Goal: Task Accomplishment & Management: Manage account settings

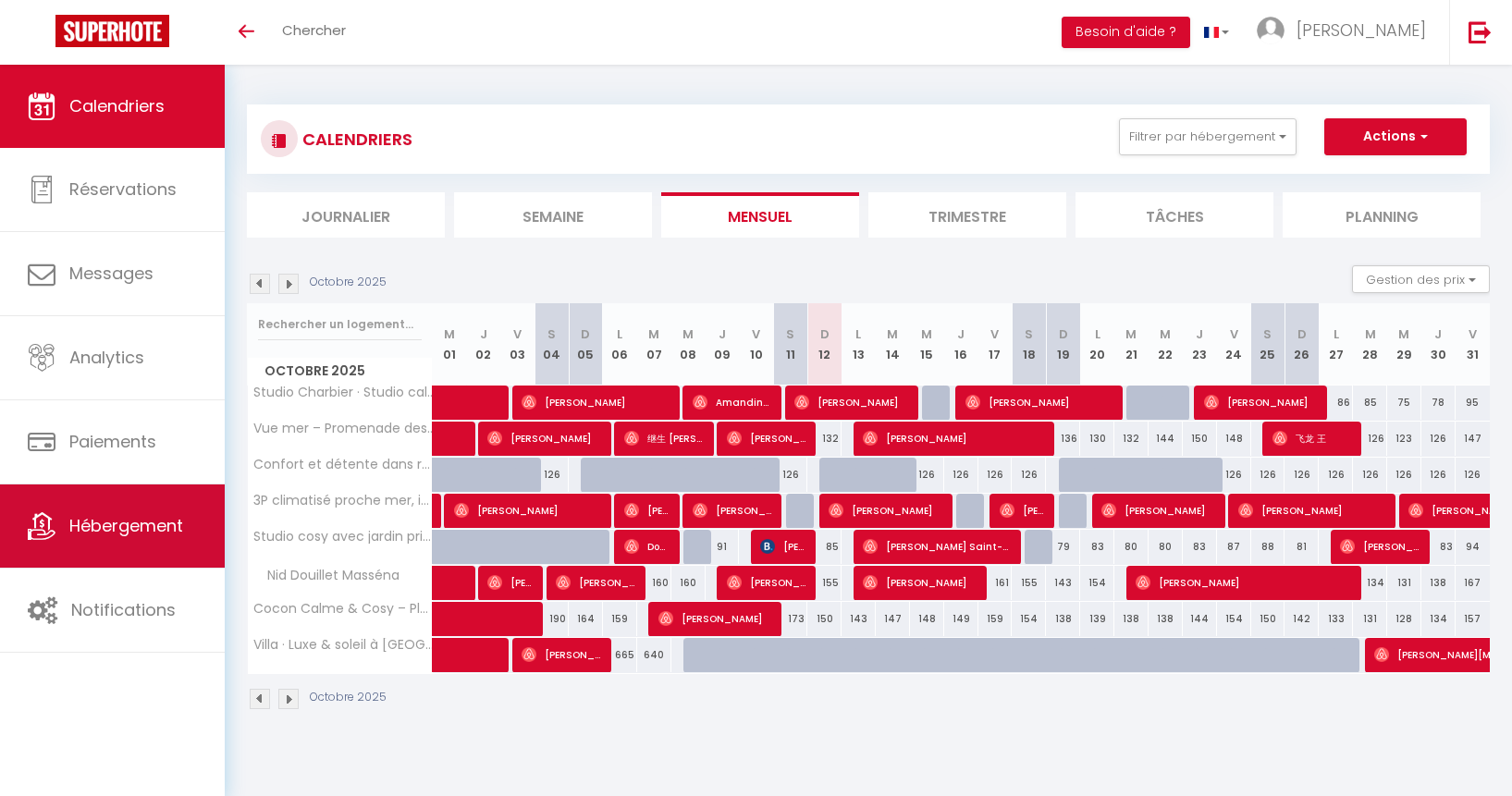
click at [165, 542] on link "Hébergement" at bounding box center [112, 526] width 225 height 84
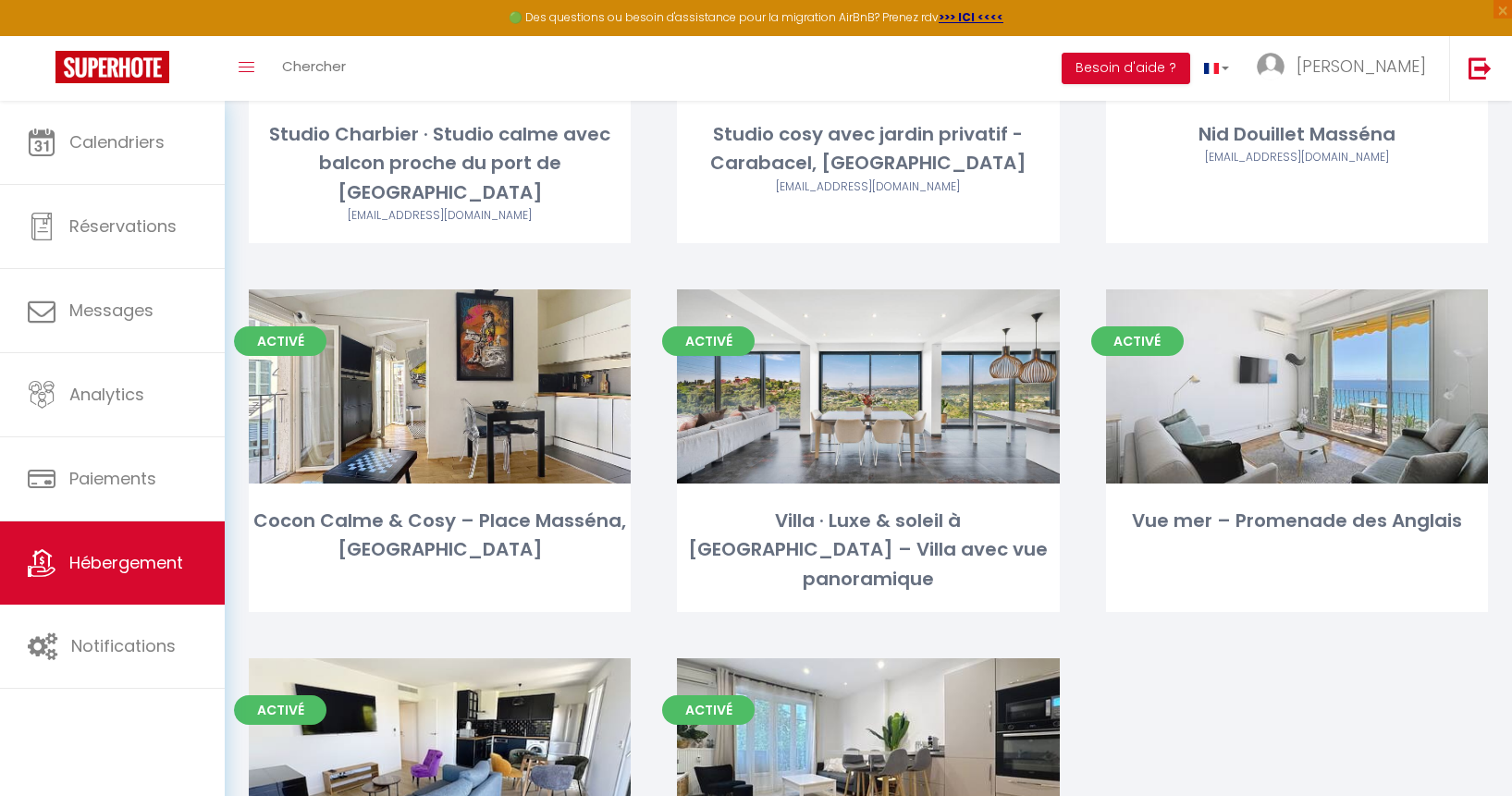
scroll to position [519, 0]
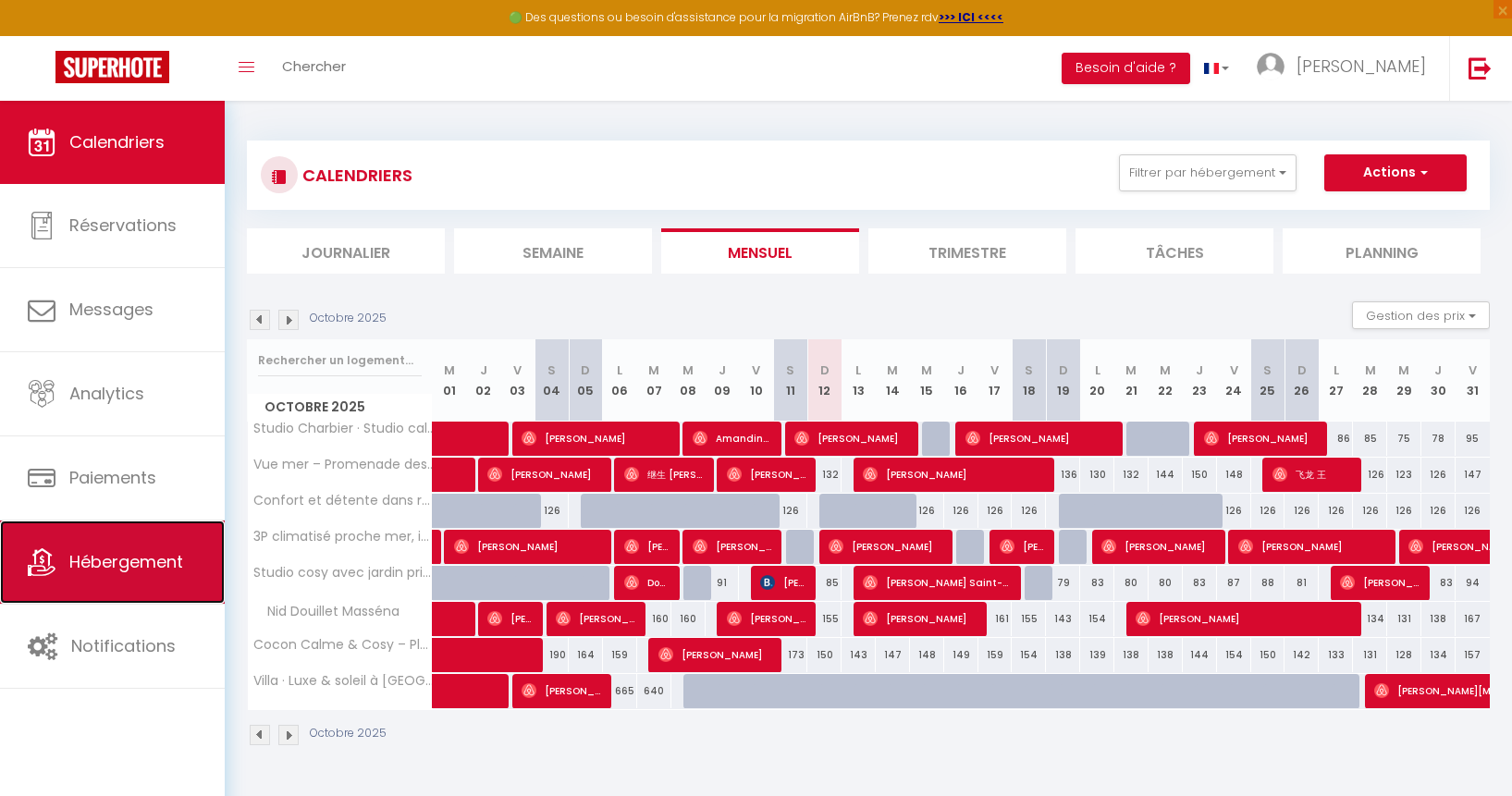
click at [149, 588] on link "Hébergement" at bounding box center [112, 562] width 225 height 84
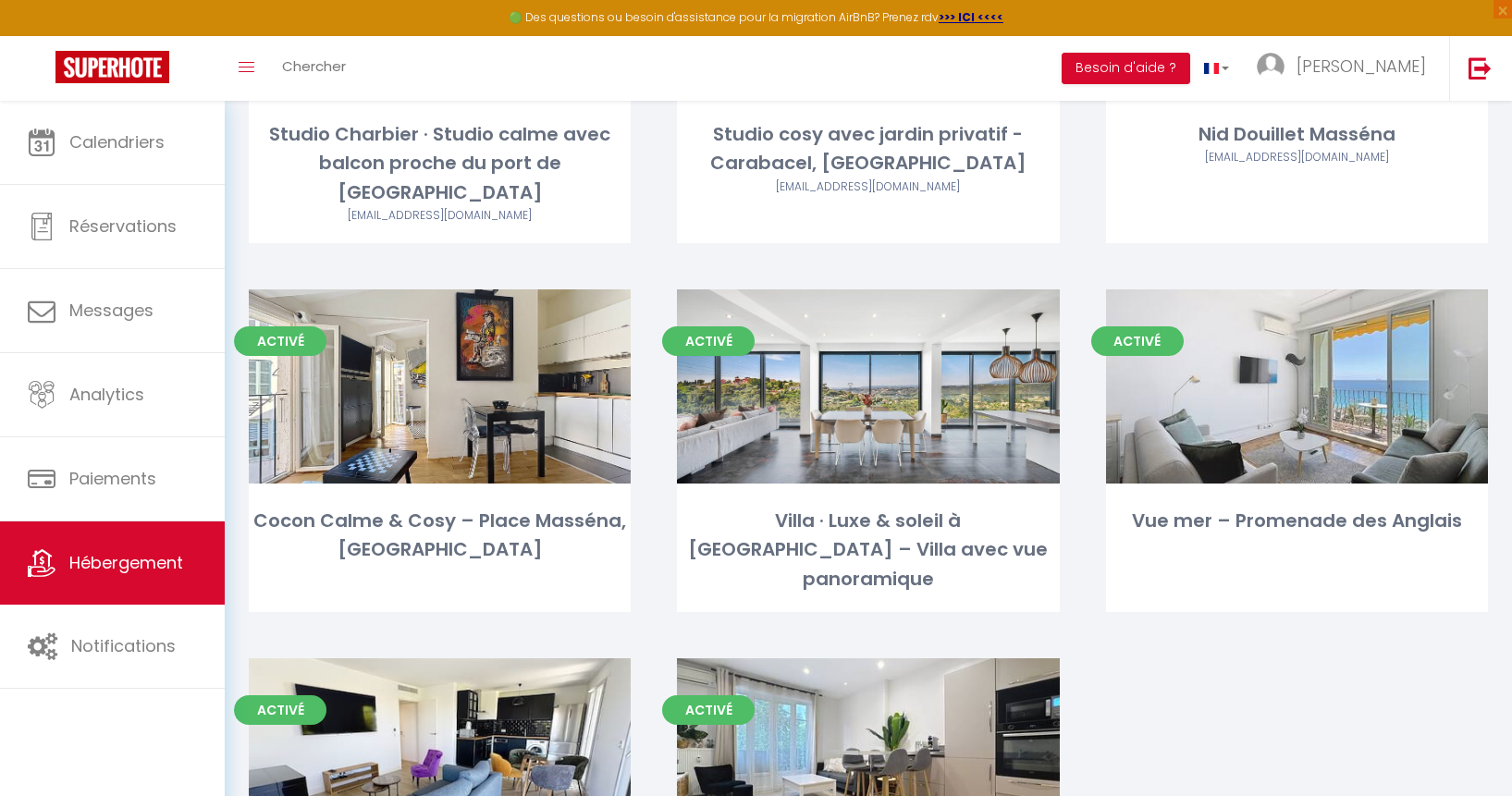
scroll to position [519, 0]
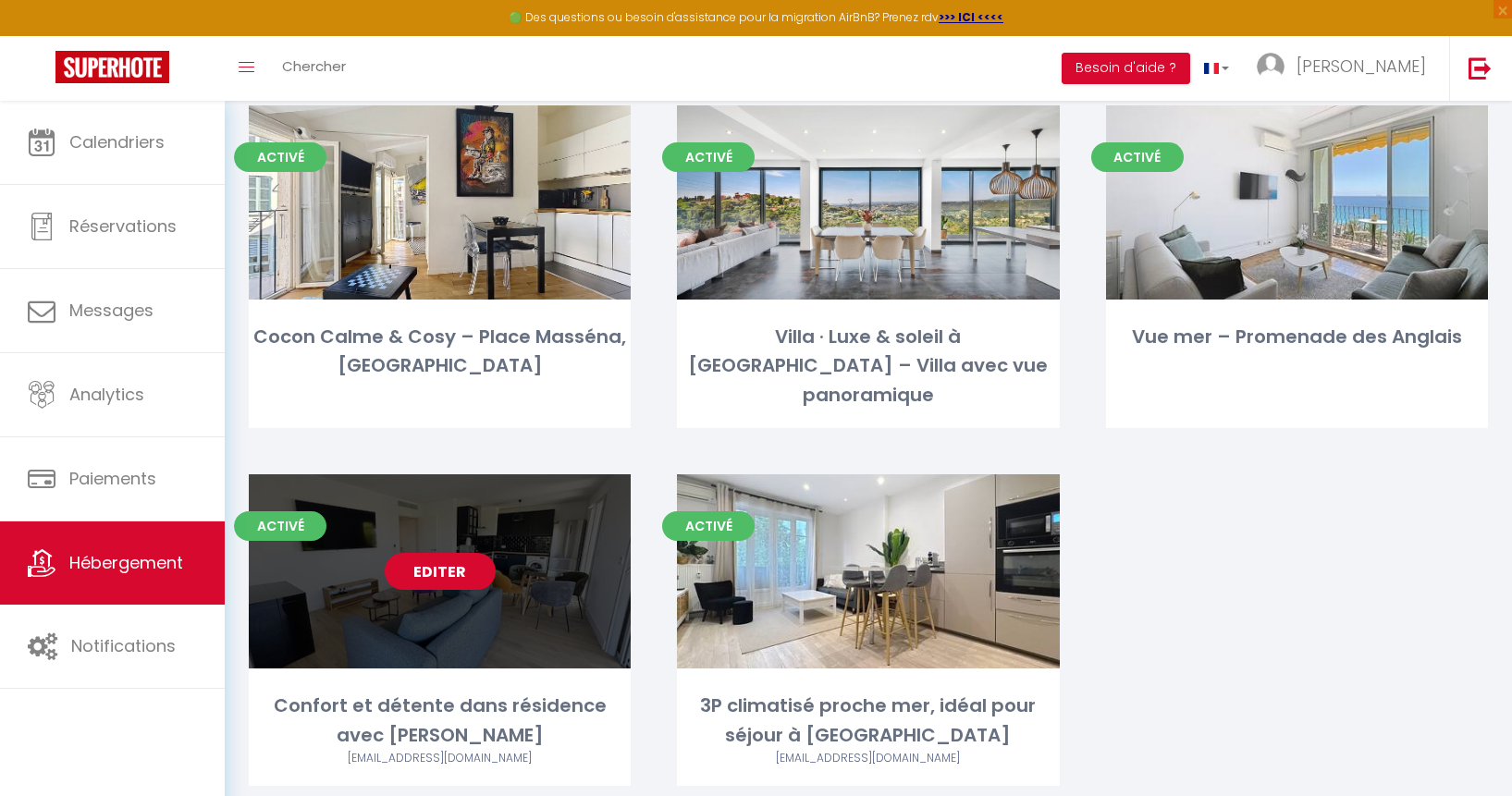
click at [459, 553] on link "Editer" at bounding box center [440, 571] width 111 height 37
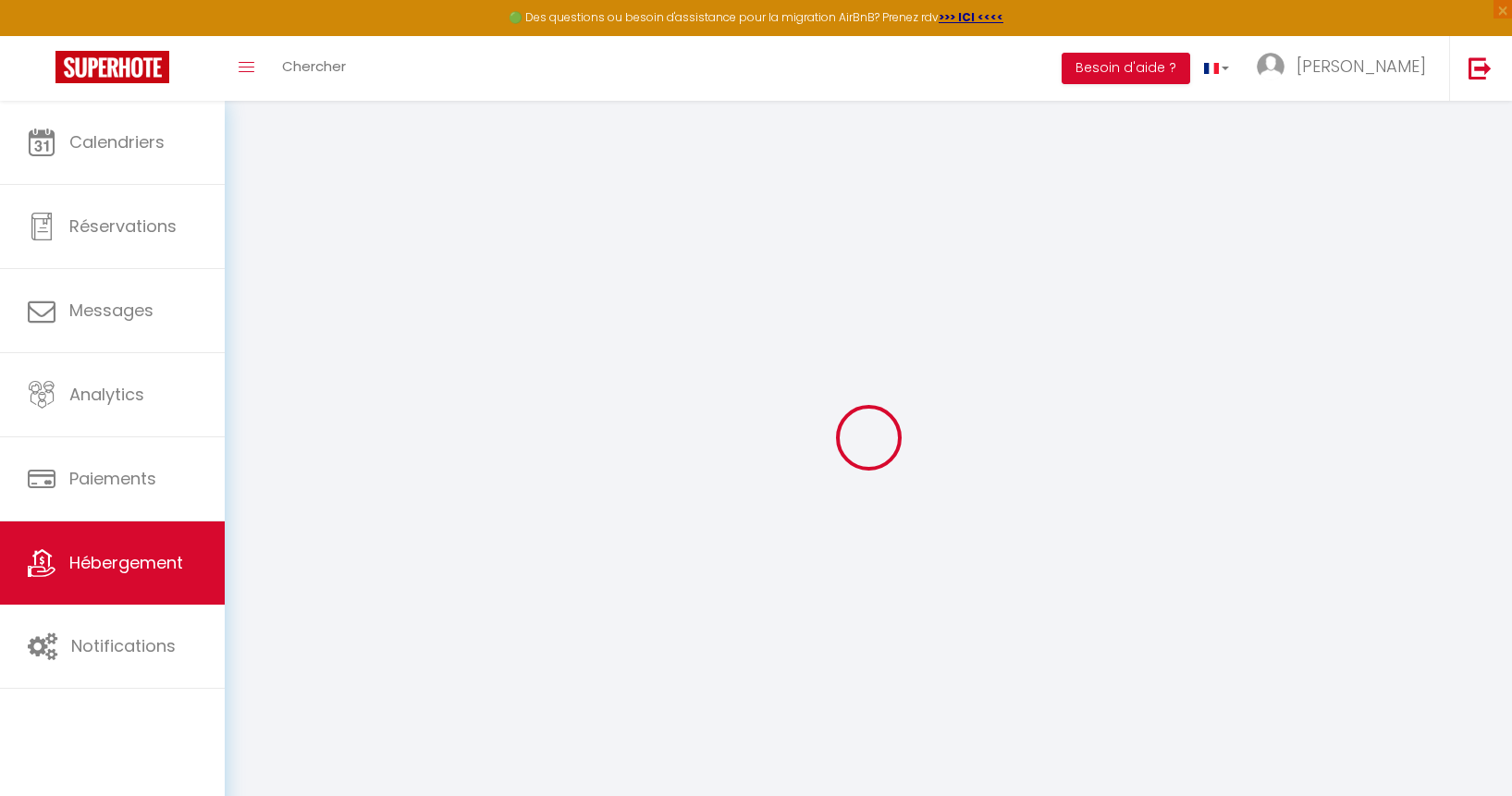
select select
checkbox input "false"
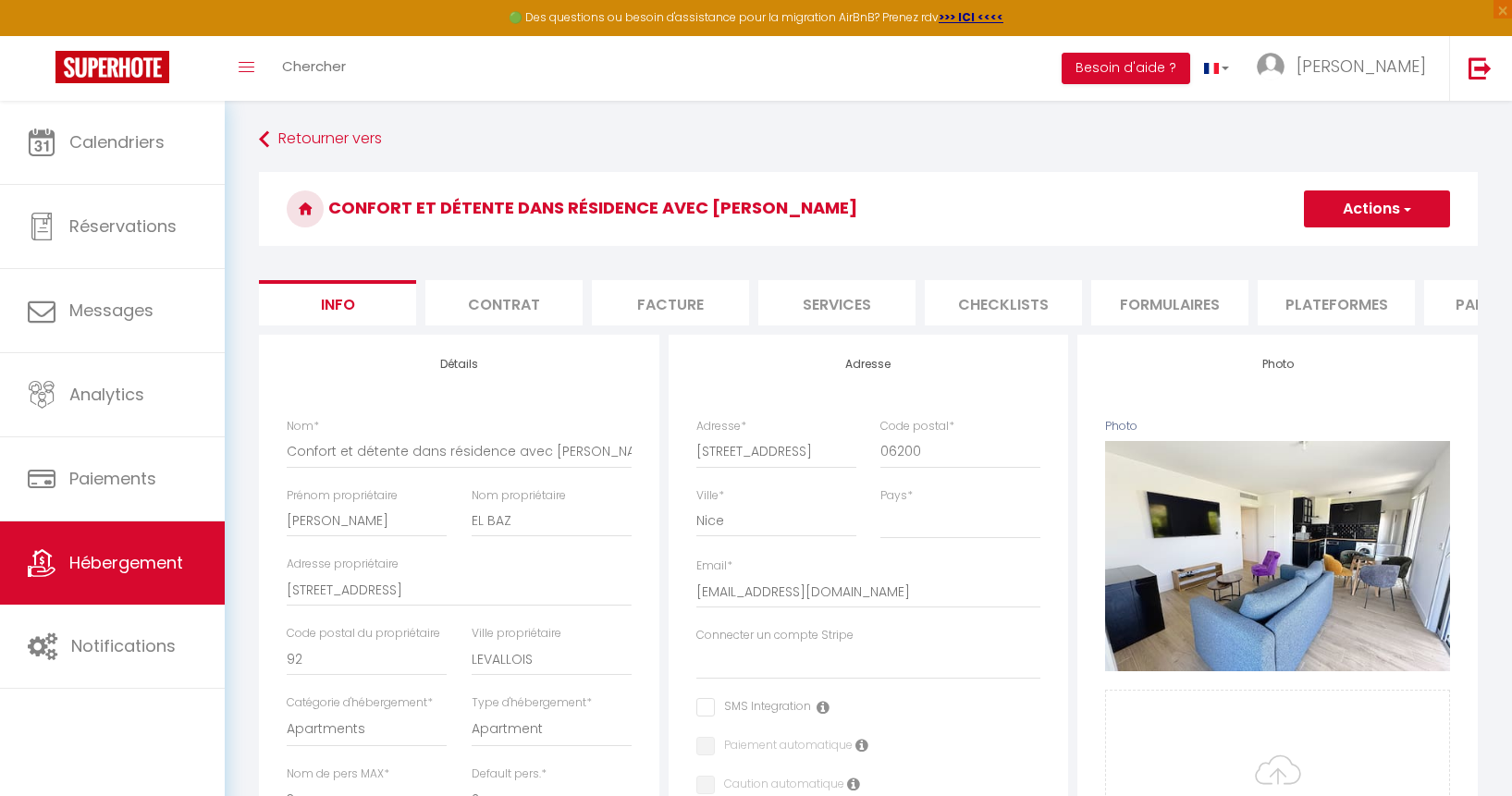
select select
checkbox input "false"
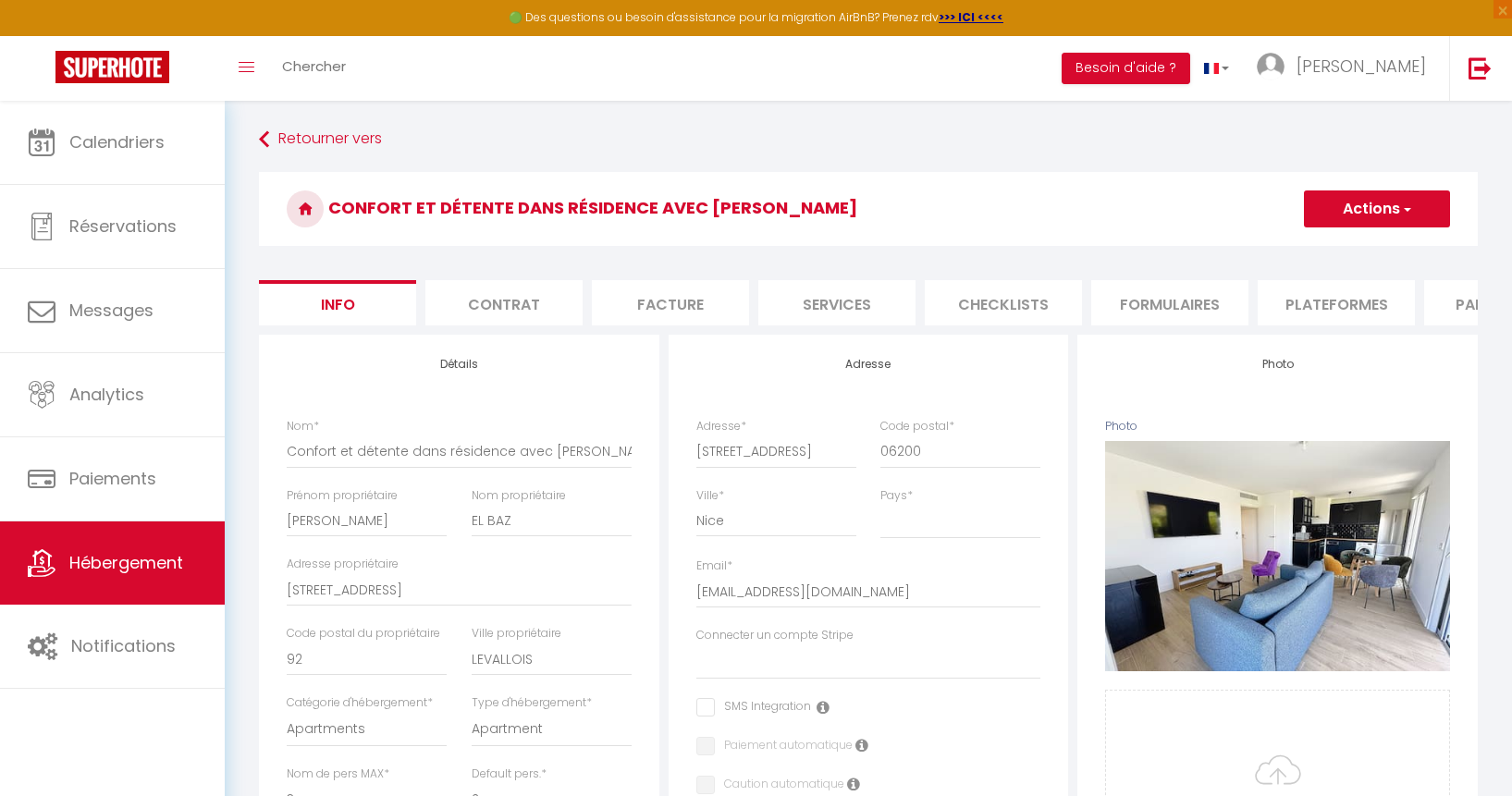
click at [708, 319] on li "Facture" at bounding box center [671, 302] width 158 height 46
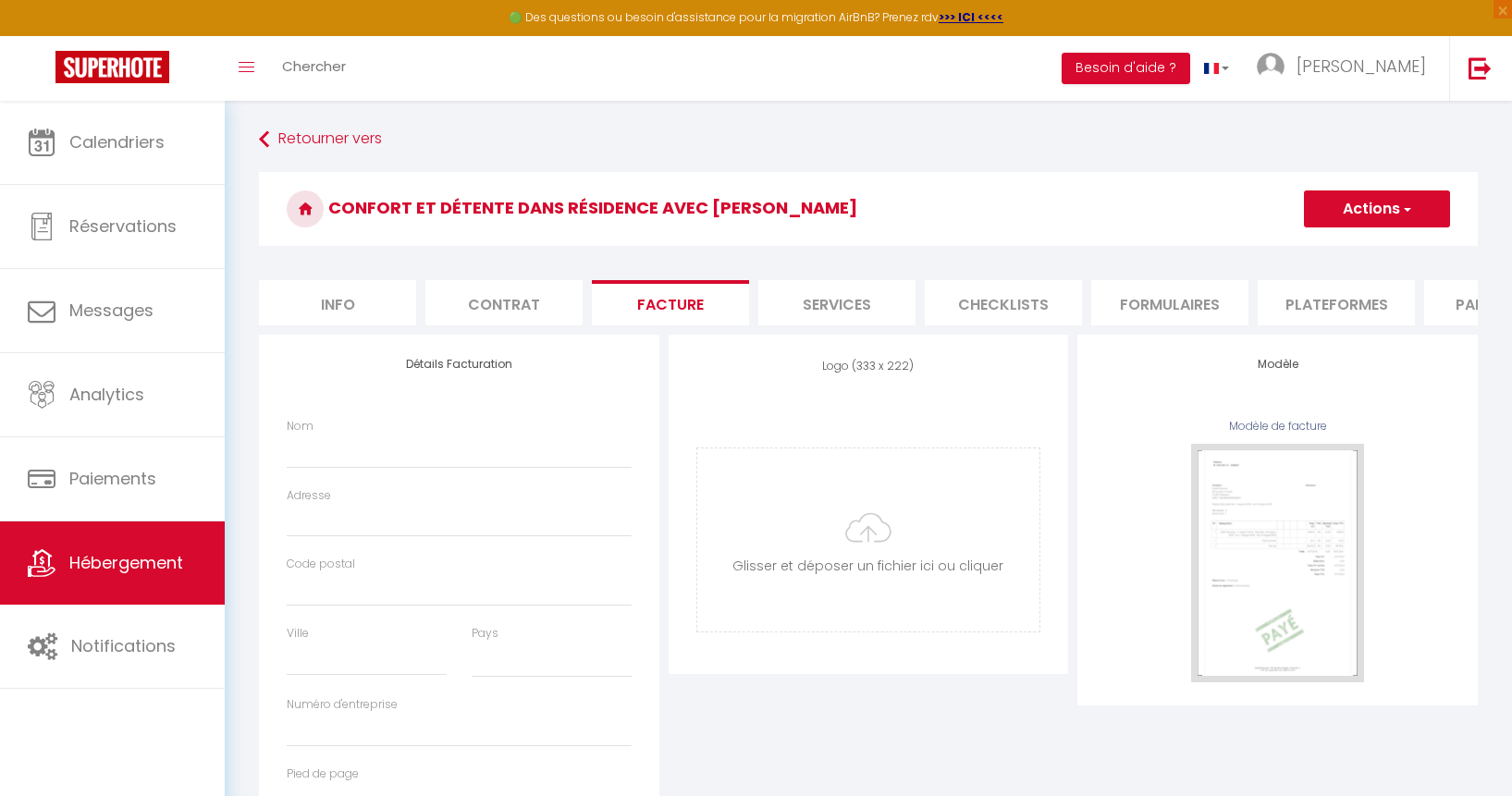
select select
click at [545, 294] on li "Contrat" at bounding box center [505, 302] width 158 height 46
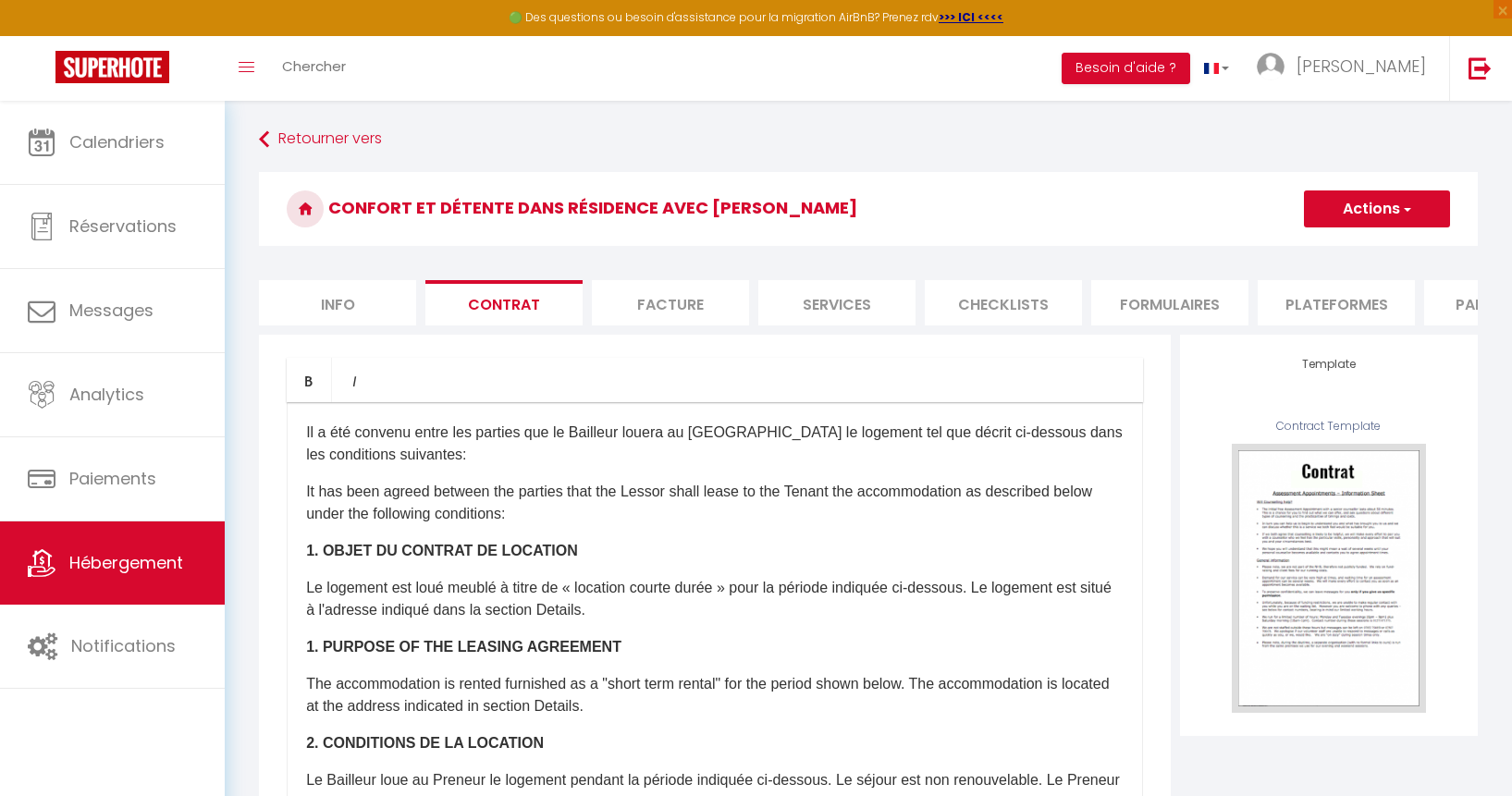
click at [854, 301] on li "Services" at bounding box center [837, 302] width 158 height 46
select select
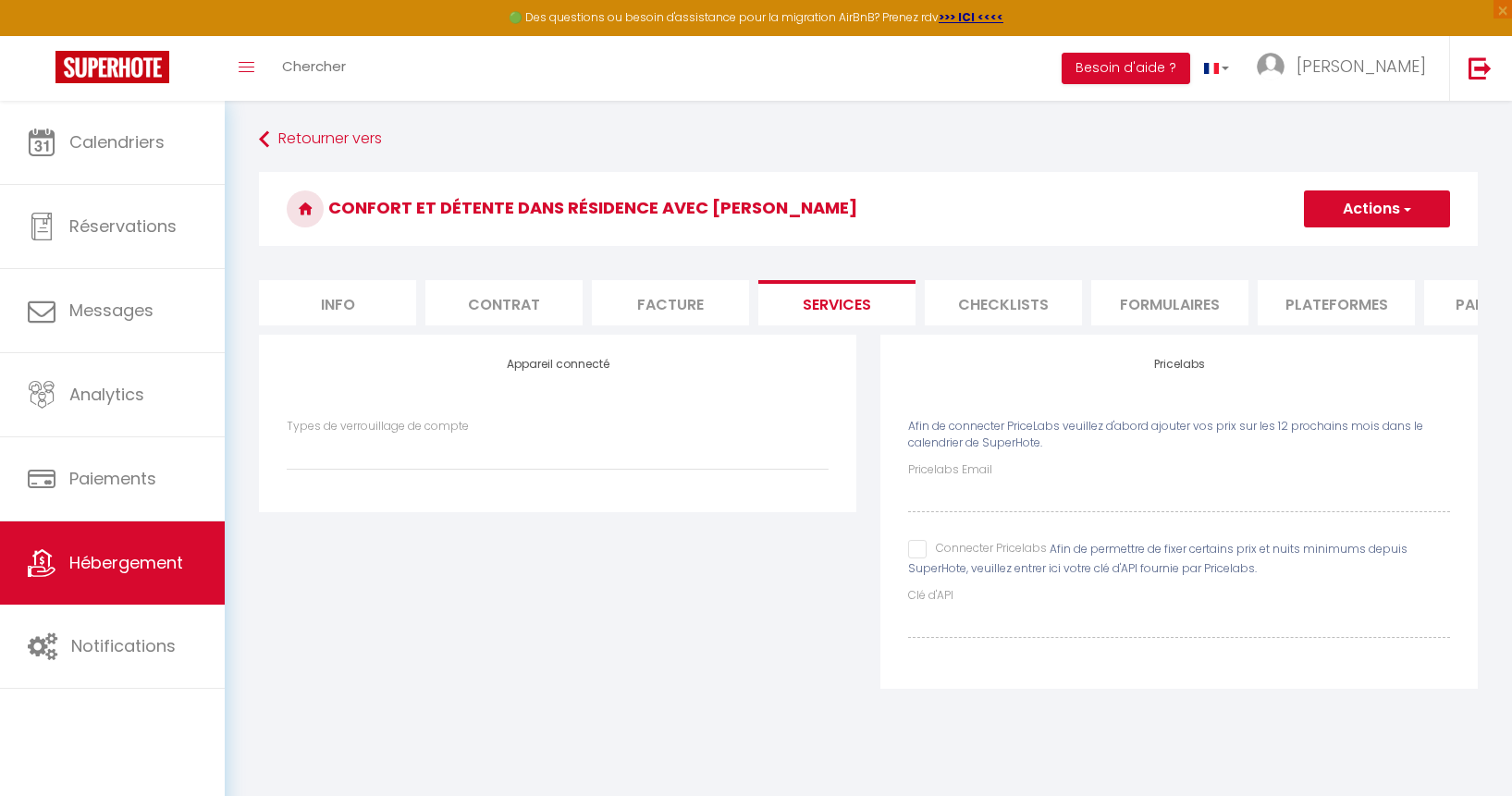
click at [979, 296] on li "Checklists" at bounding box center [1003, 302] width 158 height 46
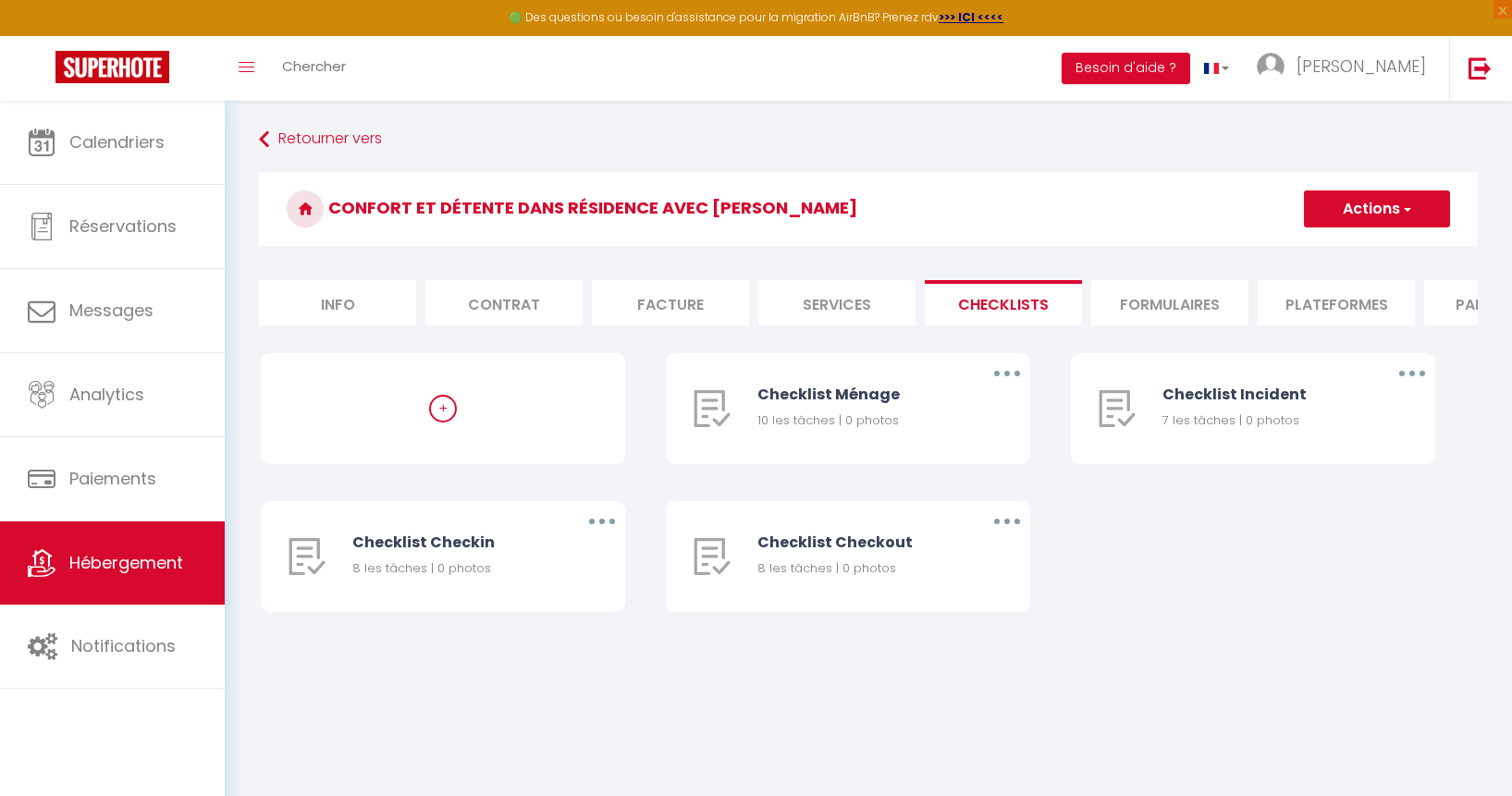
click at [1166, 316] on li "Formulaires" at bounding box center [1170, 302] width 158 height 46
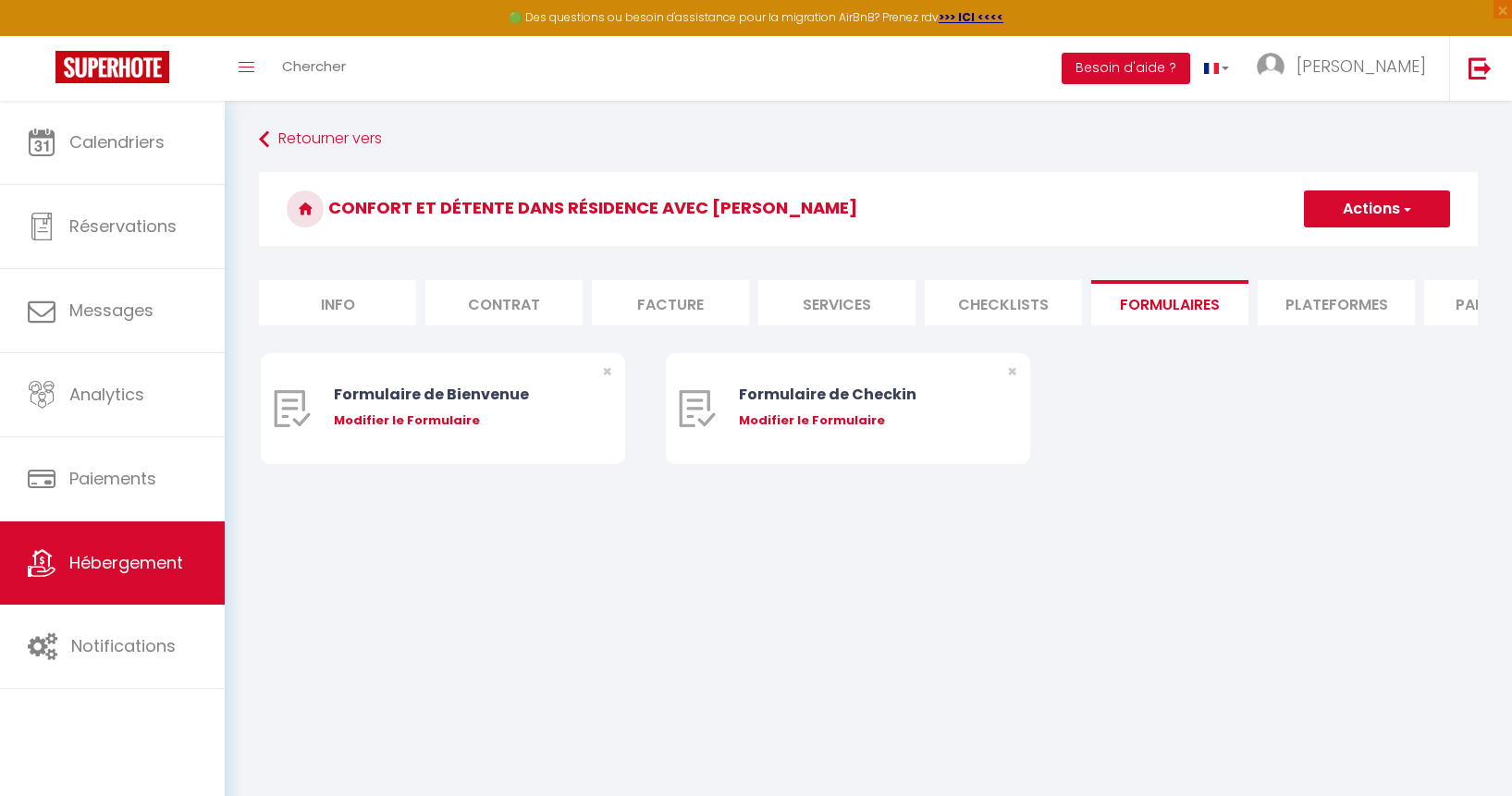
click at [1379, 308] on li "Plateformes" at bounding box center [1337, 302] width 158 height 46
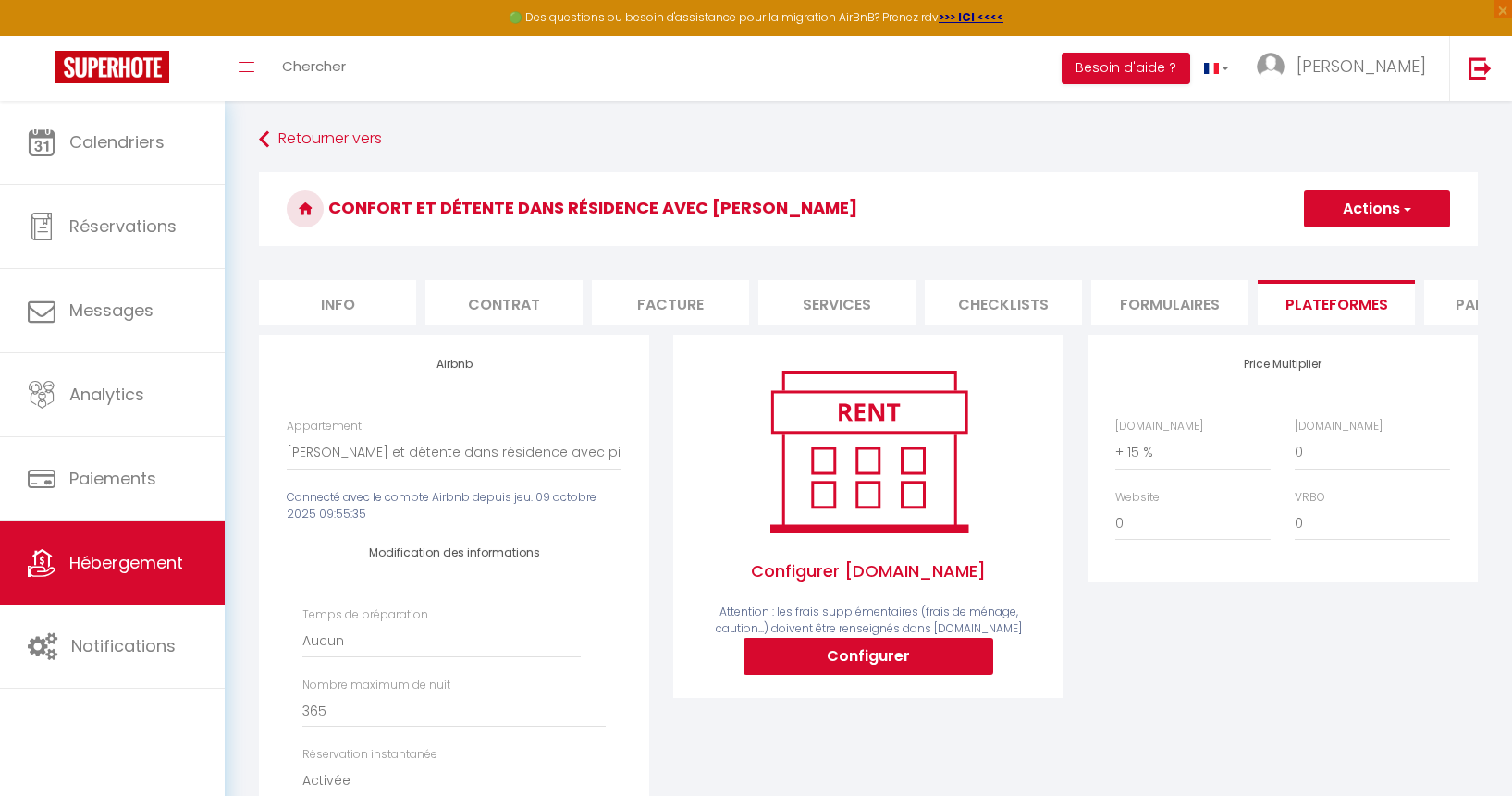
click at [1160, 298] on li "Formulaires" at bounding box center [1170, 302] width 158 height 46
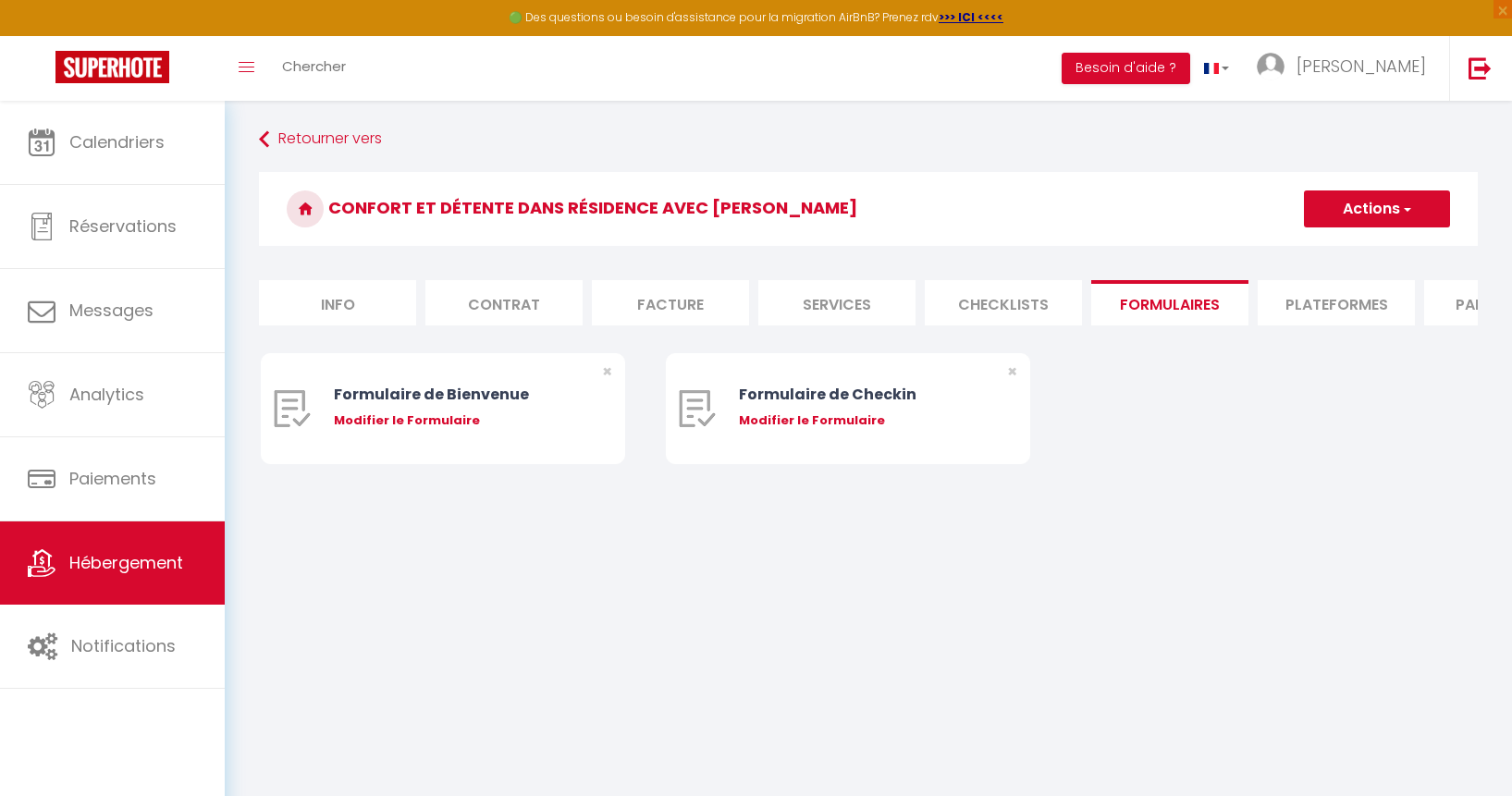
click at [1365, 275] on form "Confort et détente dans résidence avec piscine Actions Créer un nouveau formula…" at bounding box center [868, 336] width 1219 height 329
click at [1359, 297] on li "Plateformes" at bounding box center [1337, 302] width 158 height 46
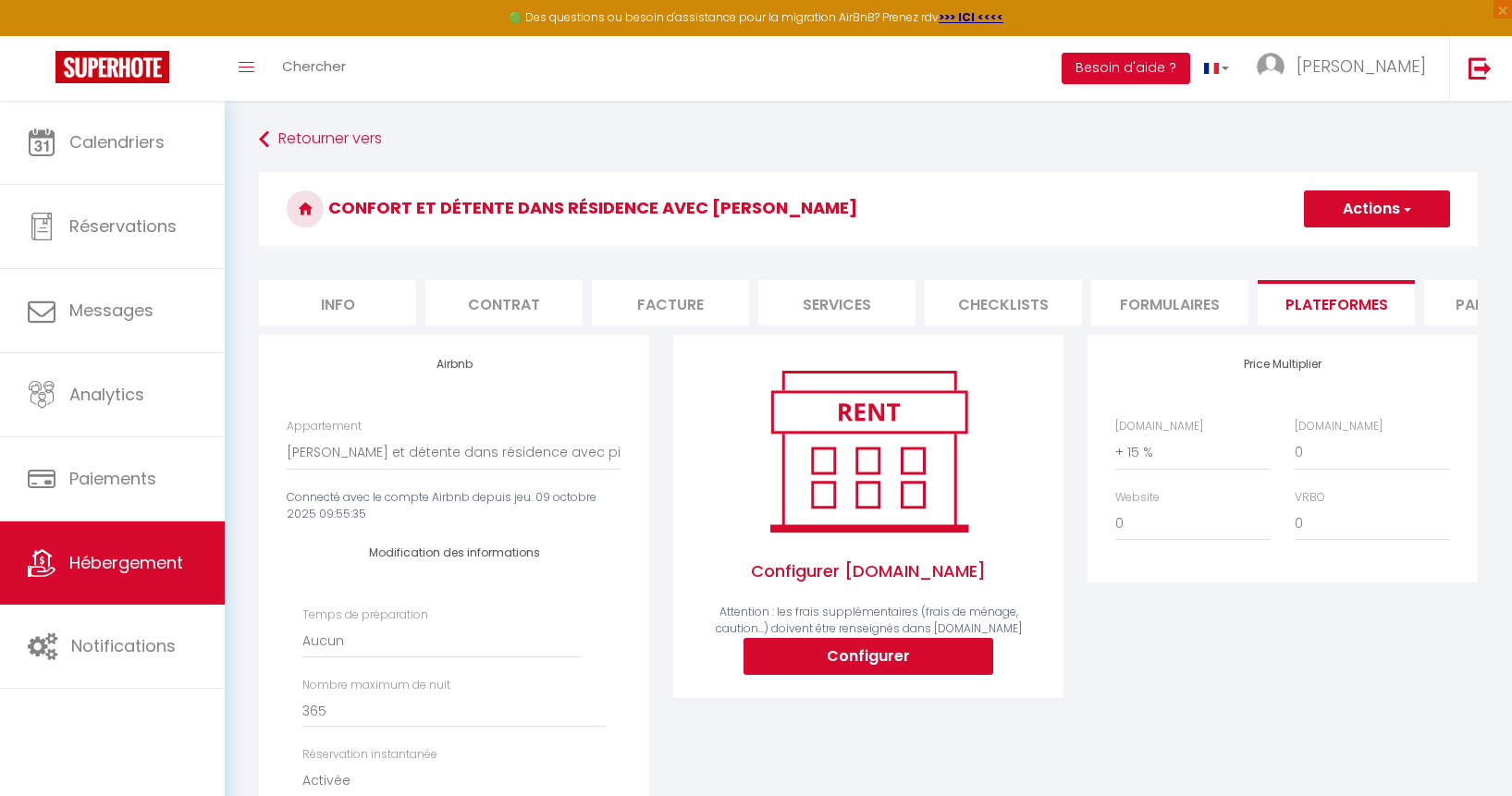
select select
click at [1003, 319] on li "Checklists" at bounding box center [1003, 302] width 158 height 46
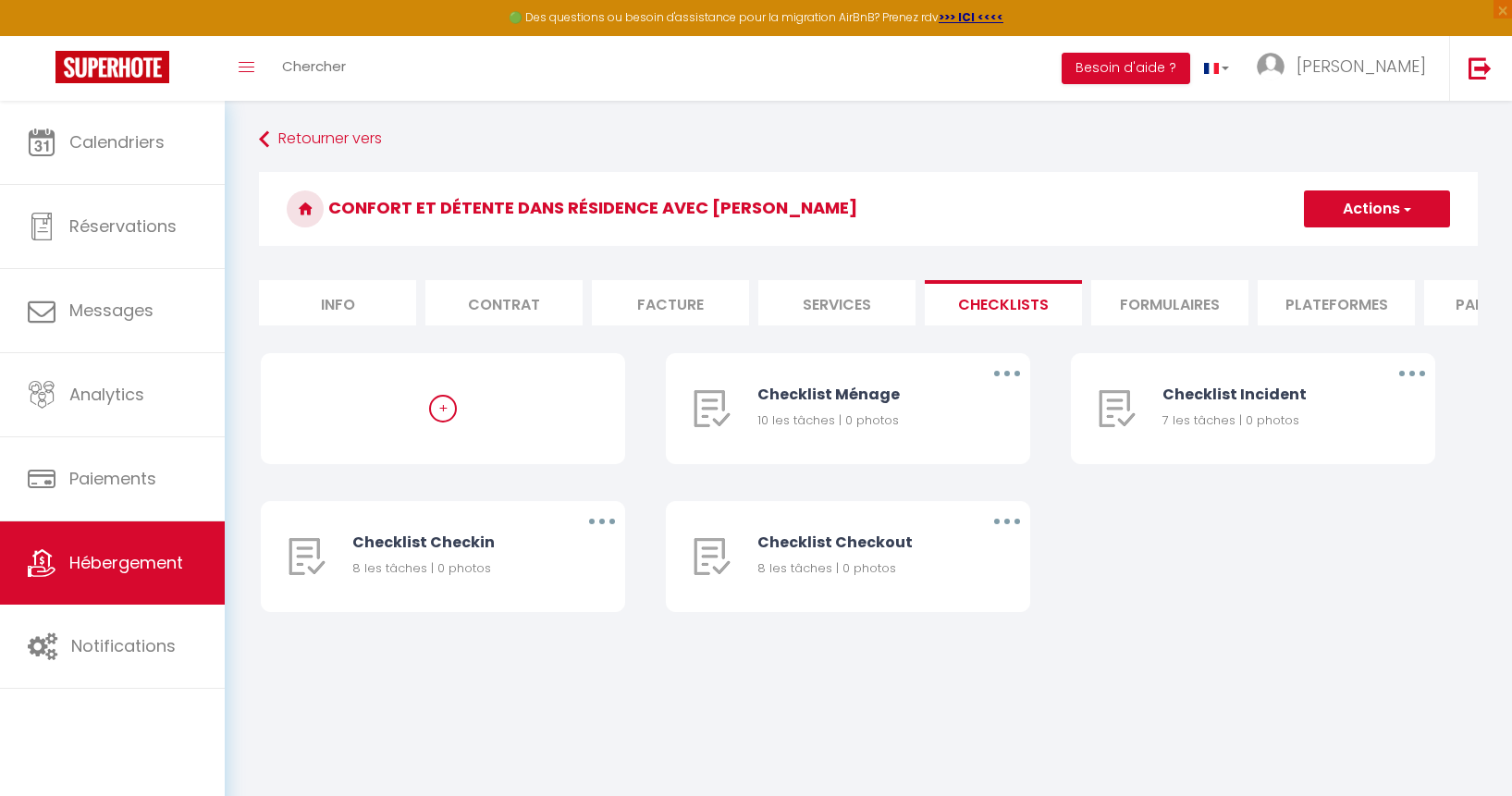
click at [869, 307] on li "Services" at bounding box center [837, 302] width 158 height 46
select select
checkbox input "false"
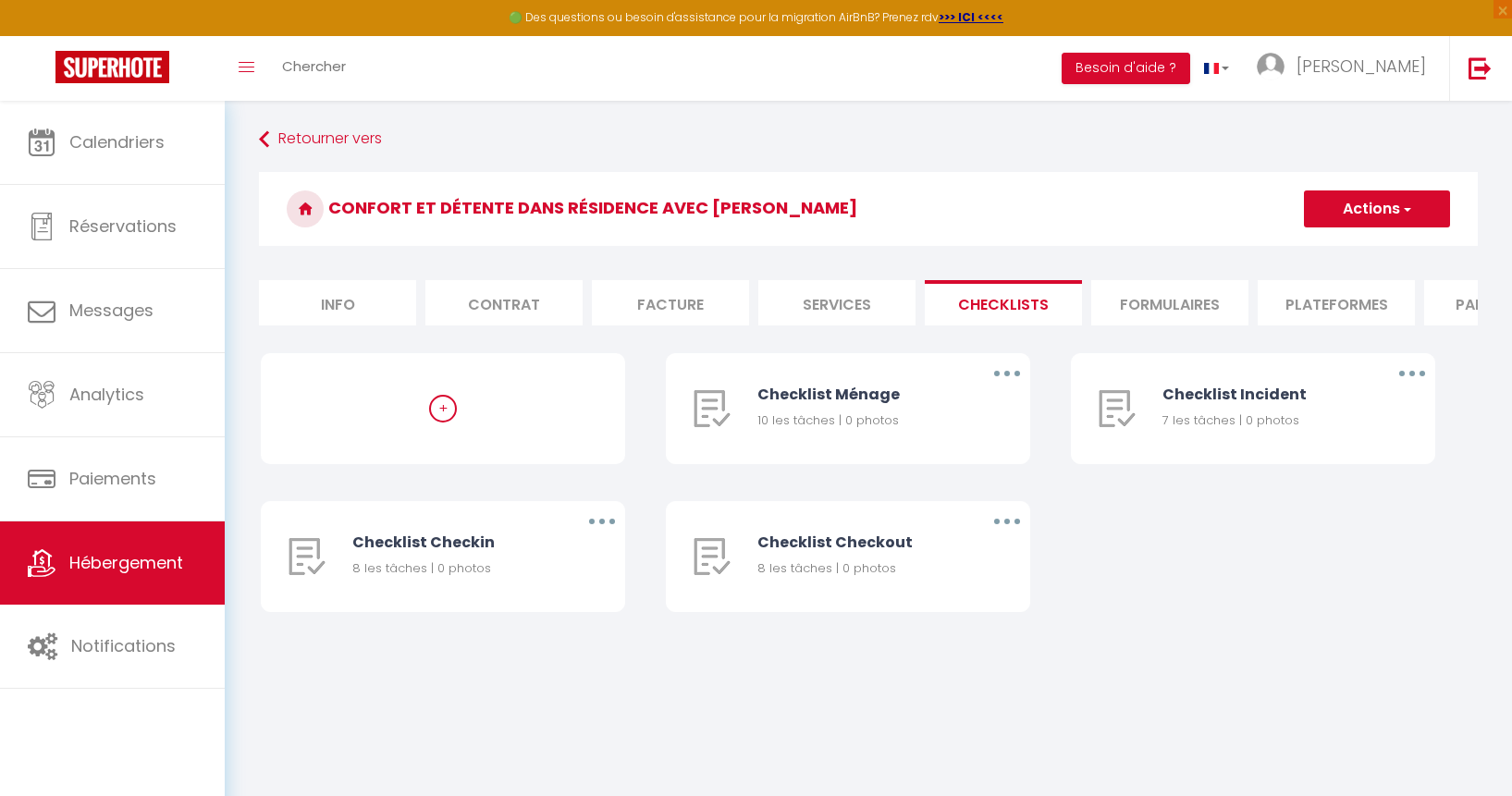
checkbox input "false"
select select
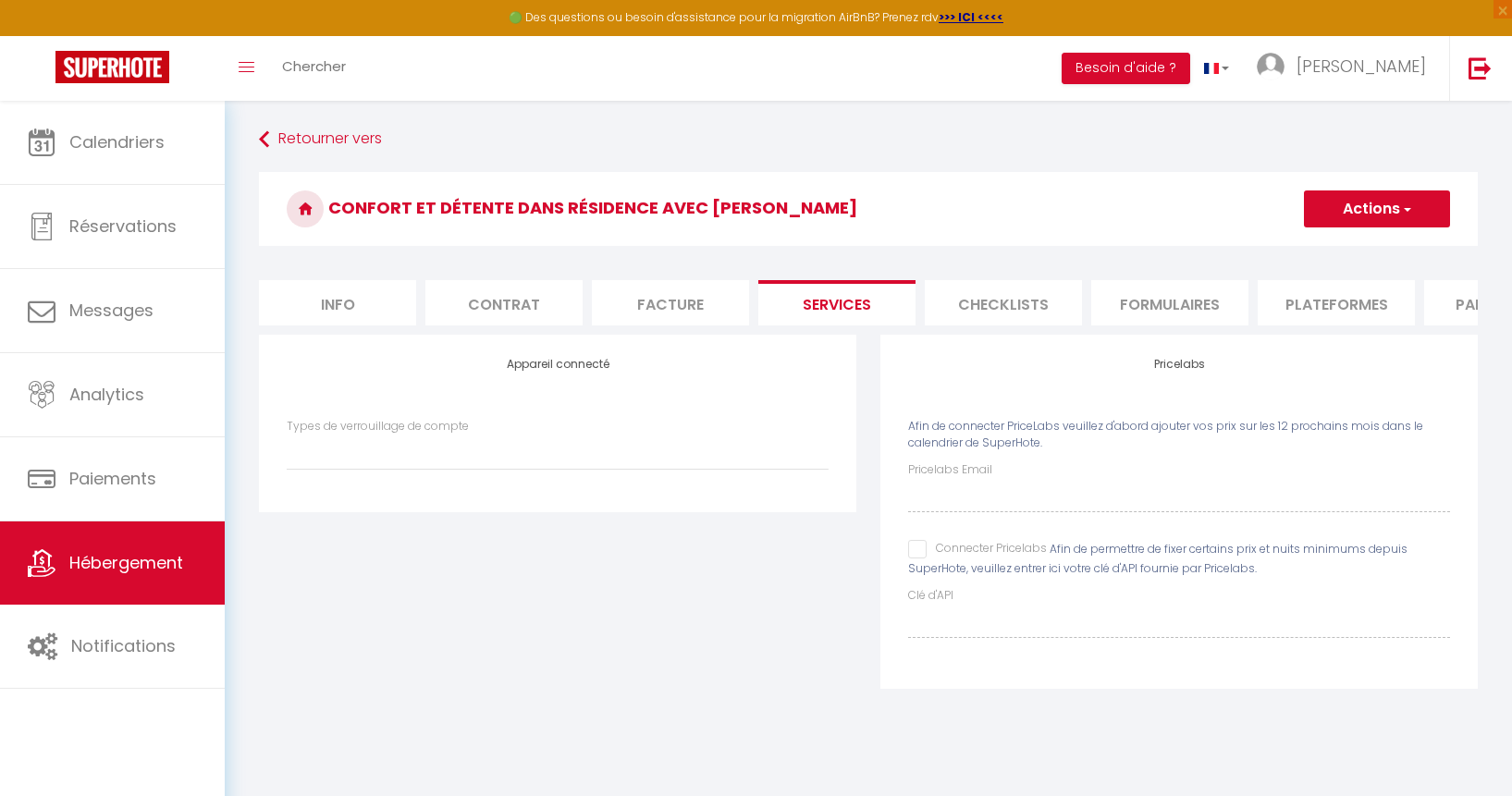
click at [634, 312] on li "Facture" at bounding box center [671, 302] width 158 height 46
select select
checkbox input "false"
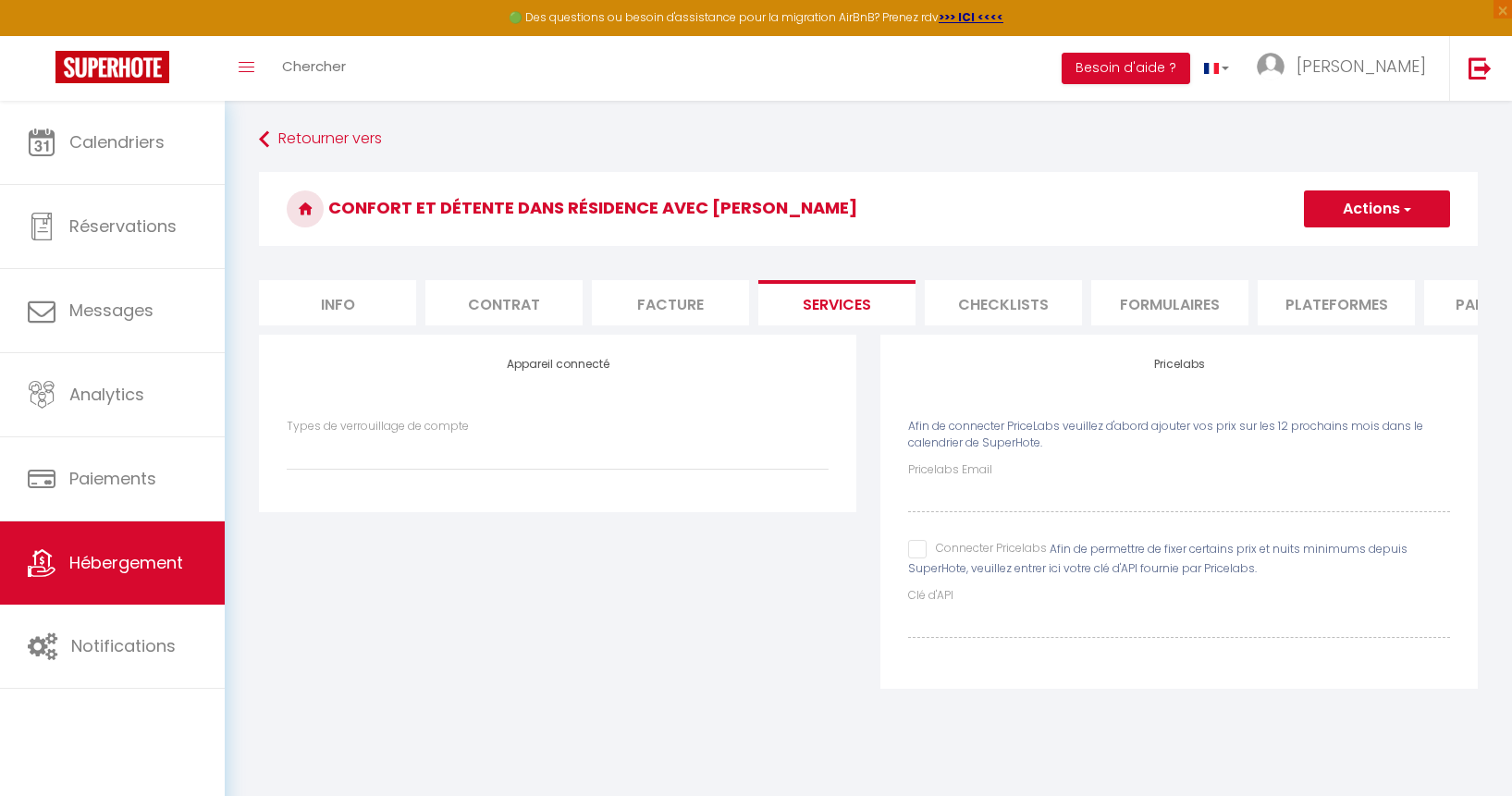
checkbox input "false"
select select
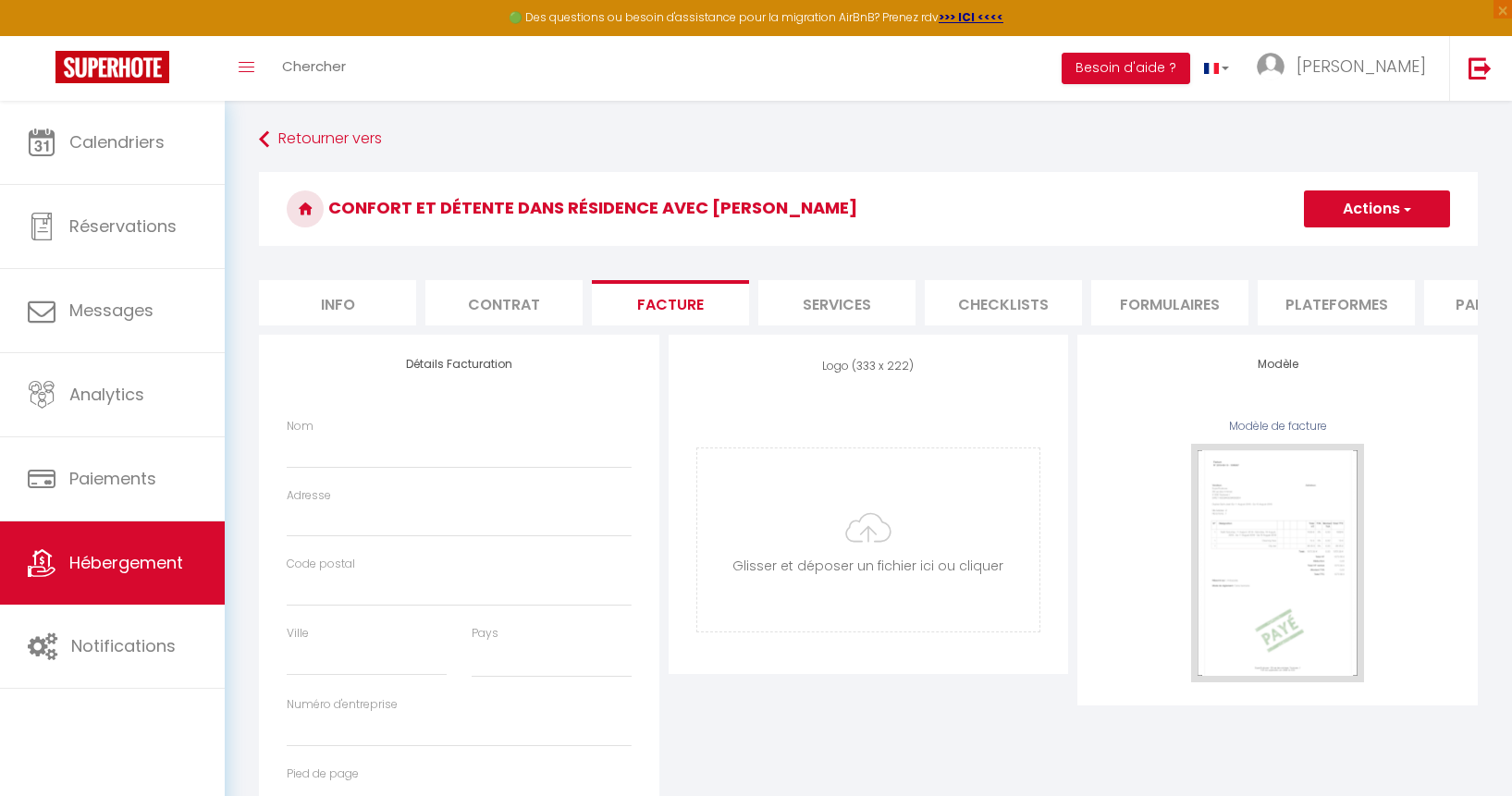
select select
checkbox input "false"
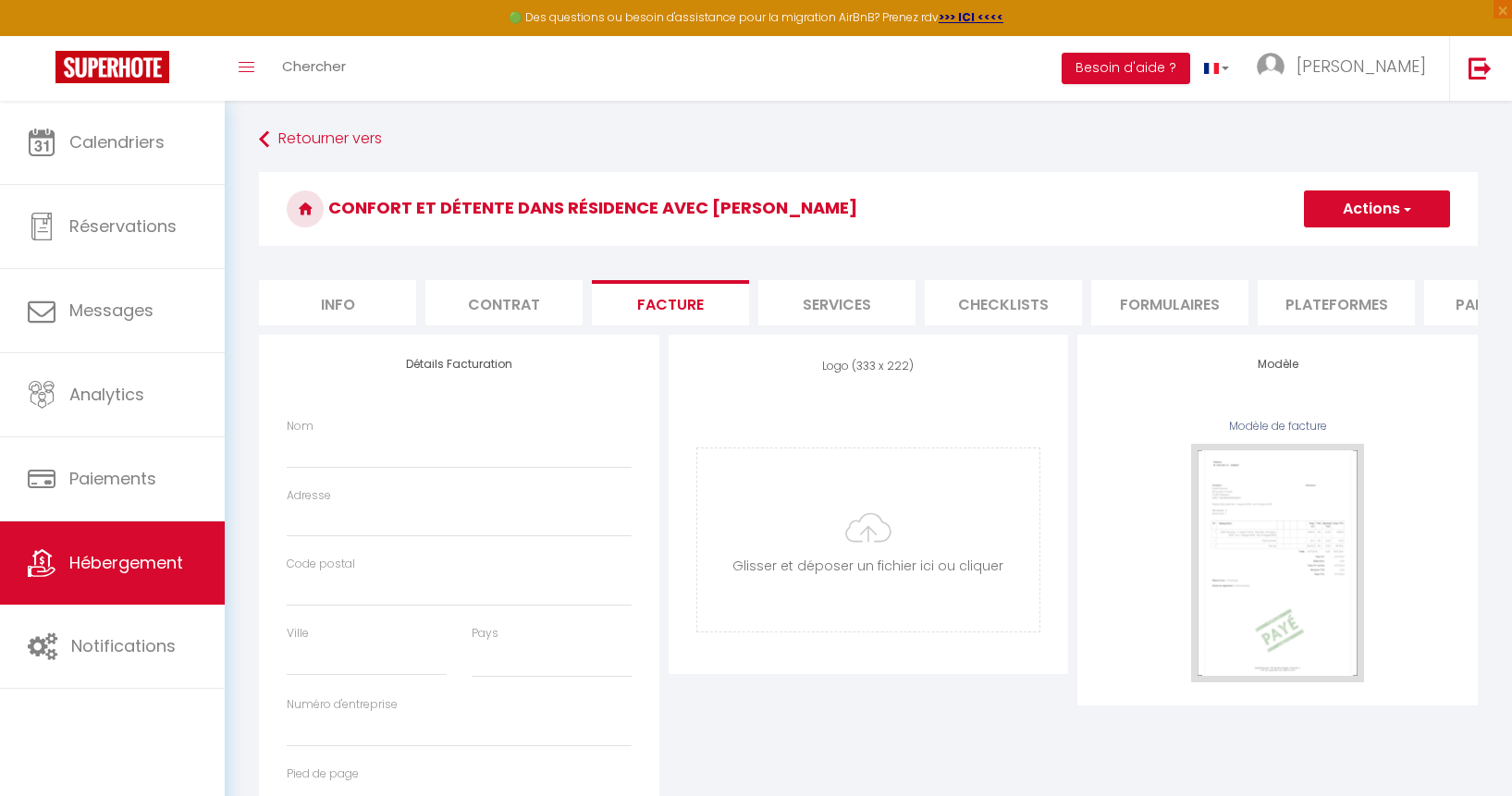
select select
checkbox input "false"
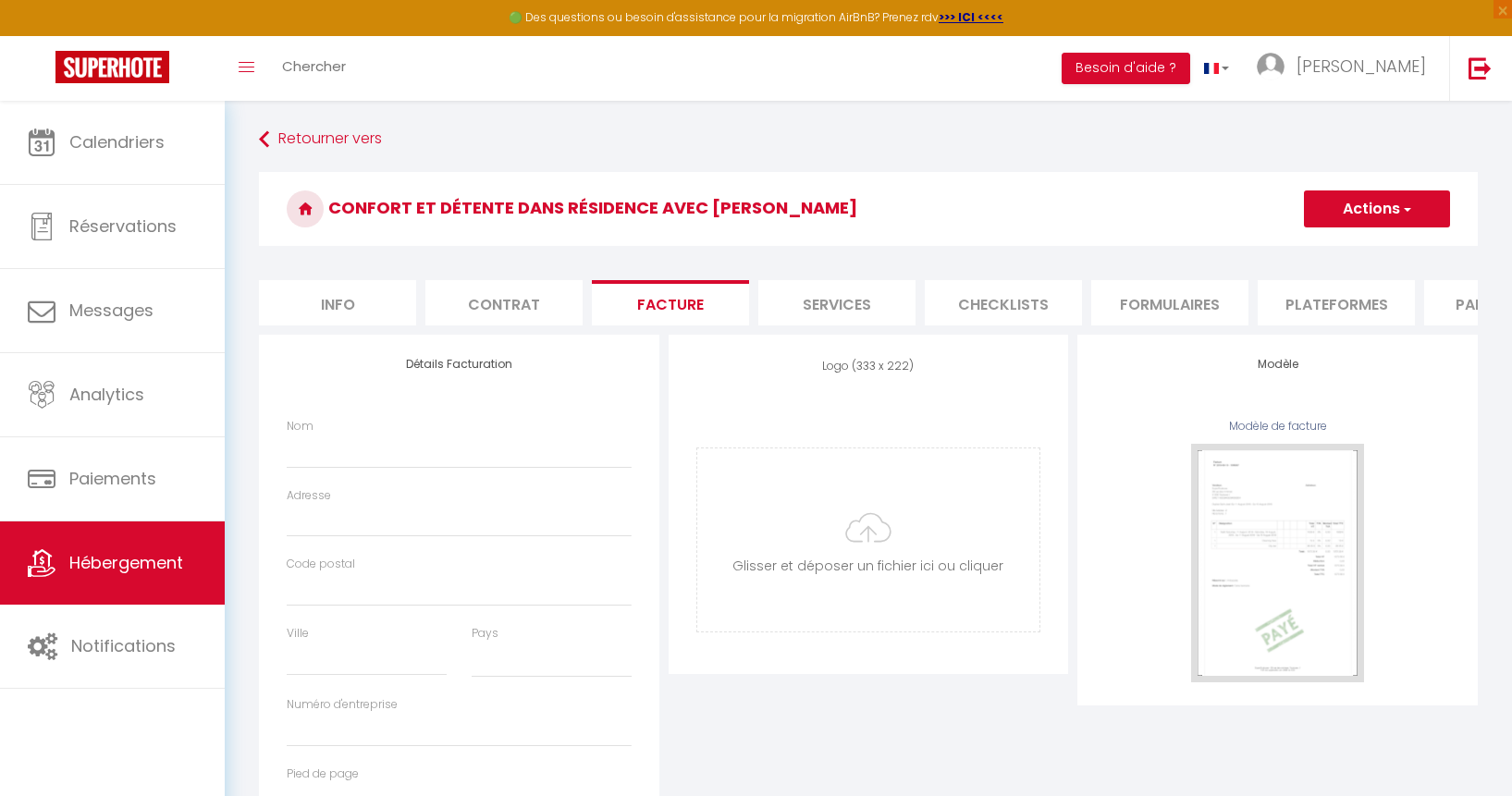
checkbox input "false"
select select
checkbox input "false"
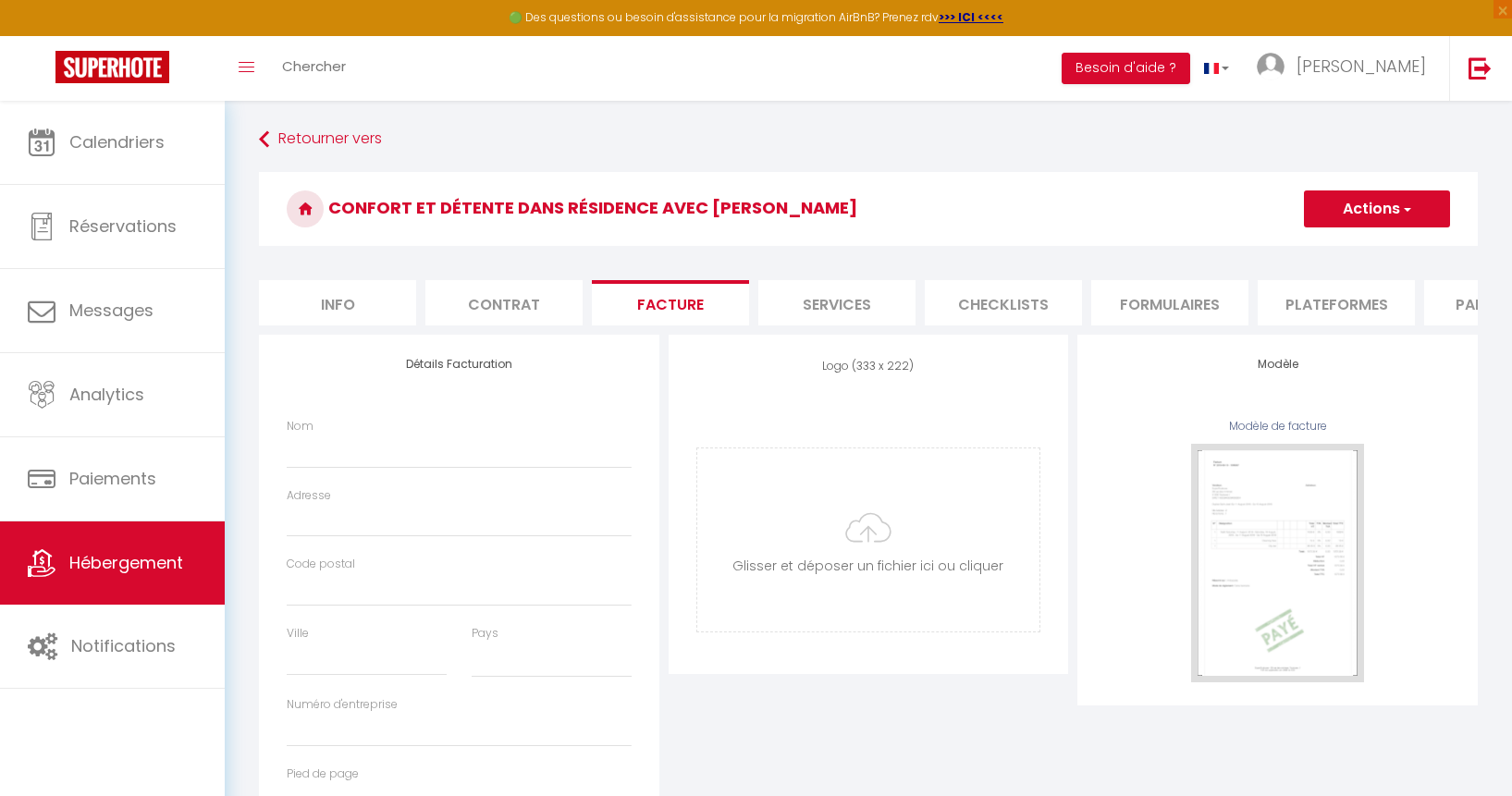
checkbox input "false"
select select
checkbox input "false"
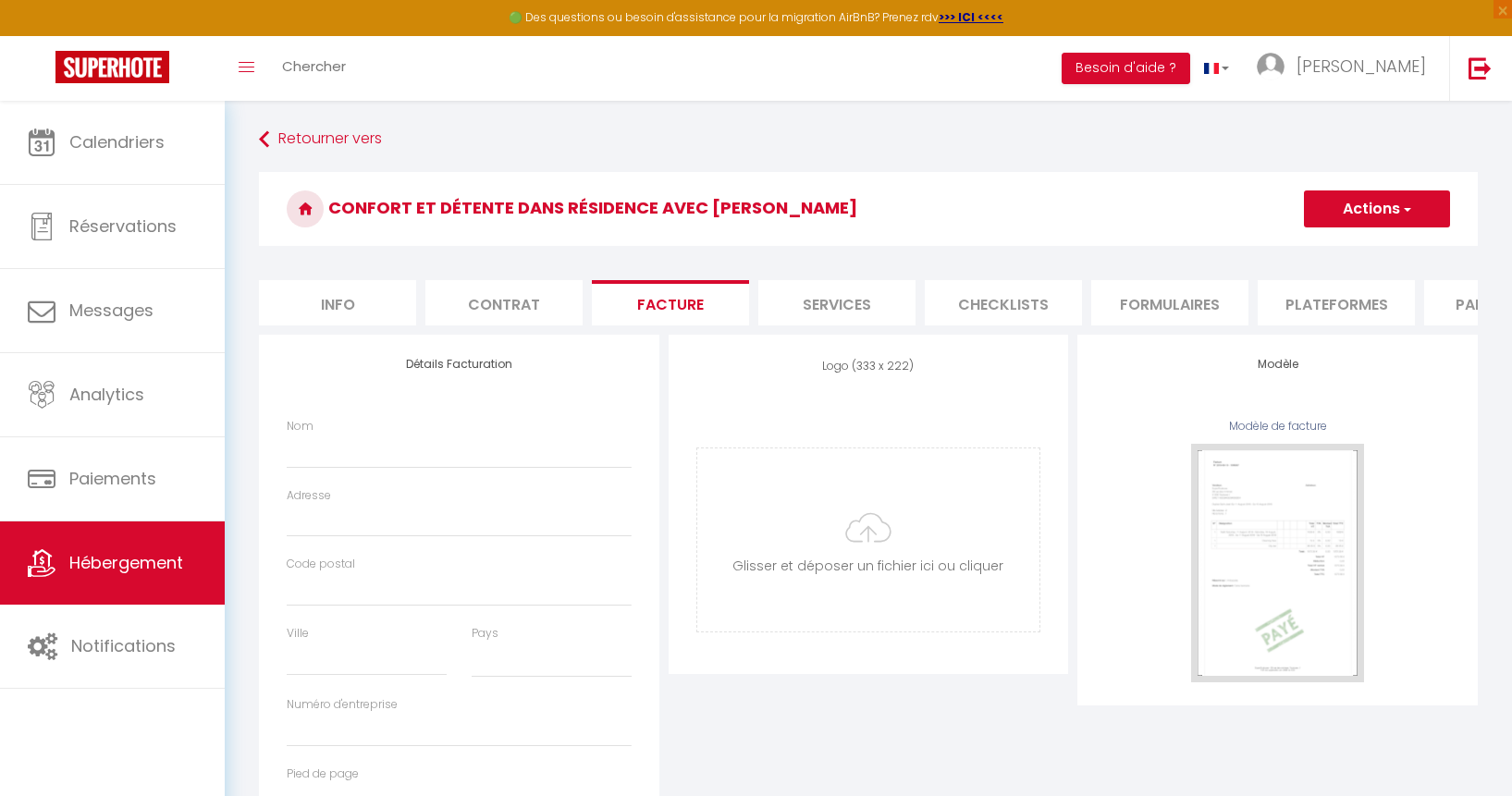
checkbox input "false"
select select
click at [830, 282] on li "Services" at bounding box center [837, 302] width 158 height 46
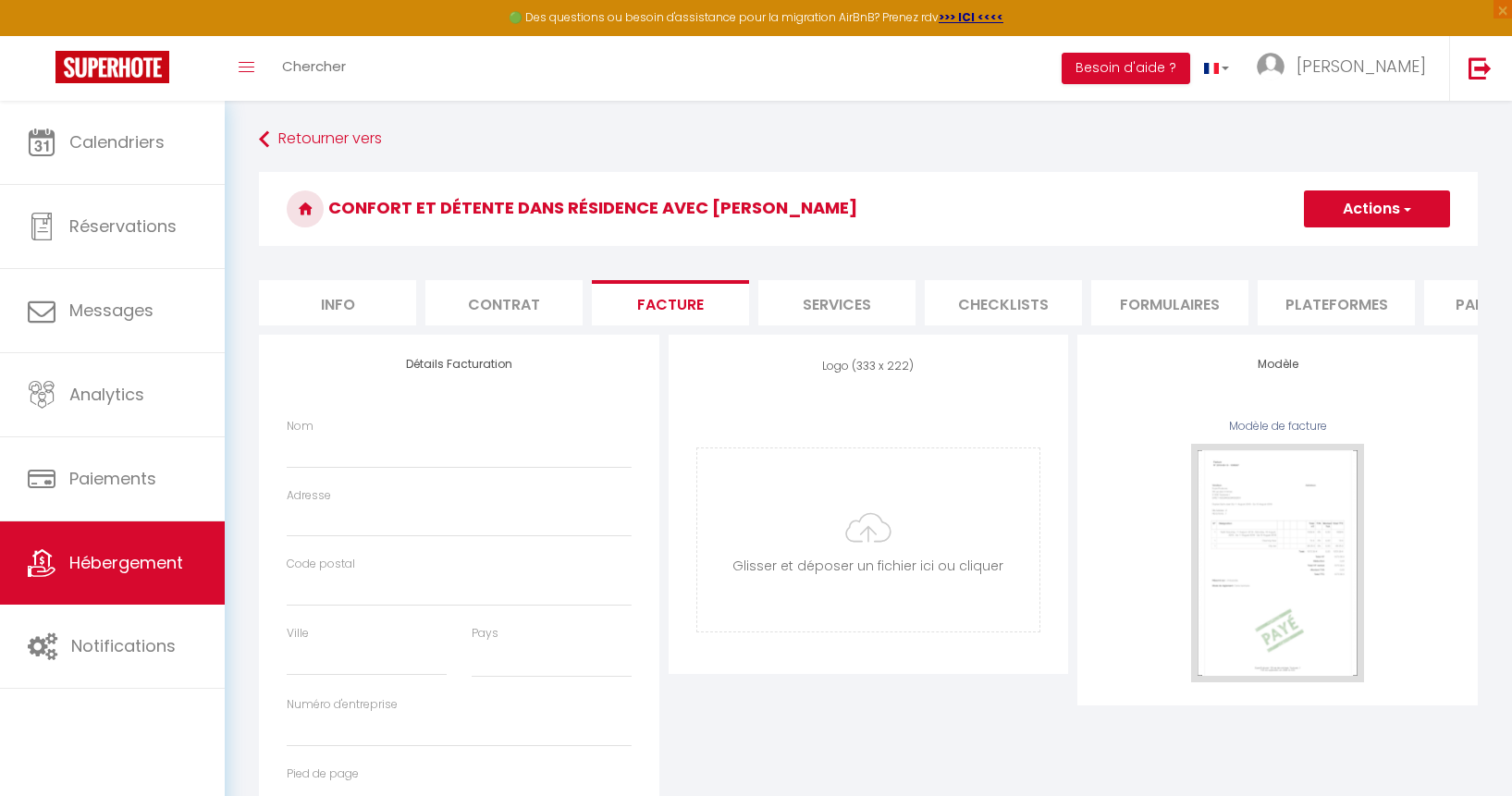
select select
checkbox input "false"
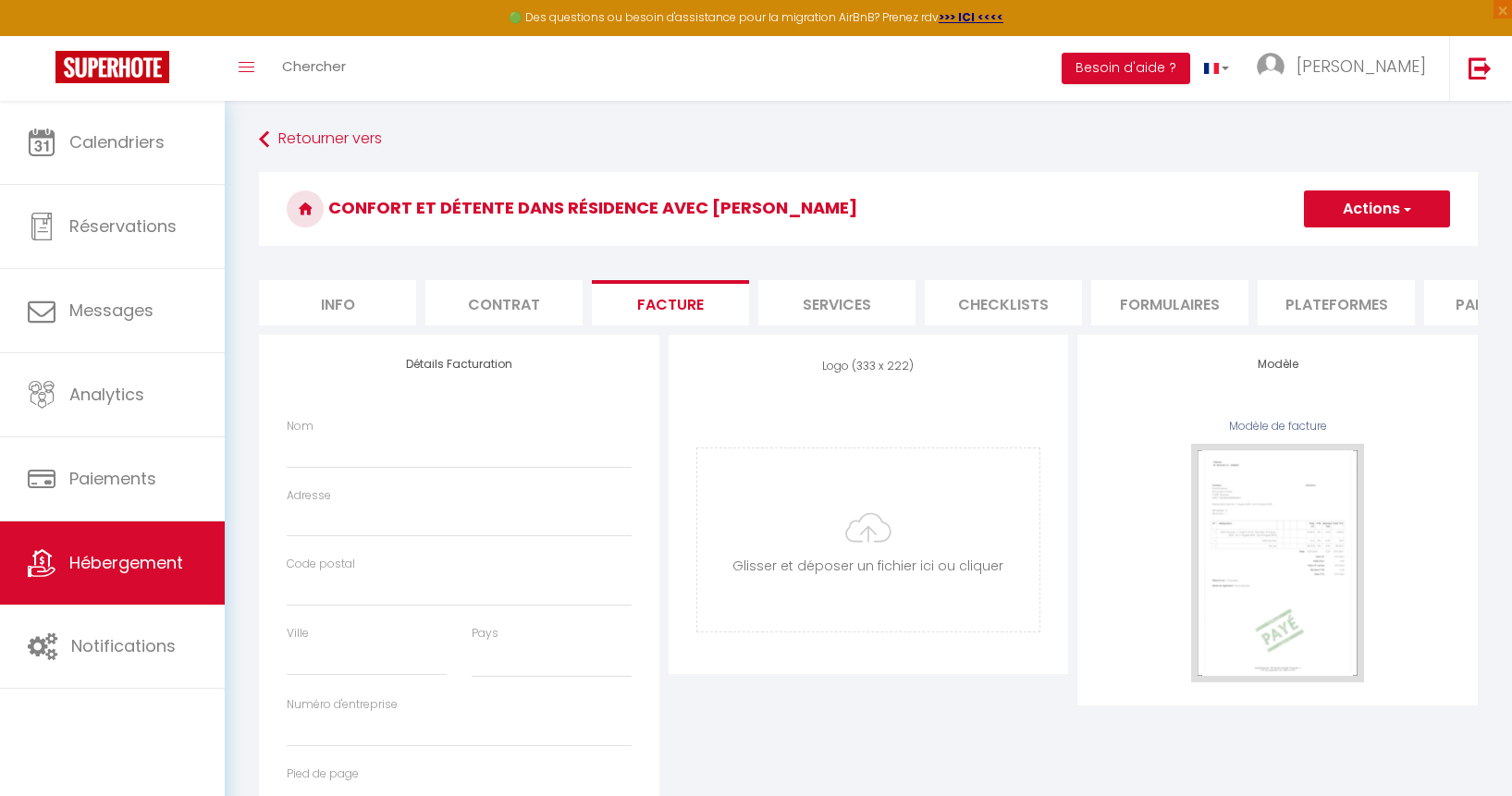
select select
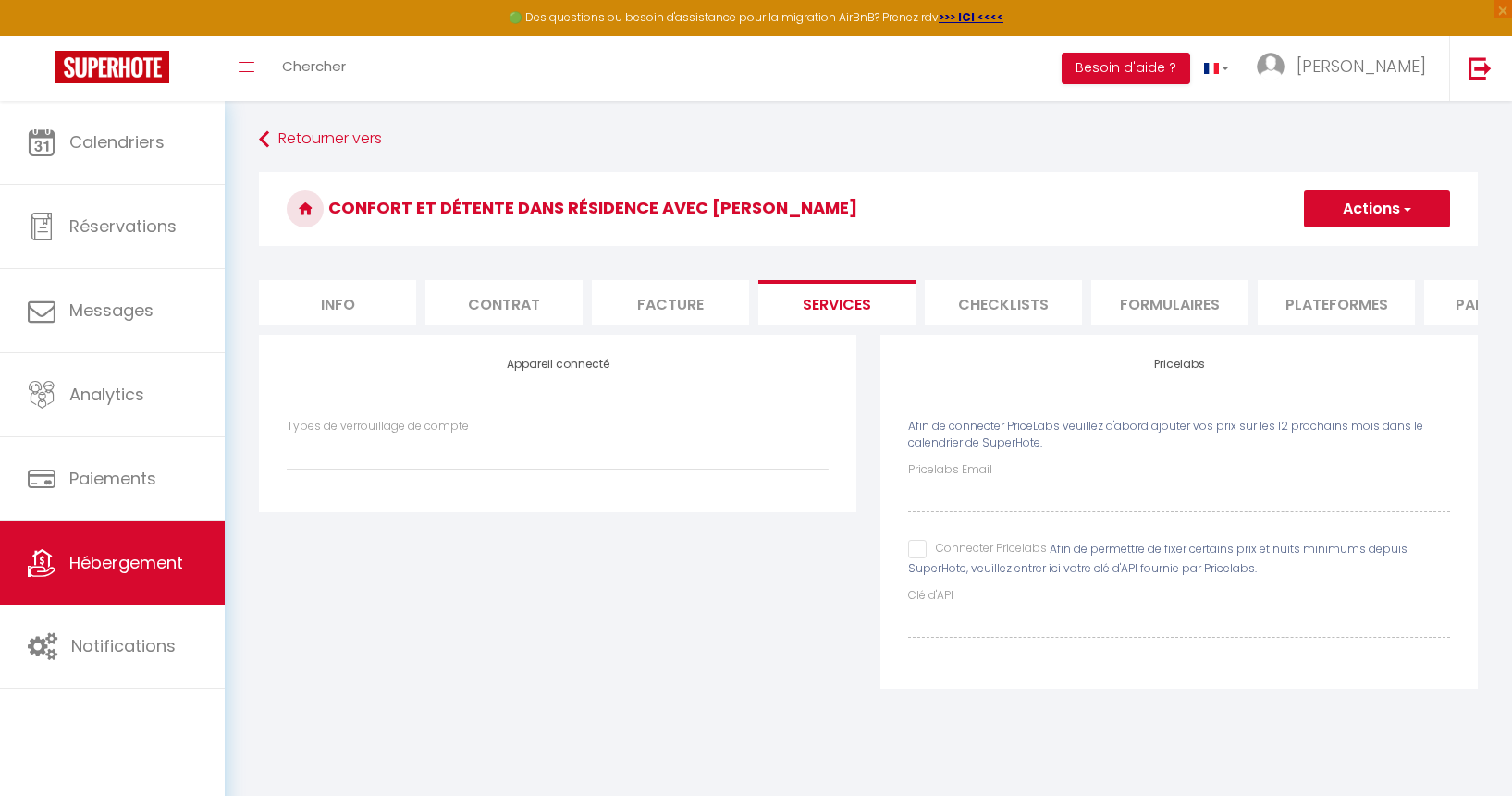
click at [521, 295] on li "Contrat" at bounding box center [505, 302] width 158 height 46
select select
checkbox input "false"
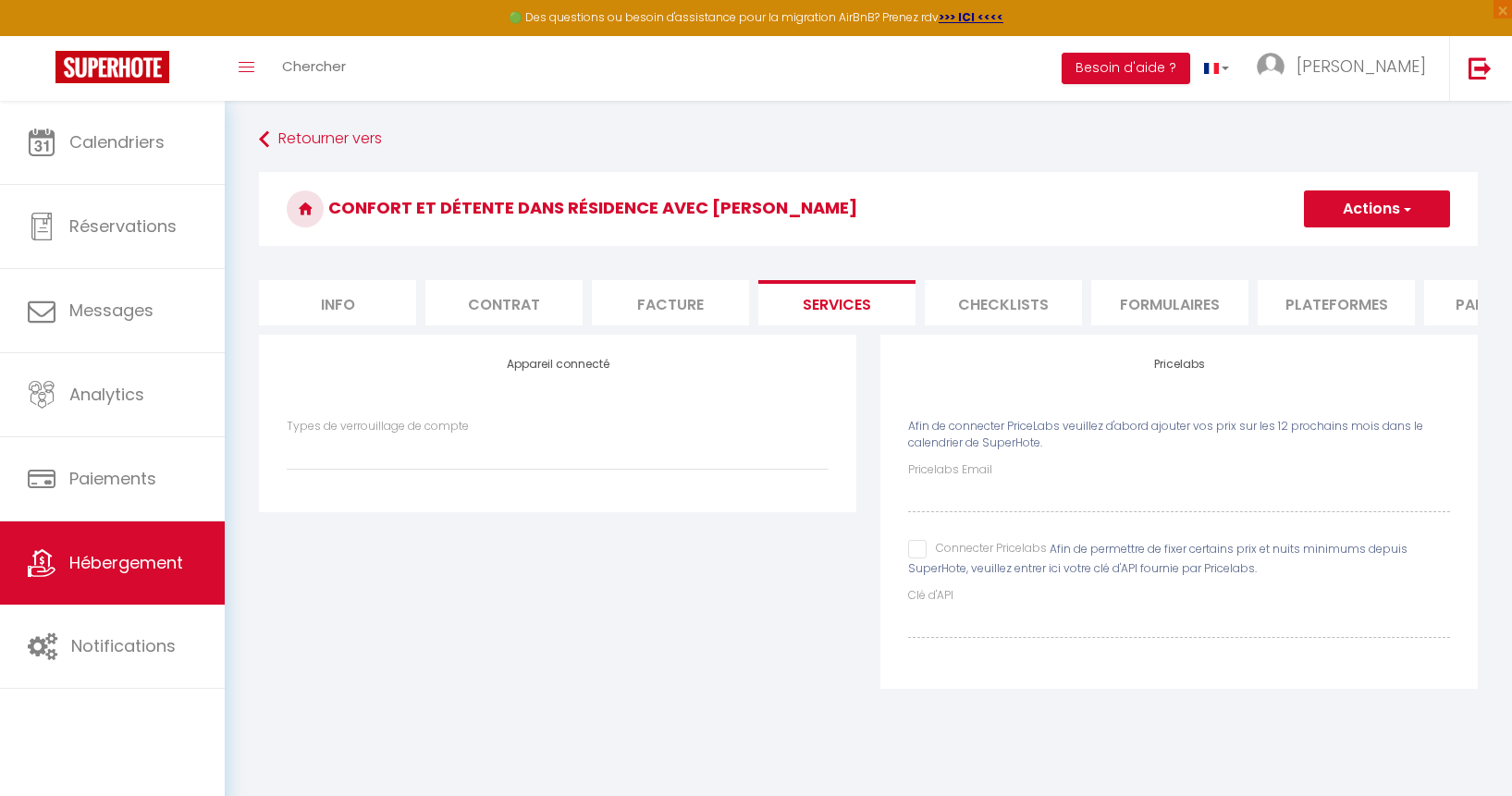
checkbox input "false"
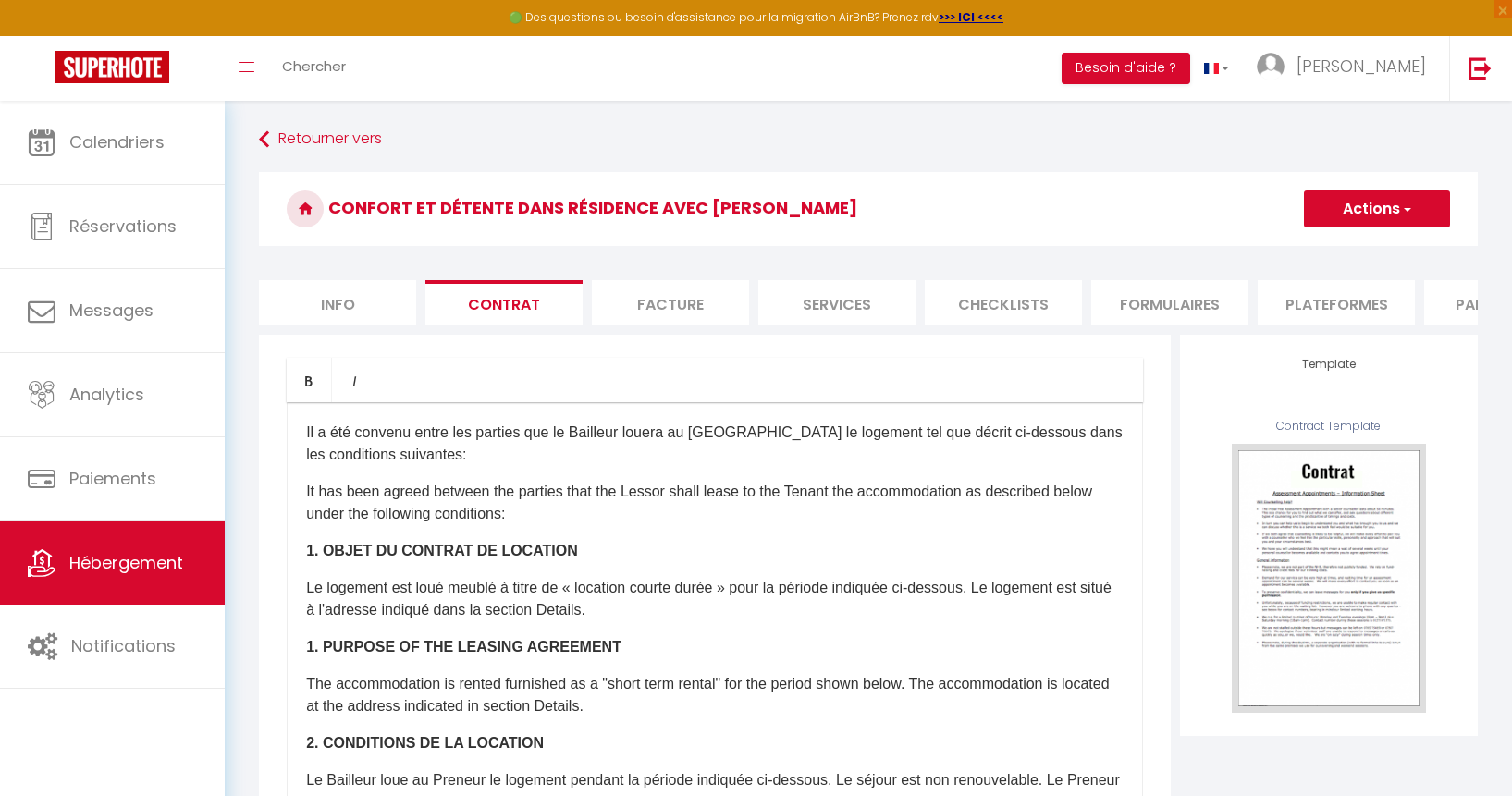
click at [334, 303] on li "Info" at bounding box center [337, 302] width 158 height 46
select select
checkbox input "false"
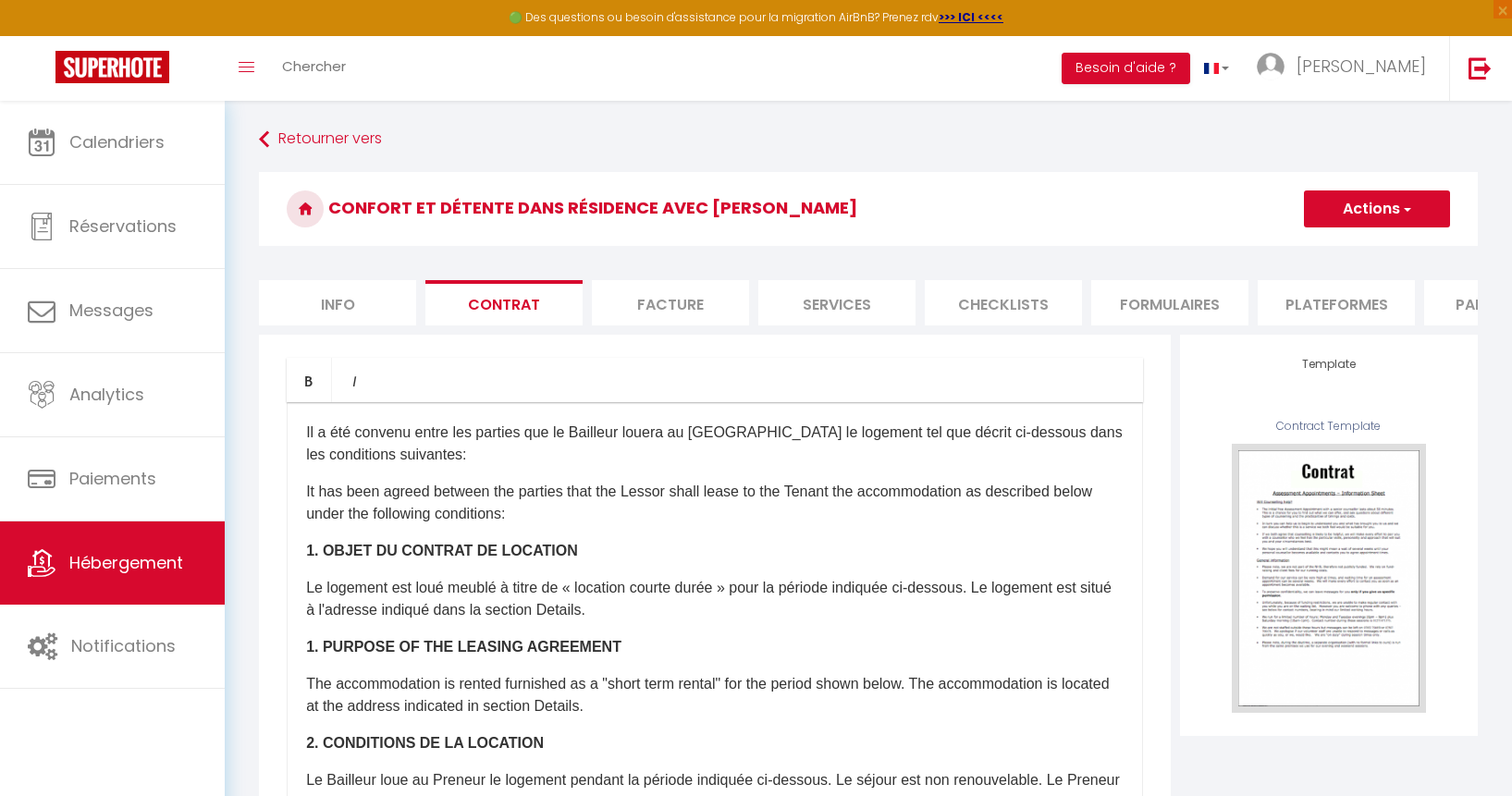
checkbox input "false"
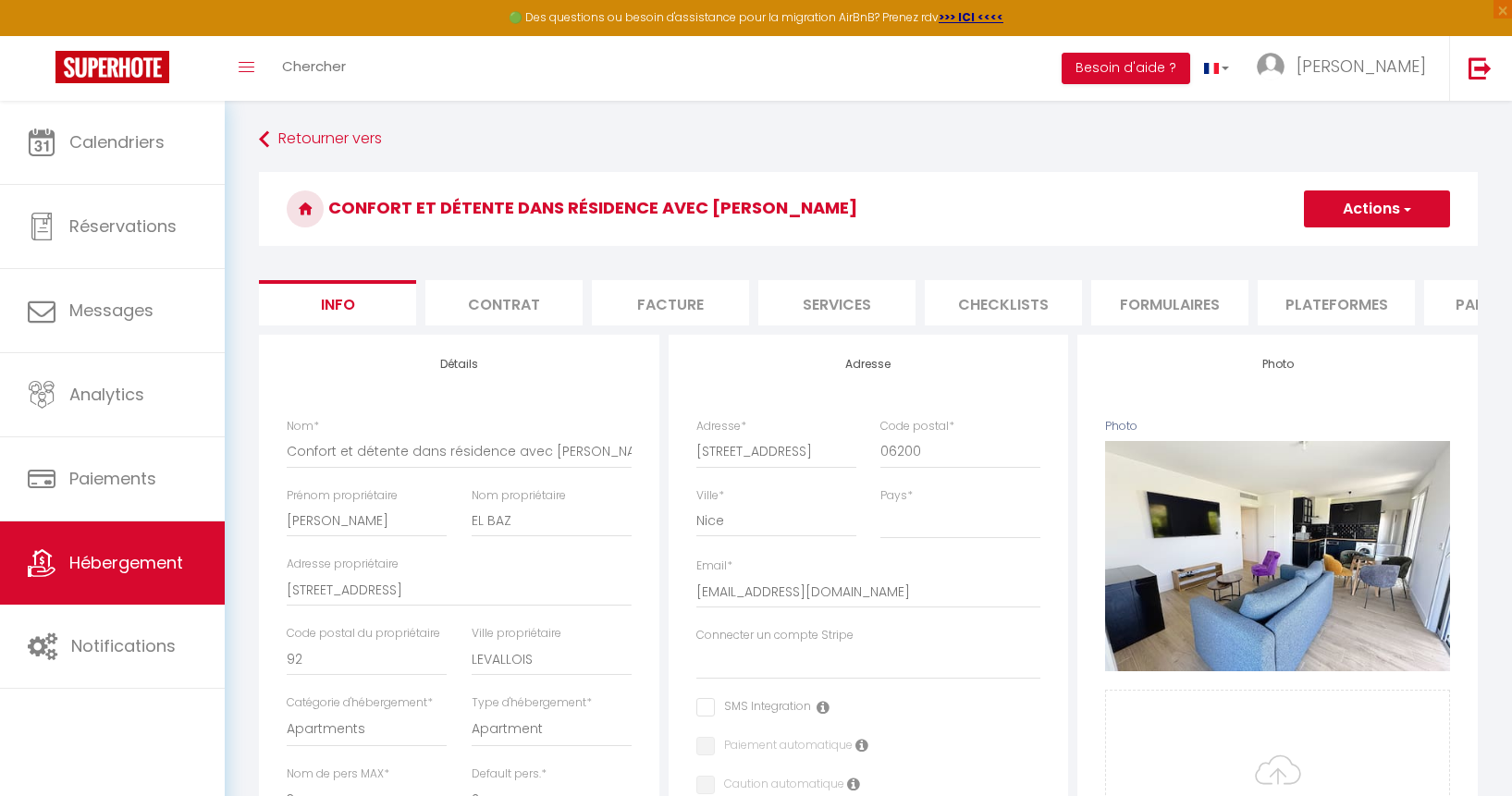
click at [1325, 217] on button "Actions" at bounding box center [1377, 209] width 146 height 37
click at [1306, 241] on input "Enregistrer" at bounding box center [1304, 249] width 68 height 18
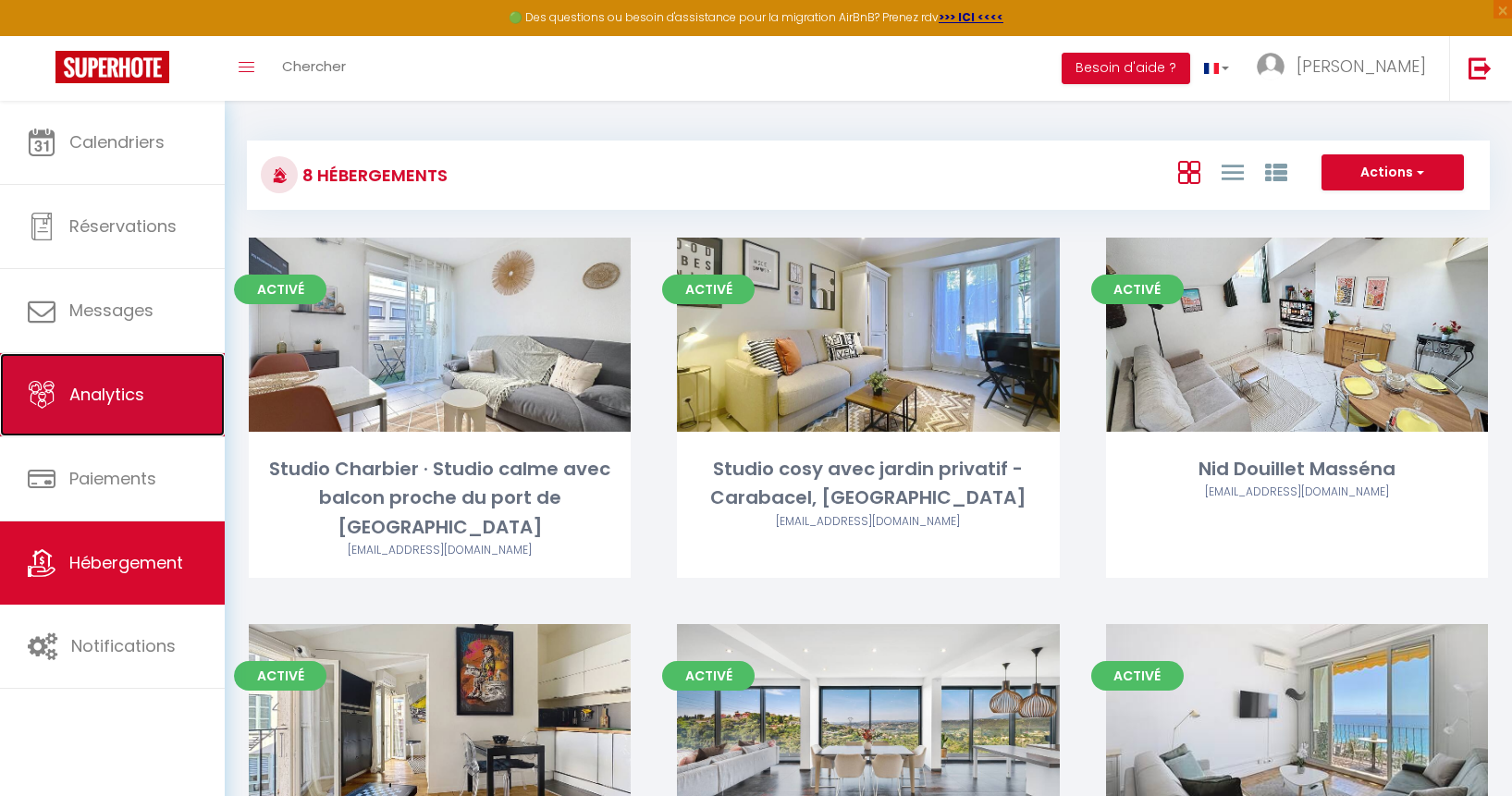
click at [123, 387] on span "Analytics" at bounding box center [106, 395] width 75 height 23
select select "2025"
select select "10"
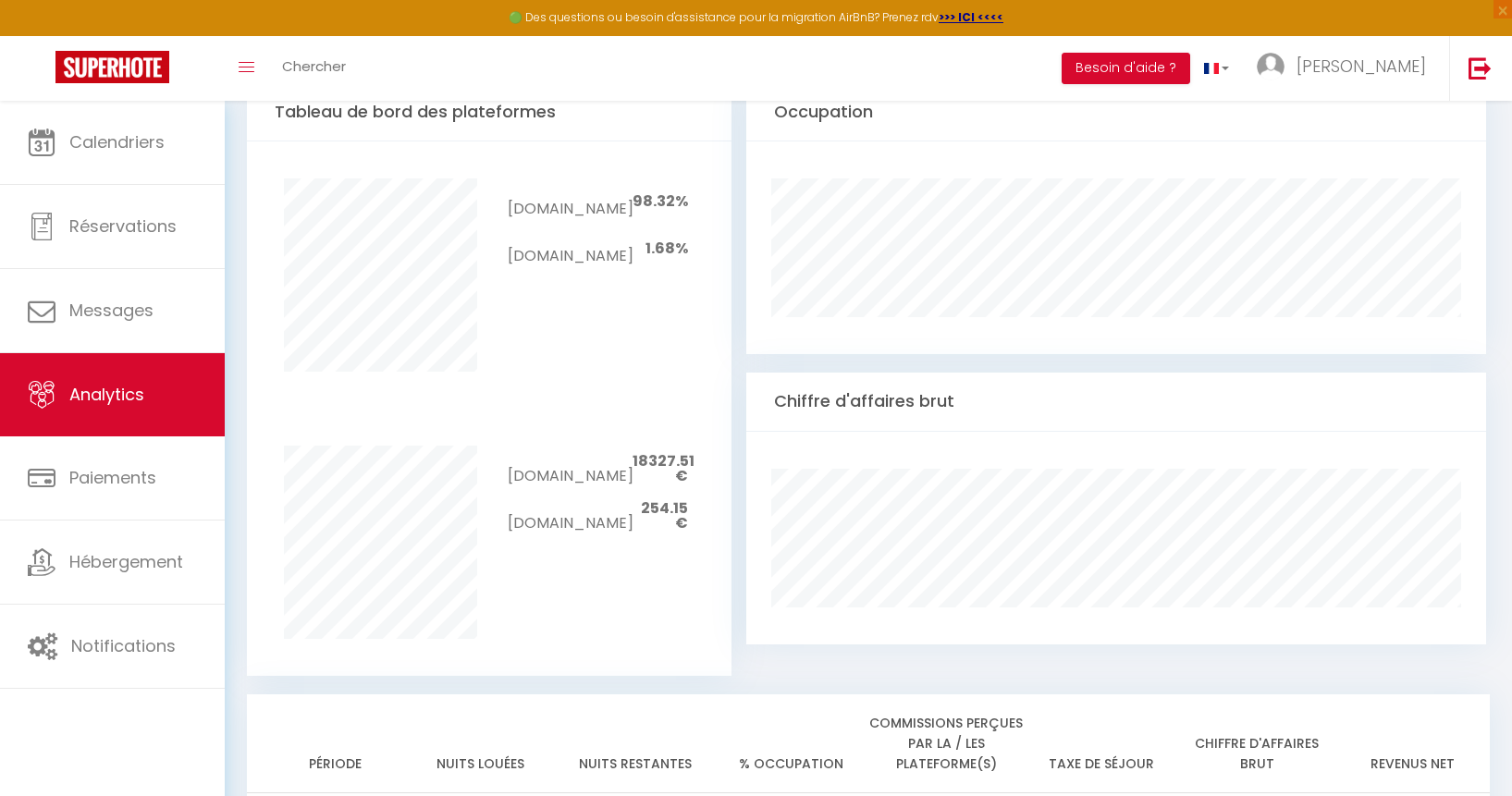
scroll to position [145, 0]
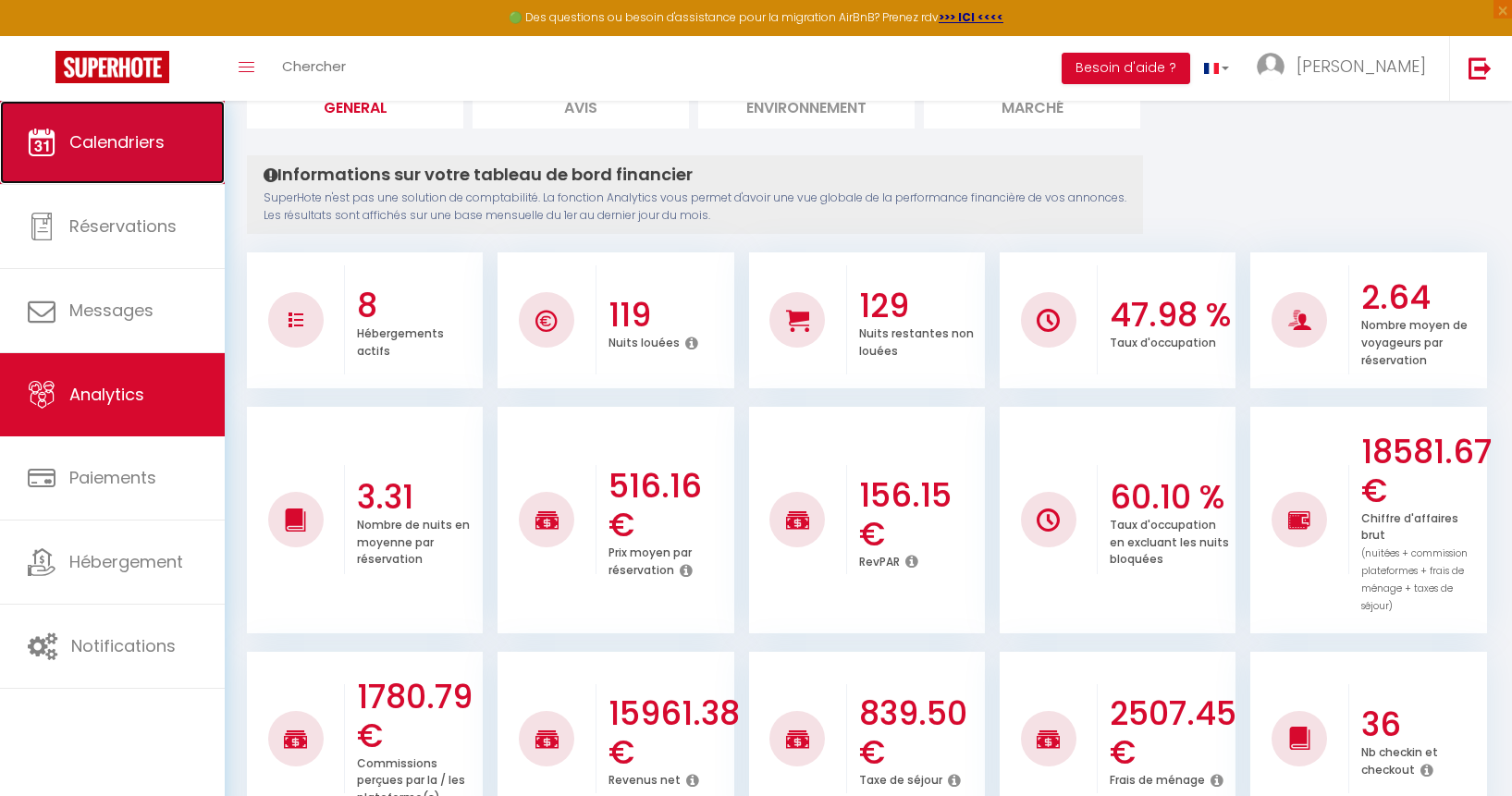
click at [143, 151] on span "Calendriers" at bounding box center [117, 142] width 95 height 23
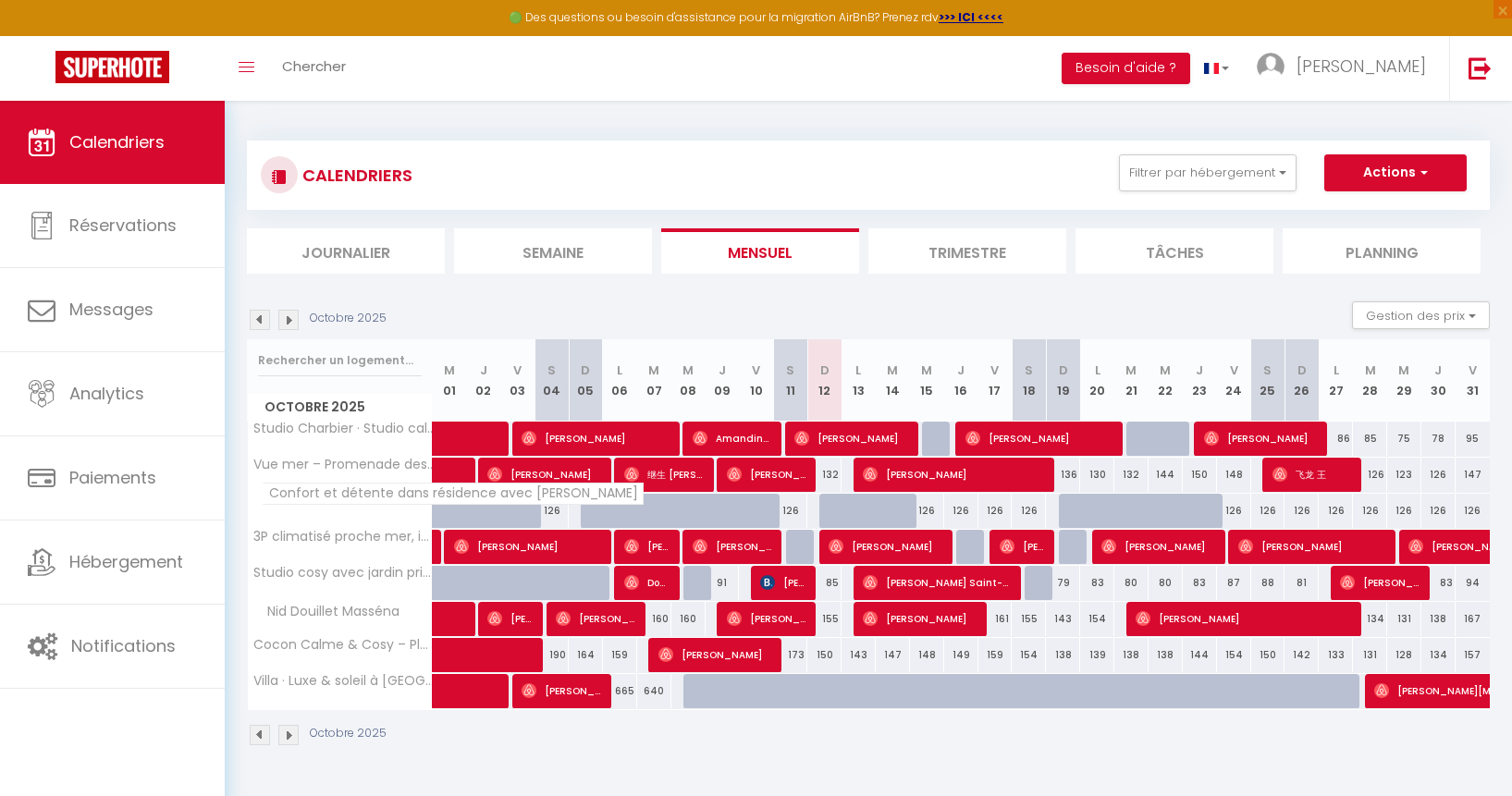
click at [367, 493] on span "Confort et détente dans résidence avec [PERSON_NAME]" at bounding box center [452, 494] width 382 height 22
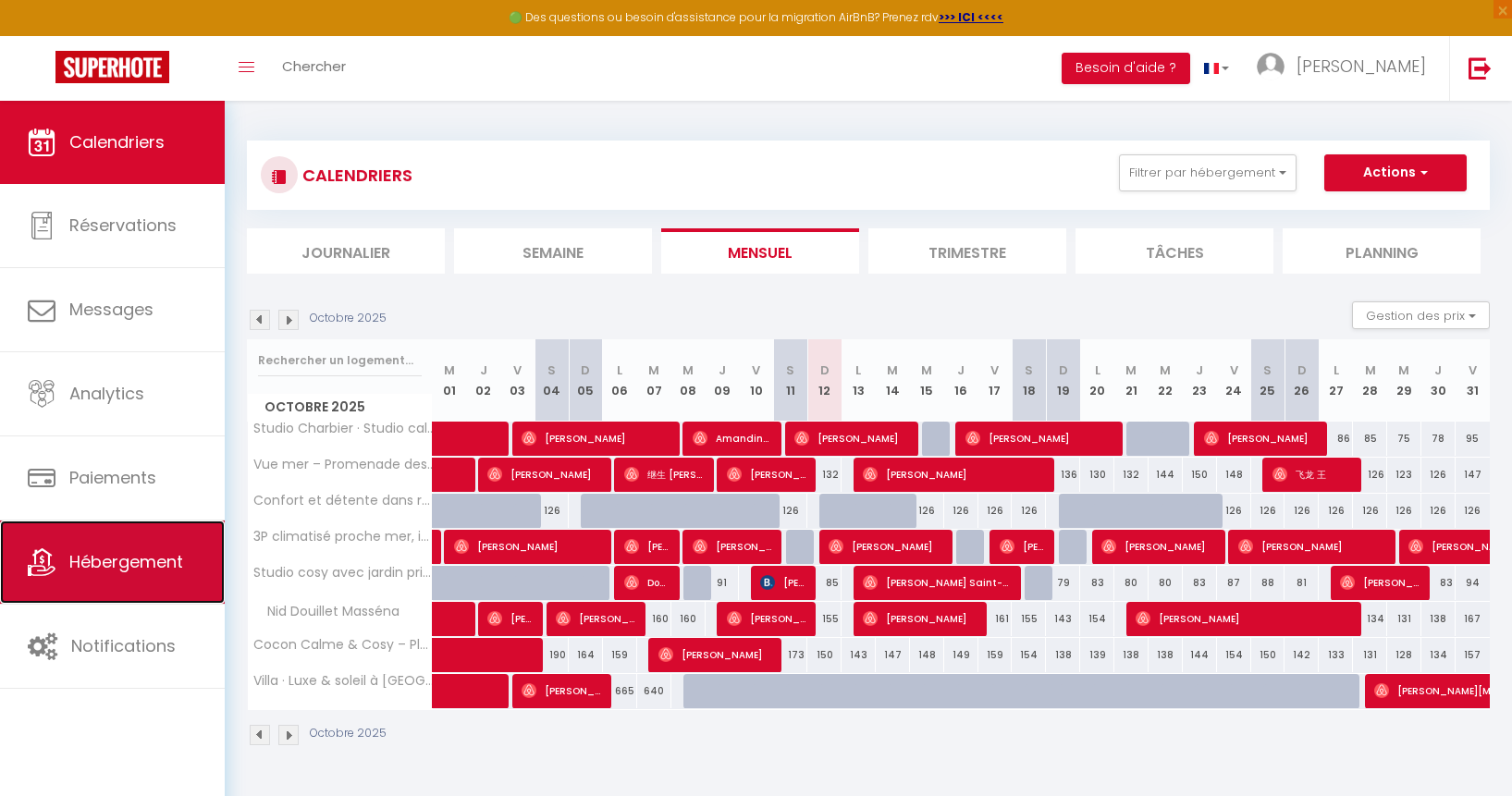
click at [152, 567] on span "Hébergement" at bounding box center [125, 562] width 114 height 23
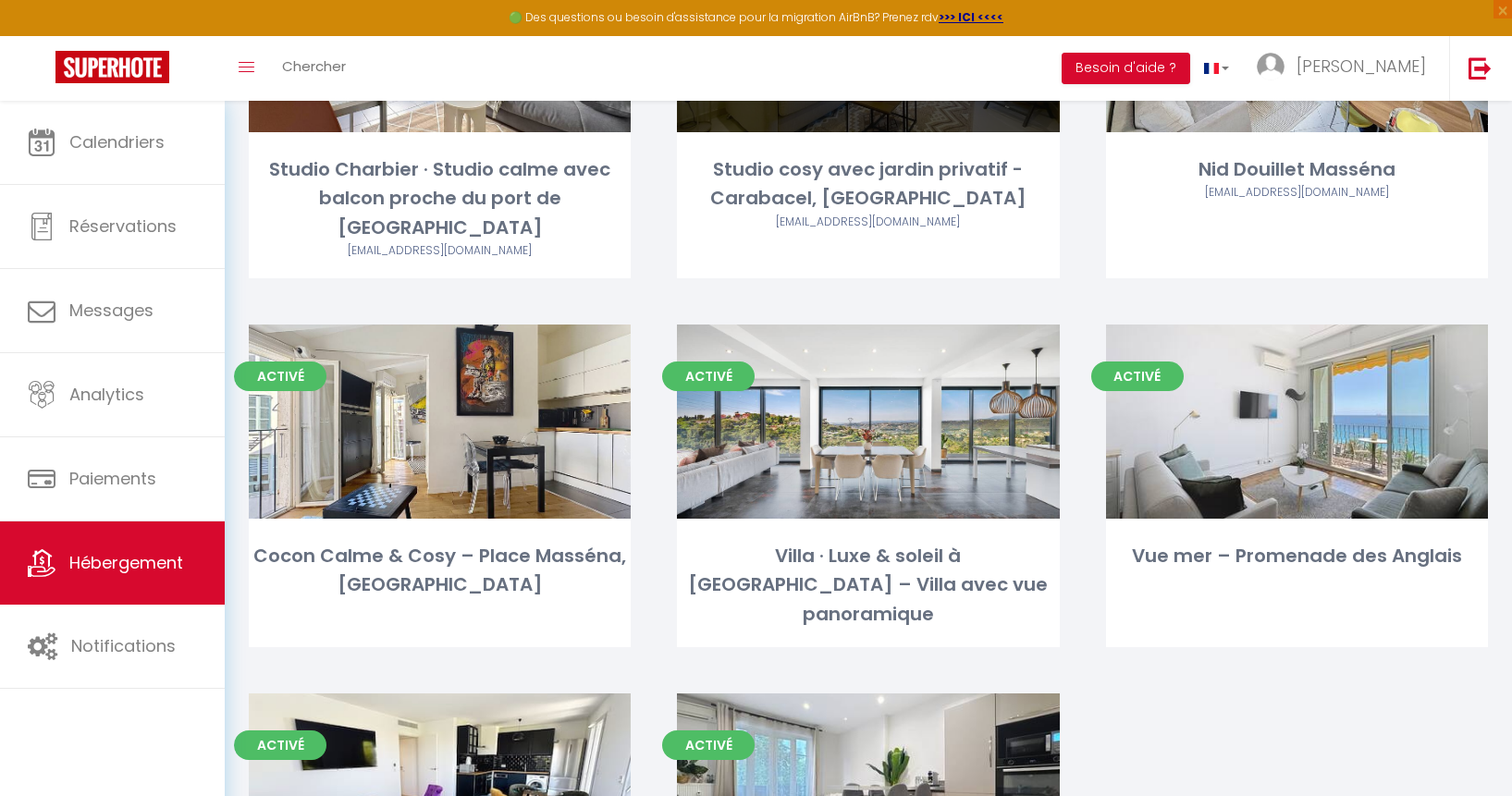
scroll to position [519, 0]
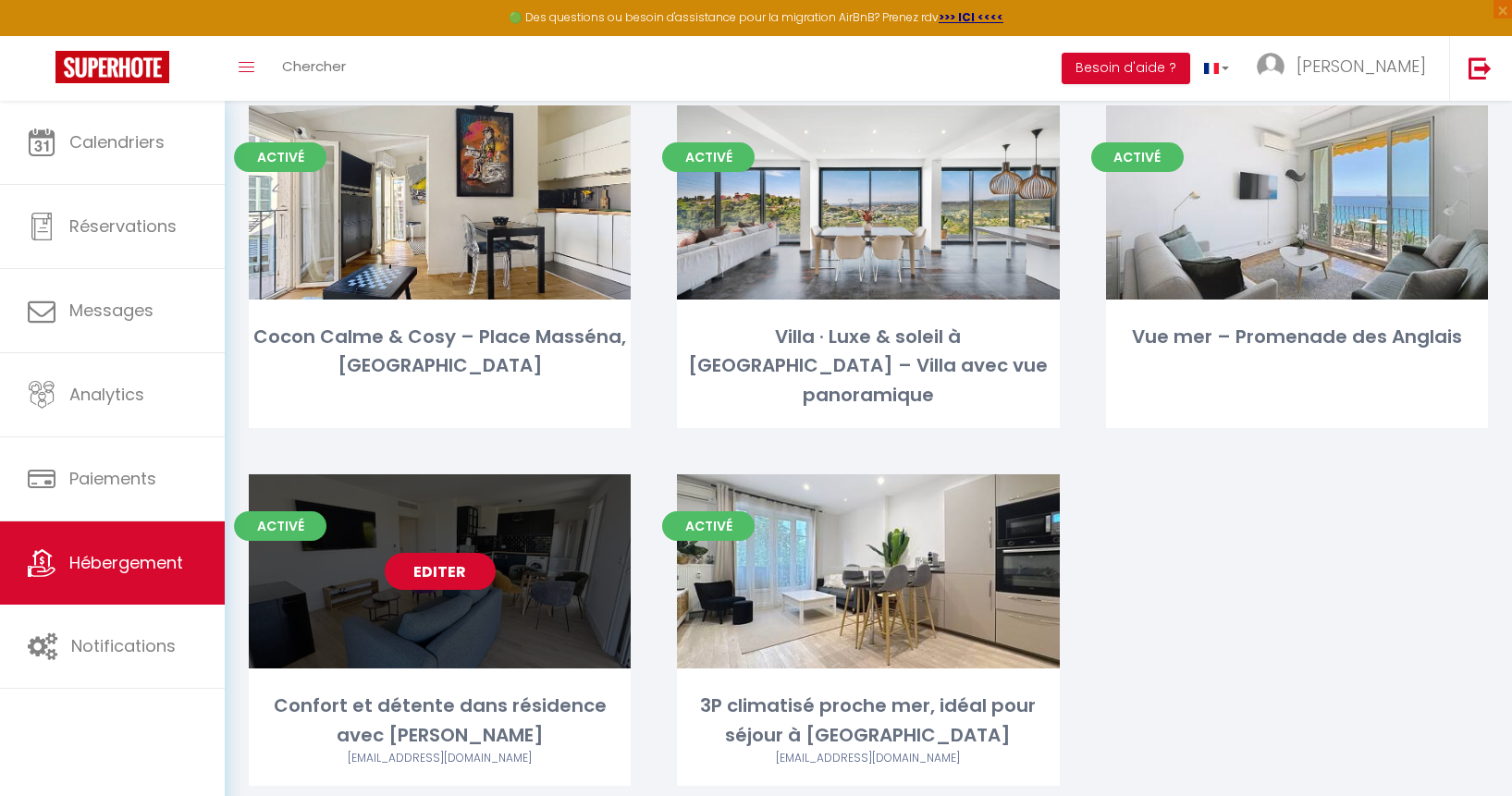
click at [443, 553] on link "Editer" at bounding box center [440, 571] width 111 height 37
select select "3"
select select "2"
select select "1"
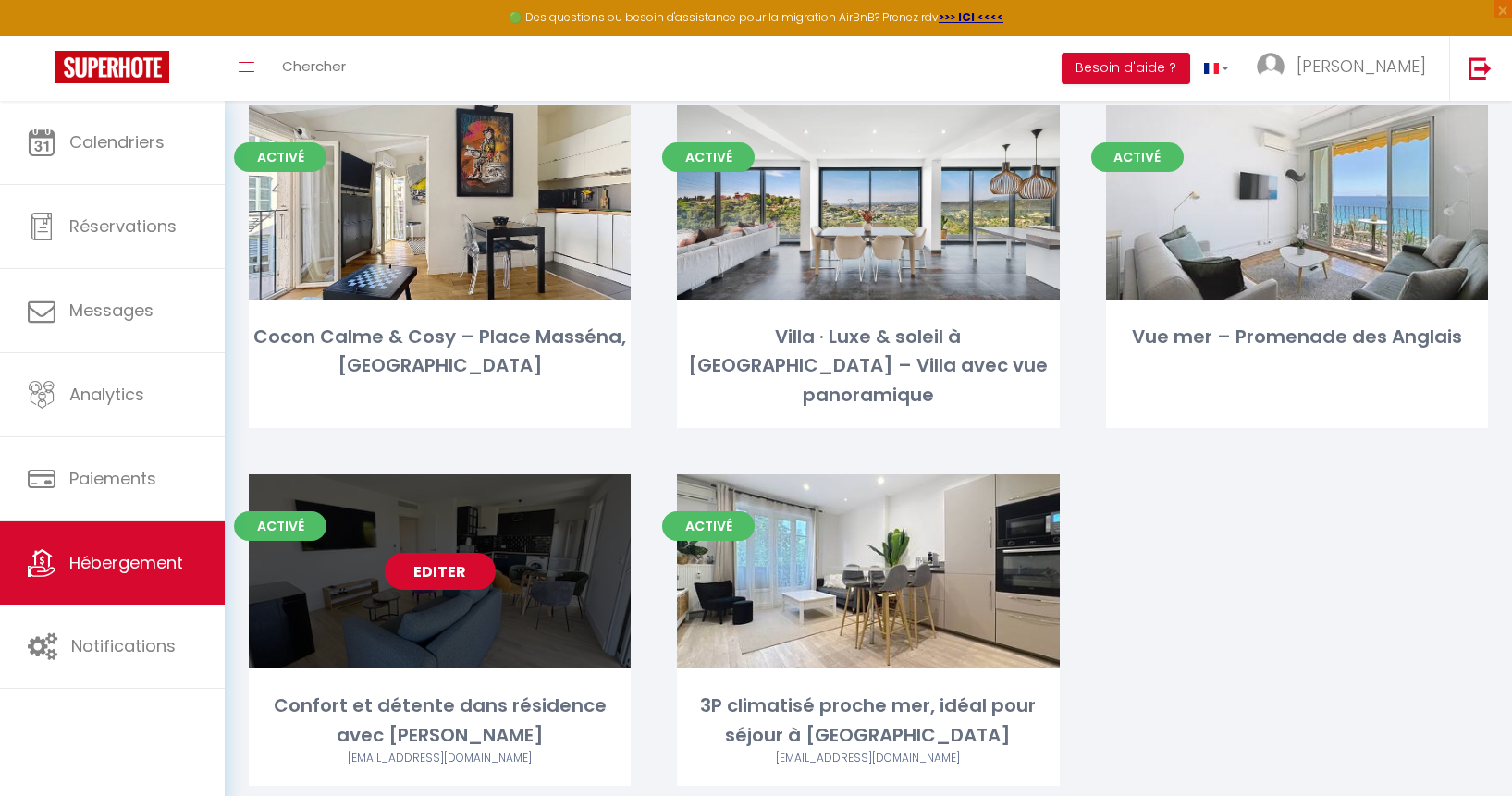
select select "28"
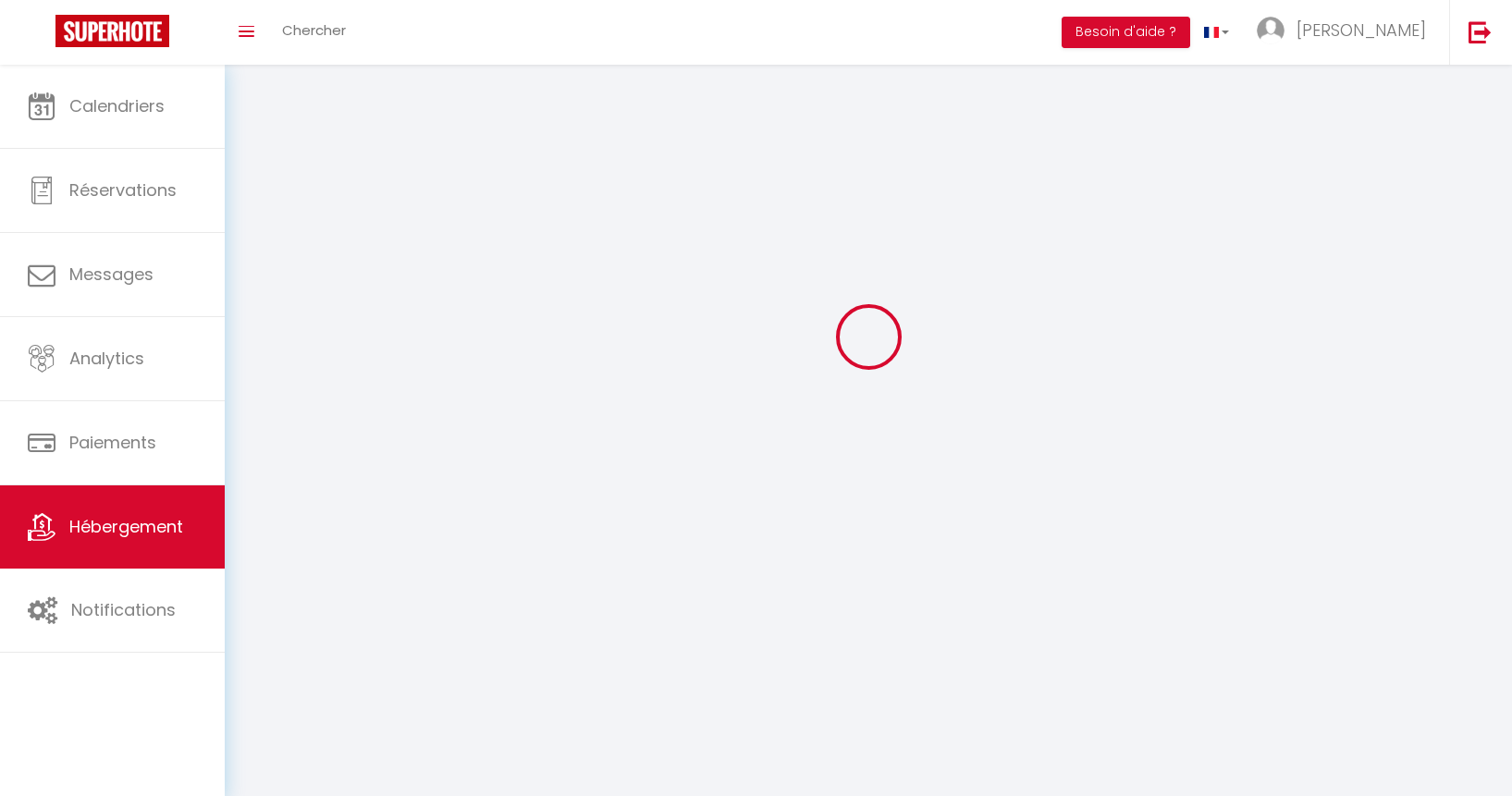
select select
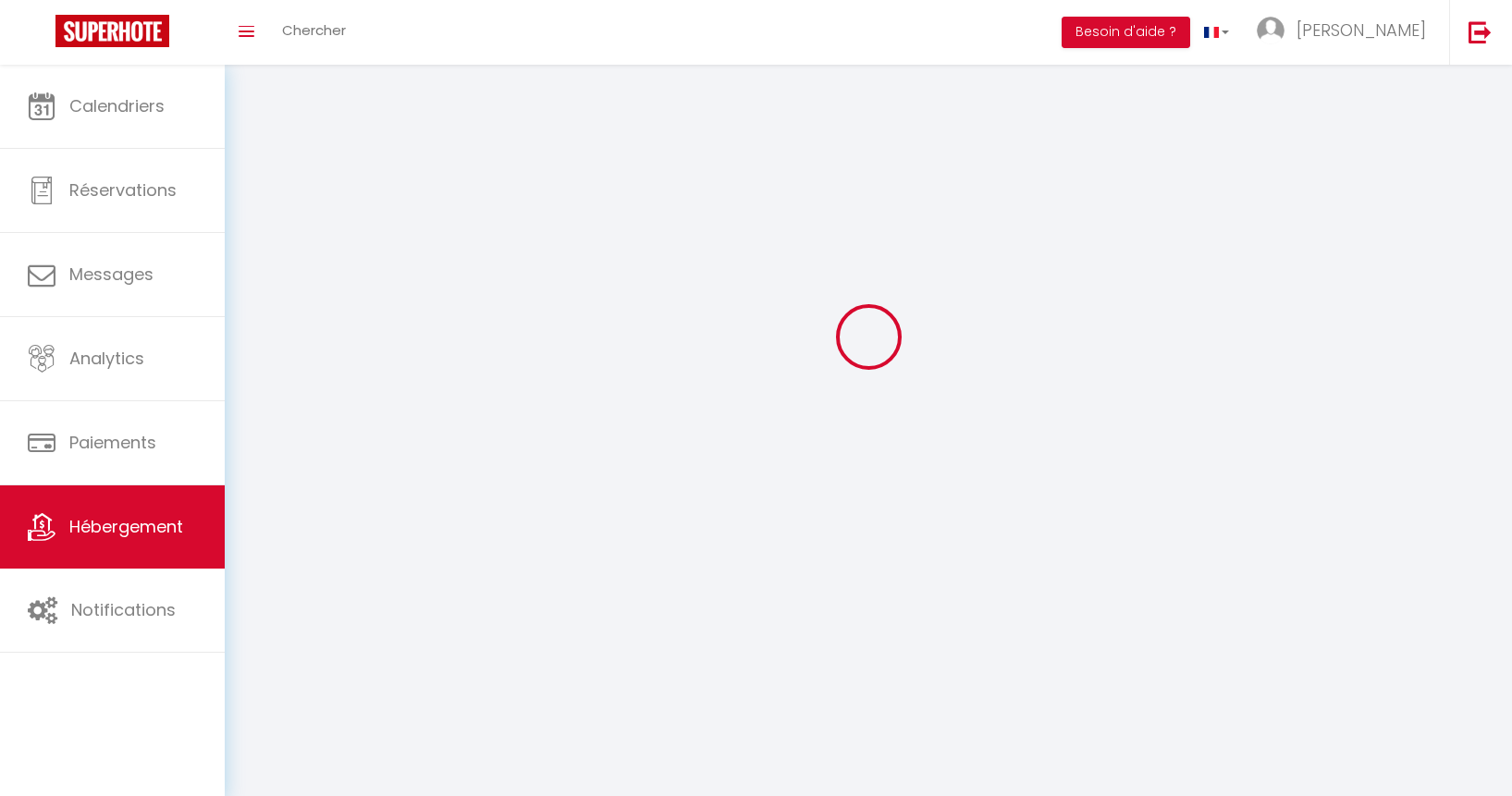
select select
checkbox input "false"
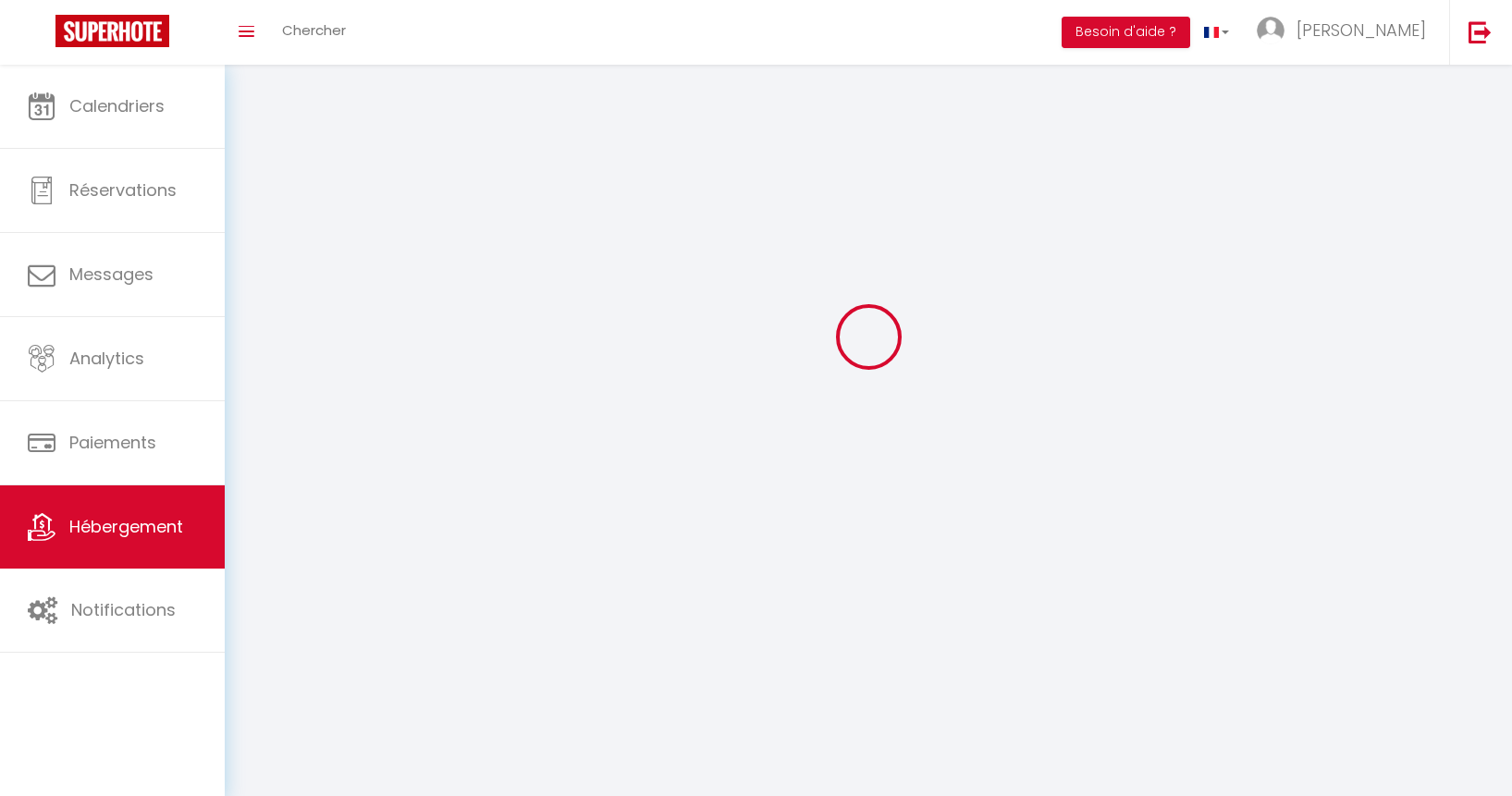
select select
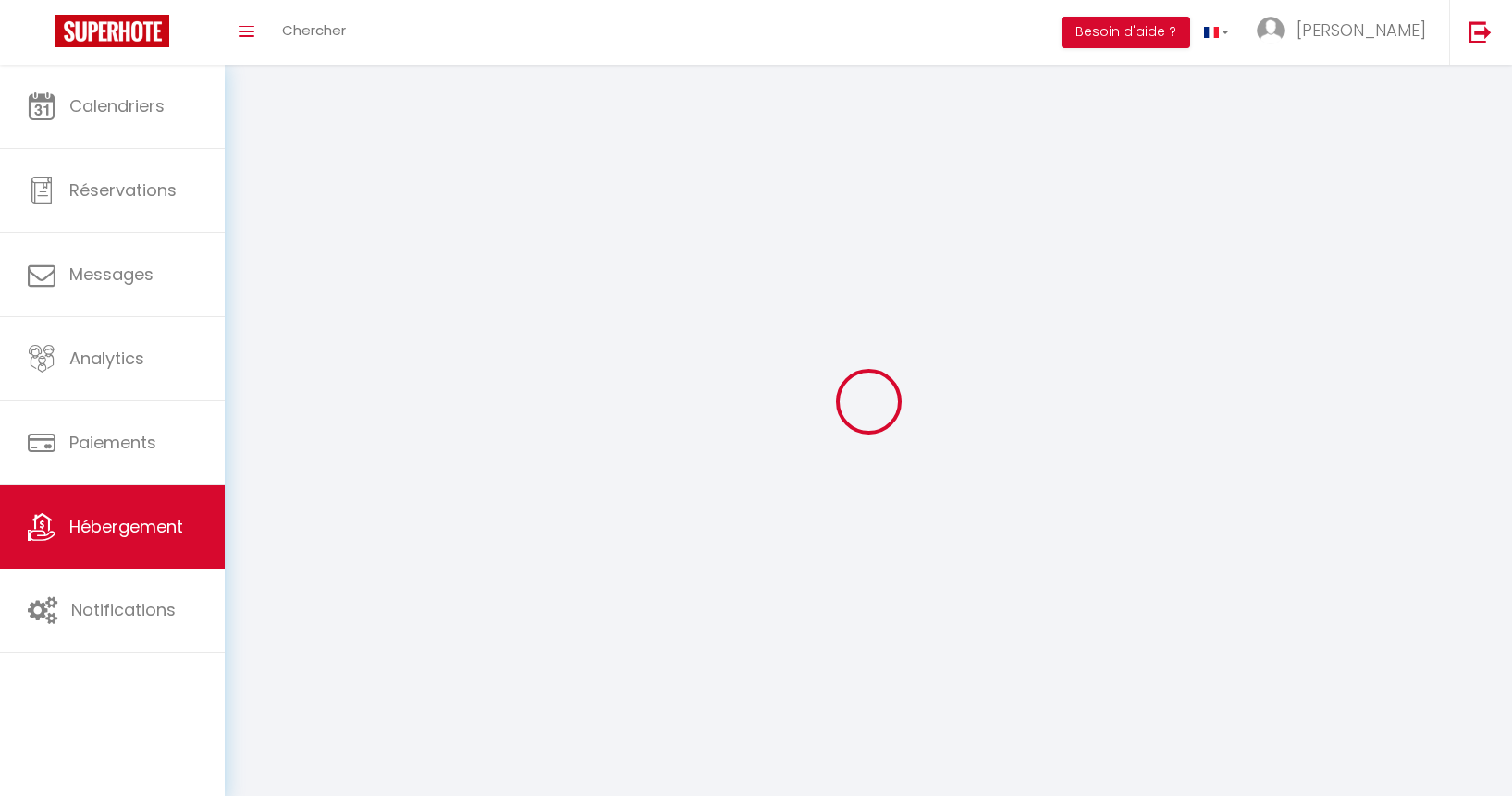
select select
checkbox input "false"
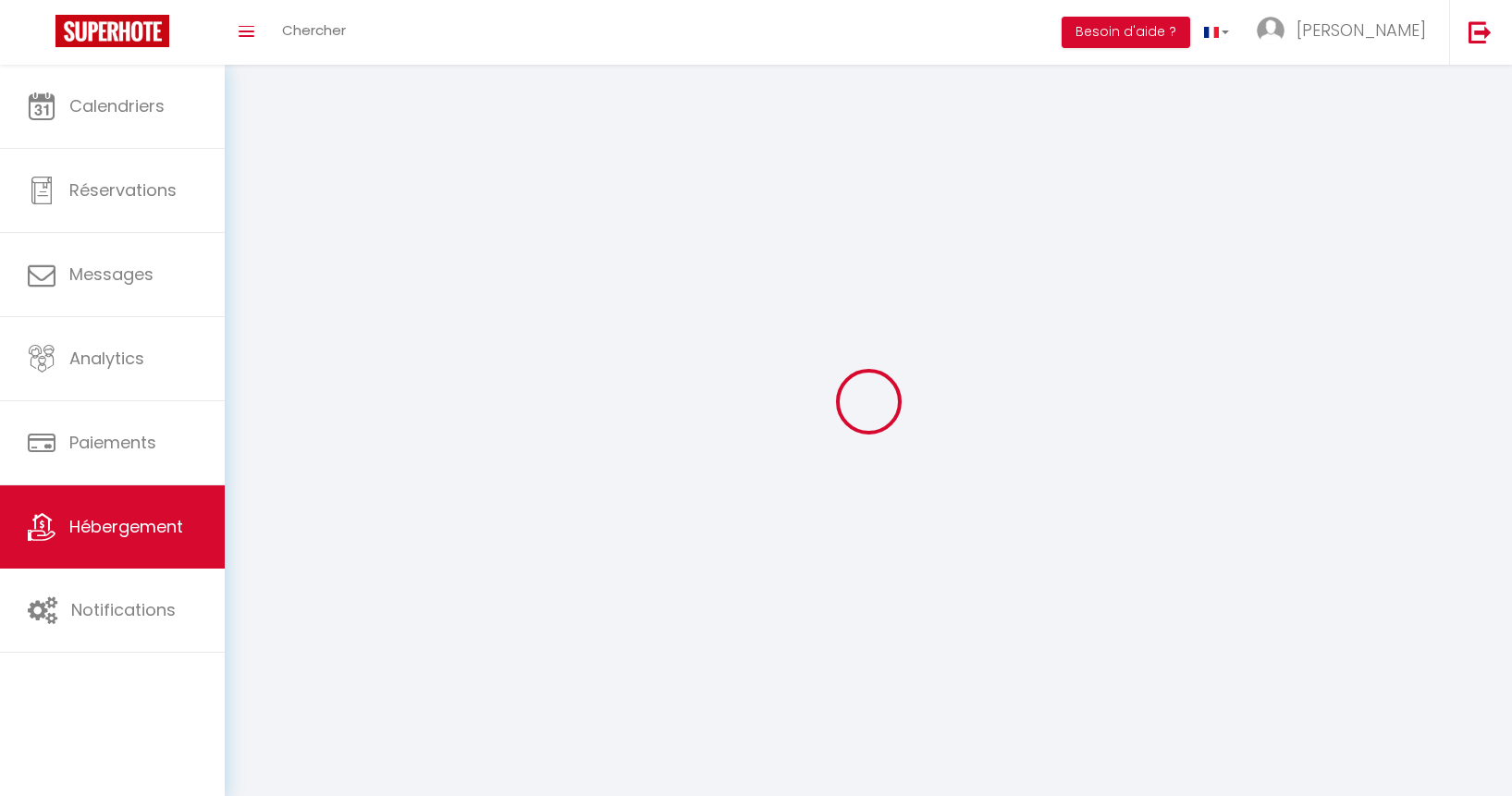
checkbox input "false"
select select
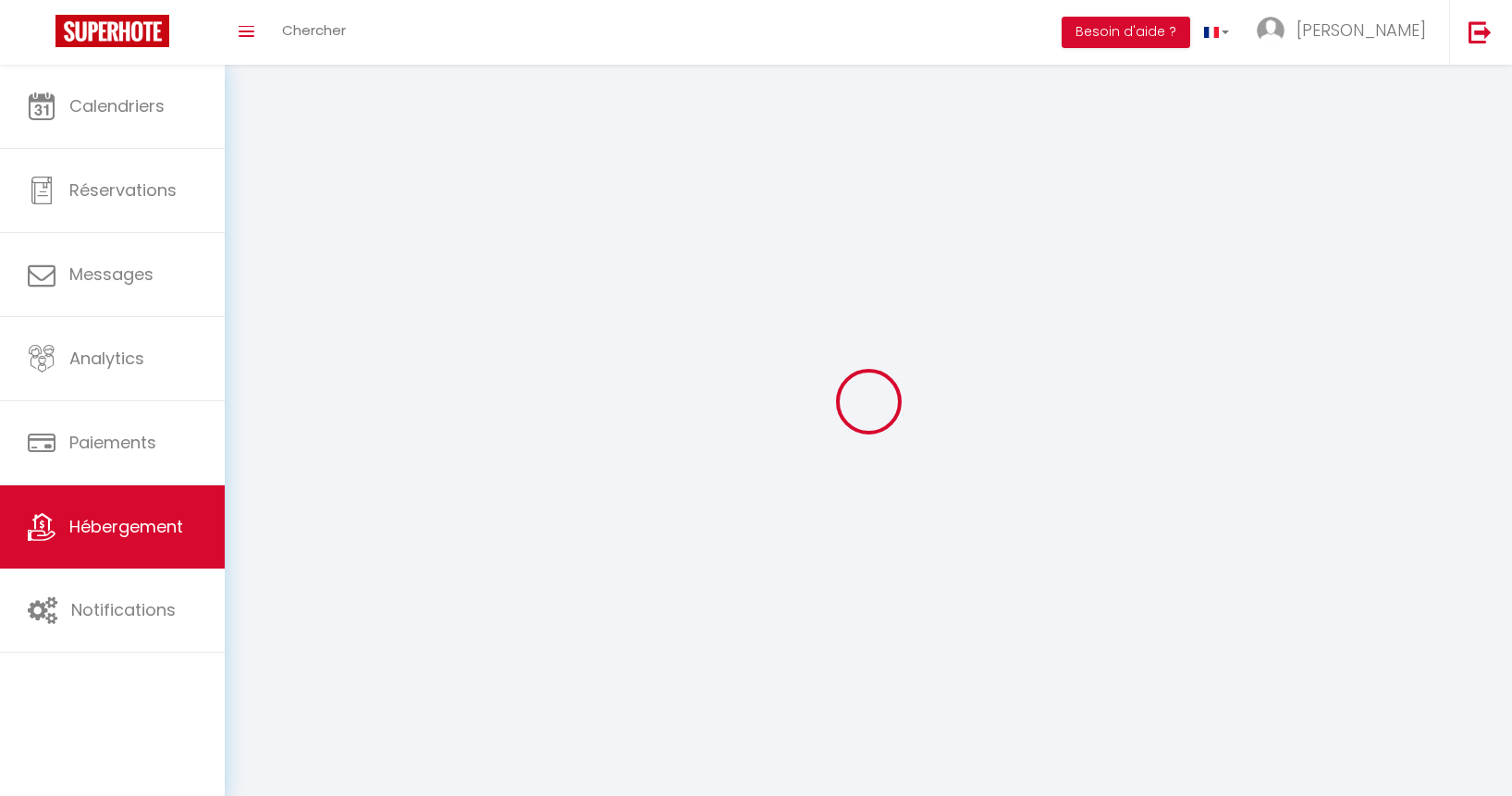
select select
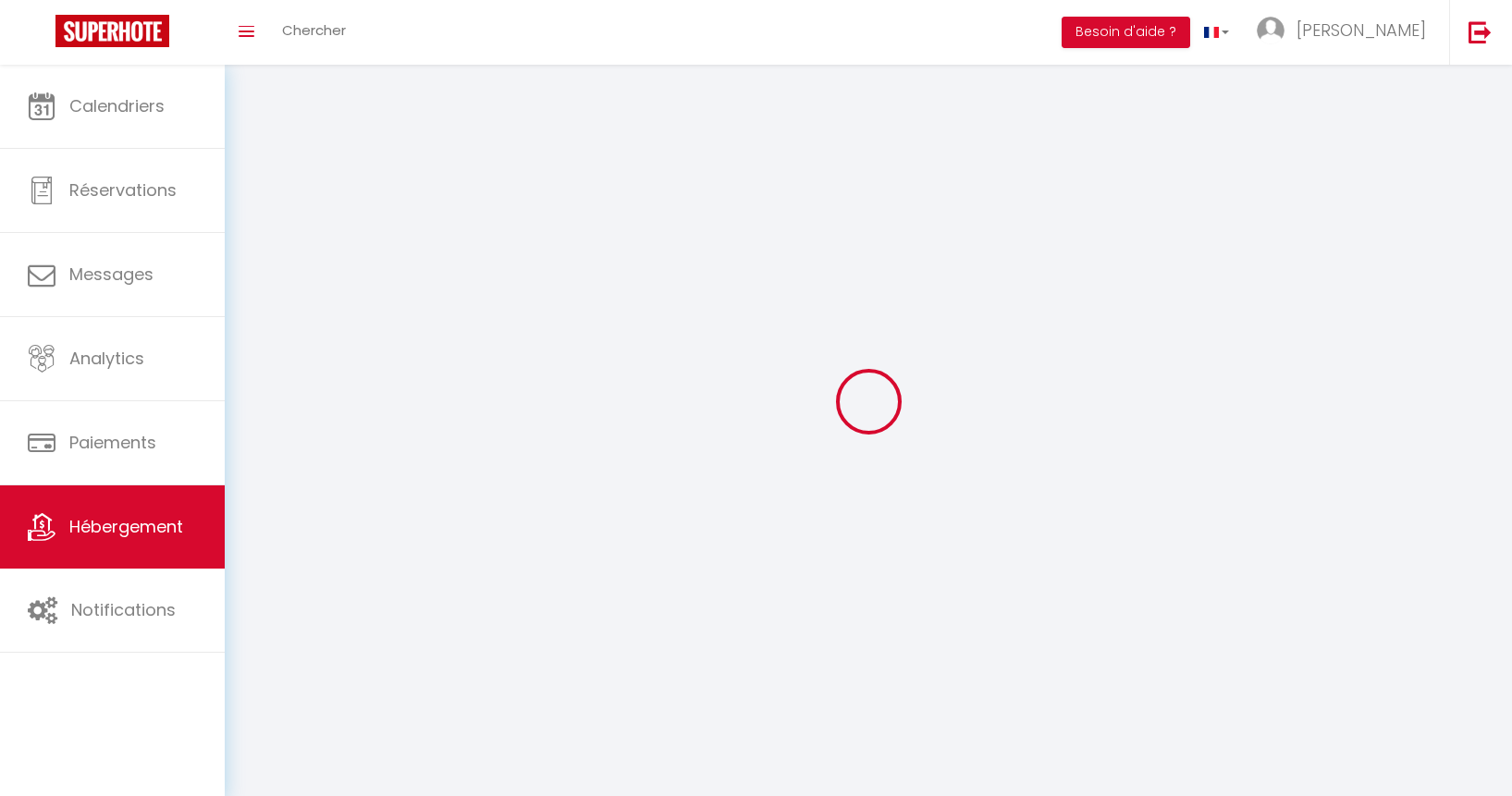
checkbox input "false"
select select
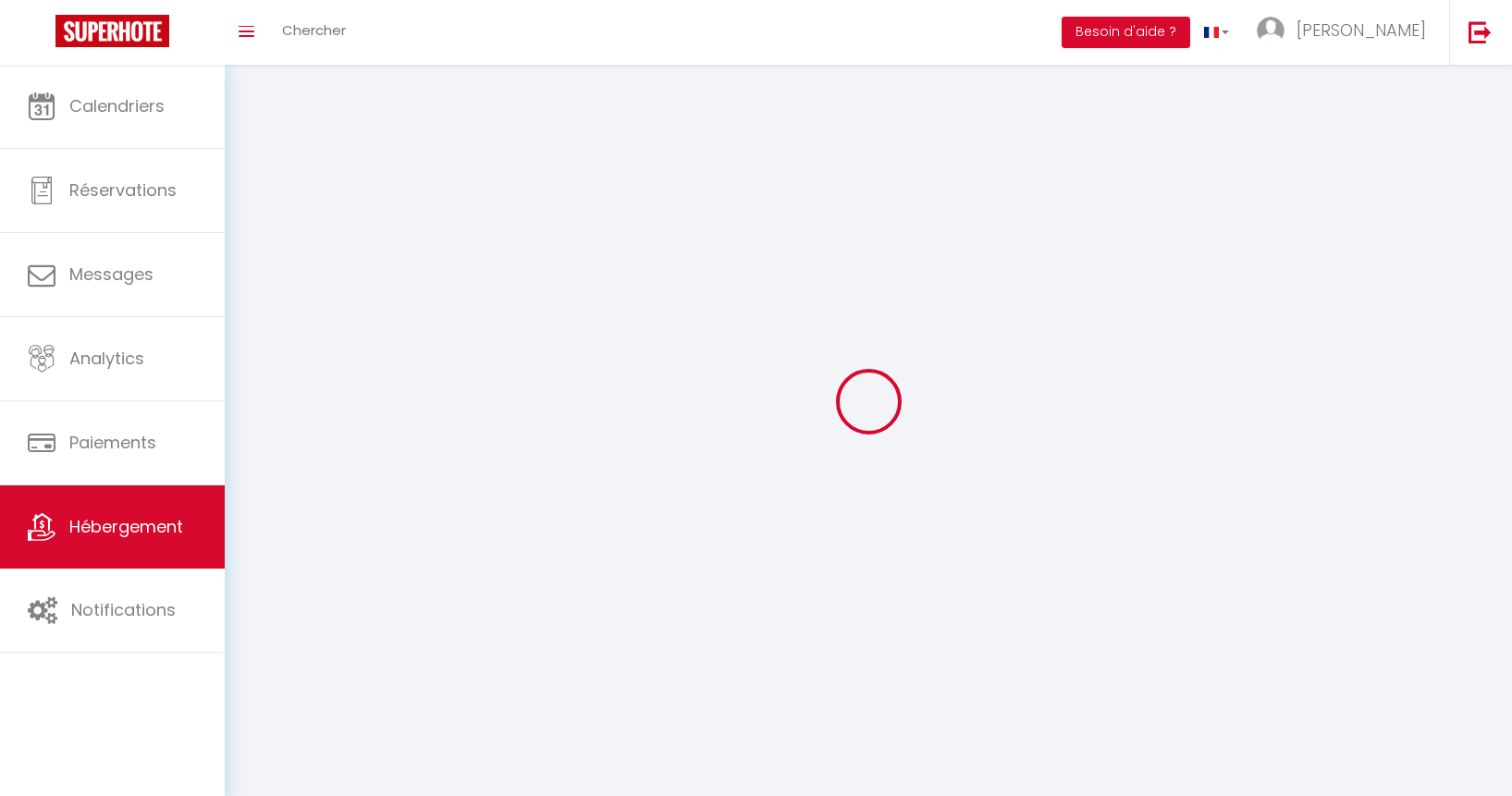
select select
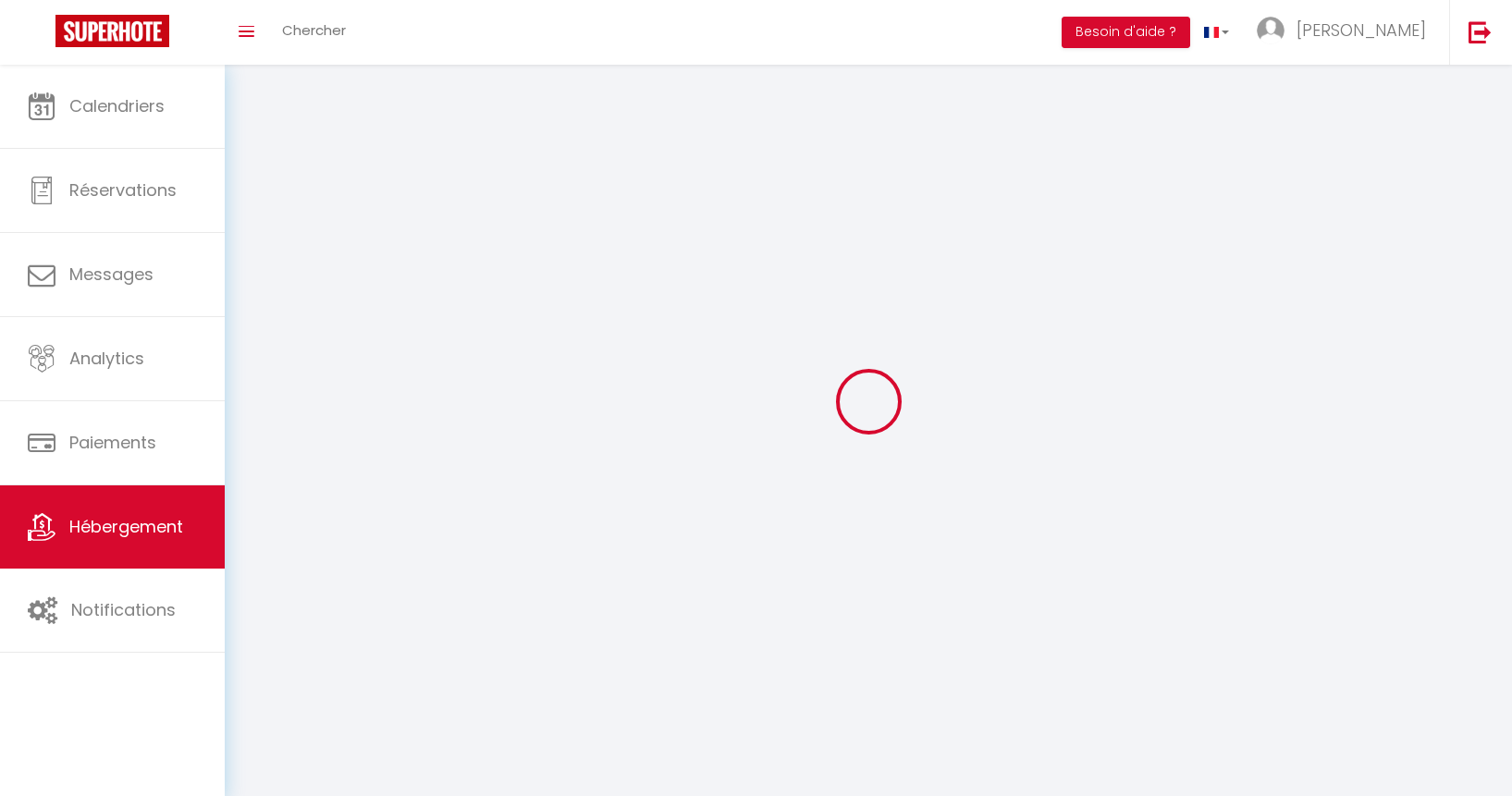
select select
checkbox input "false"
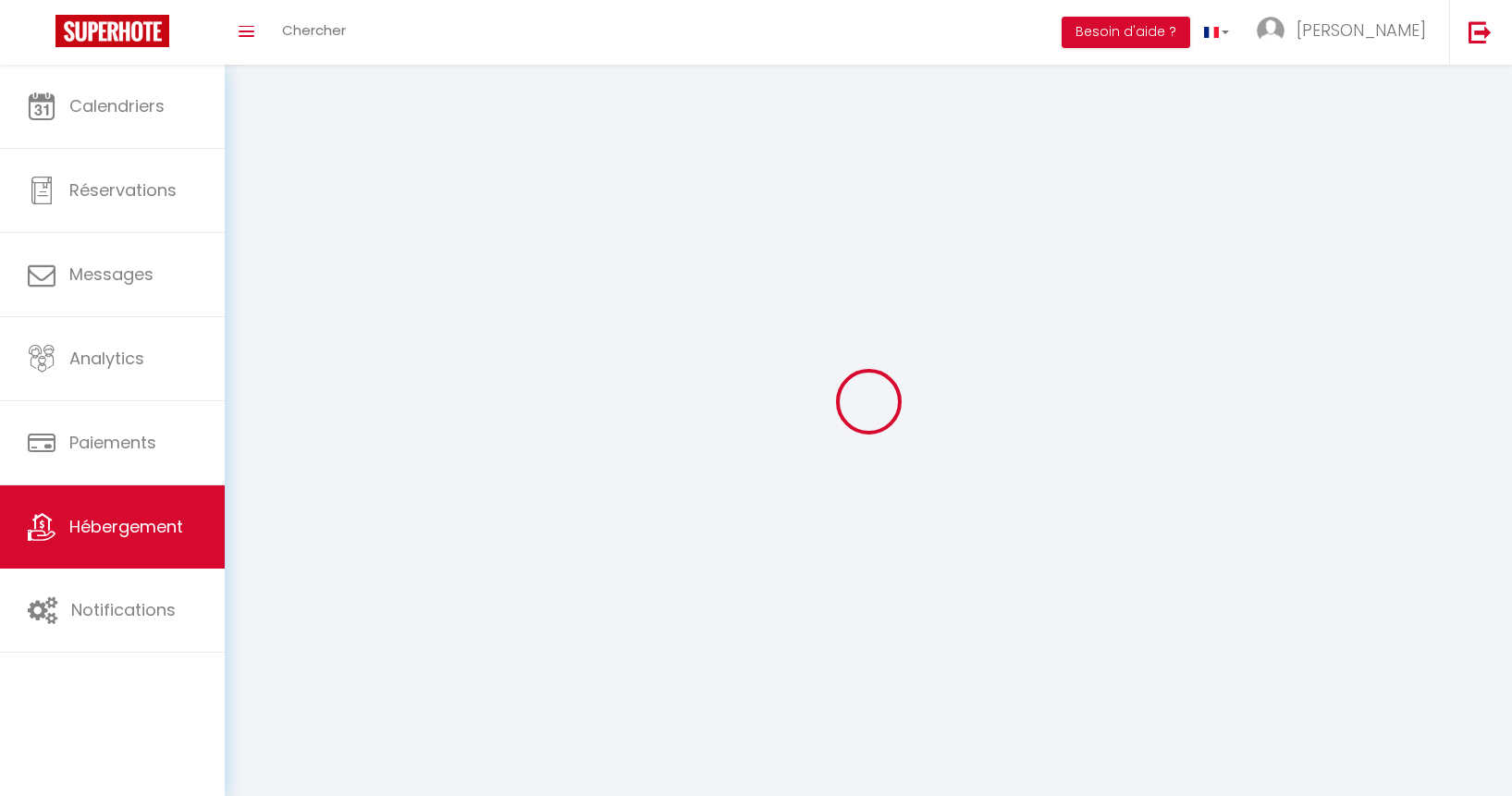
checkbox input "false"
select select
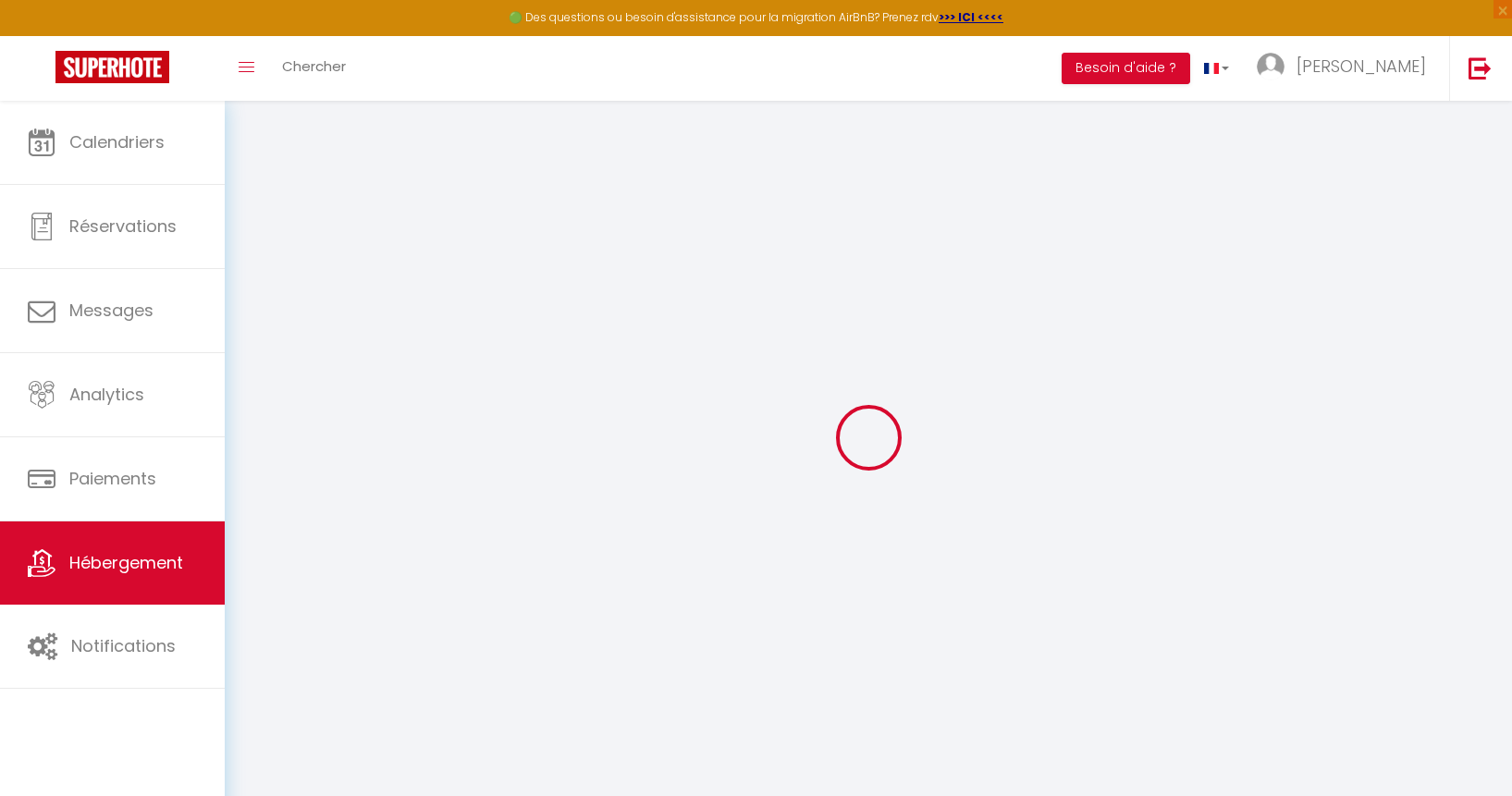
select select
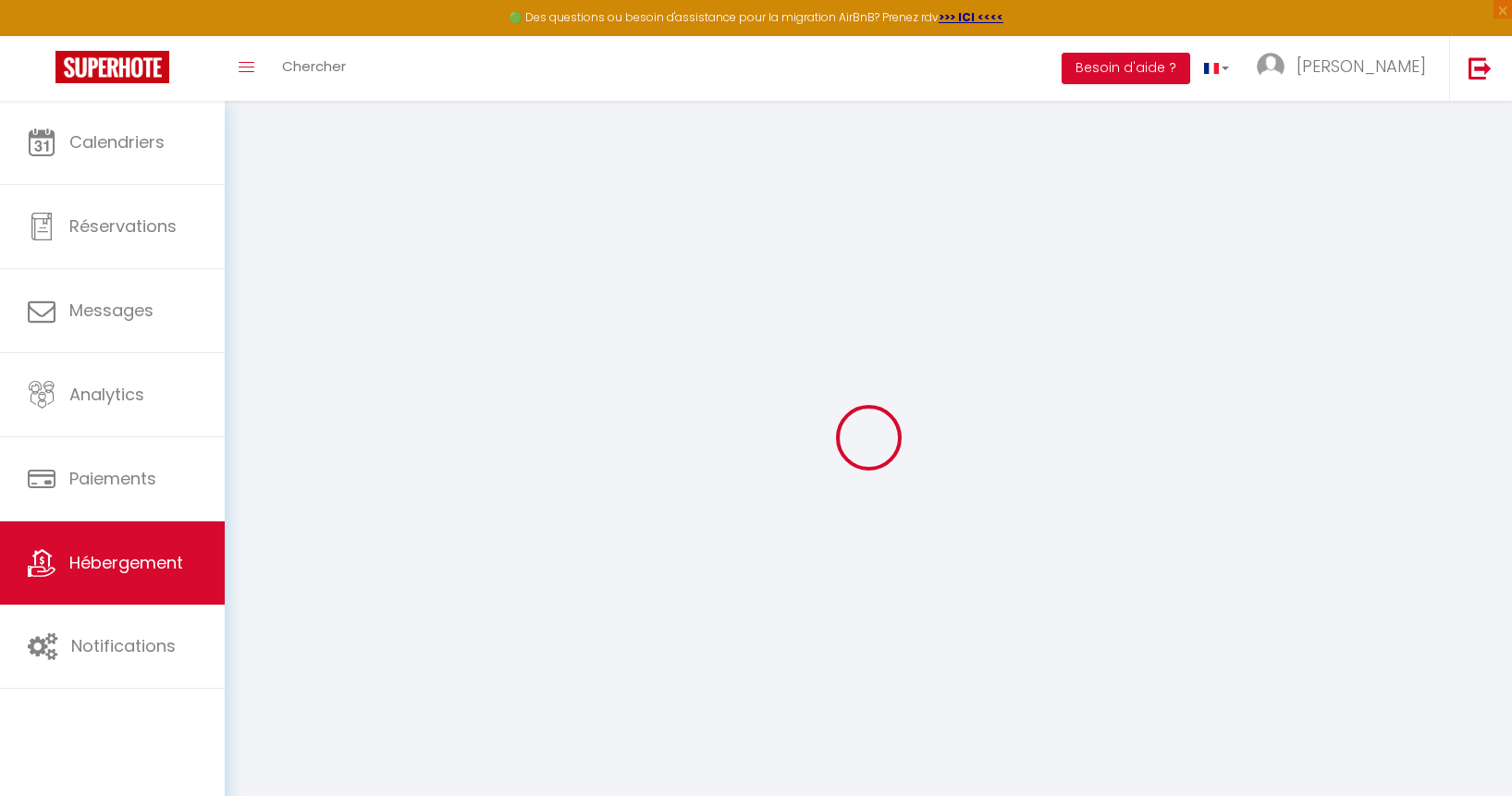
select select
checkbox input "false"
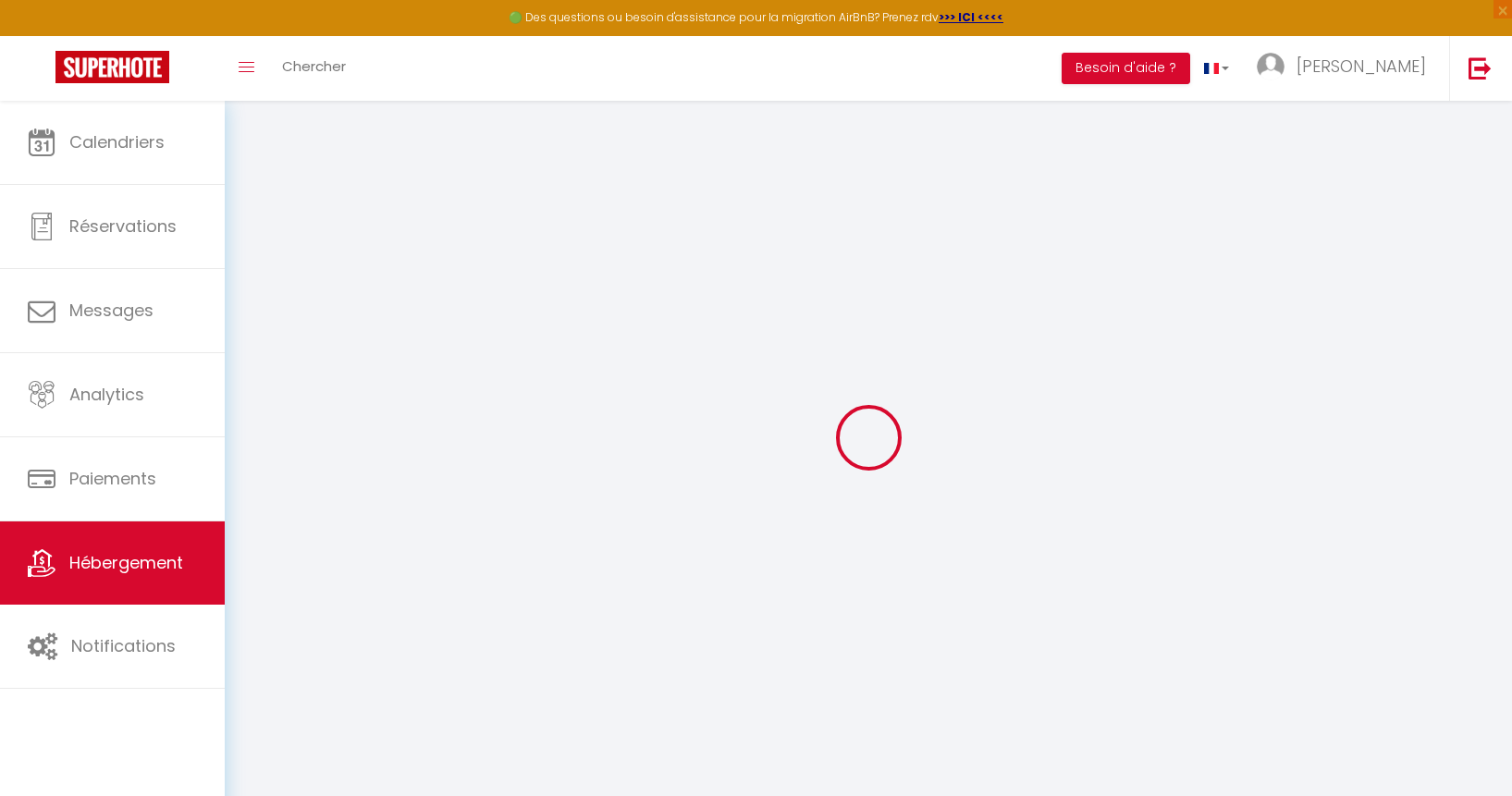
select select
type input "Confort et détente dans résidence avec [PERSON_NAME]"
type input "ARMAND"
type input "EL BAZ"
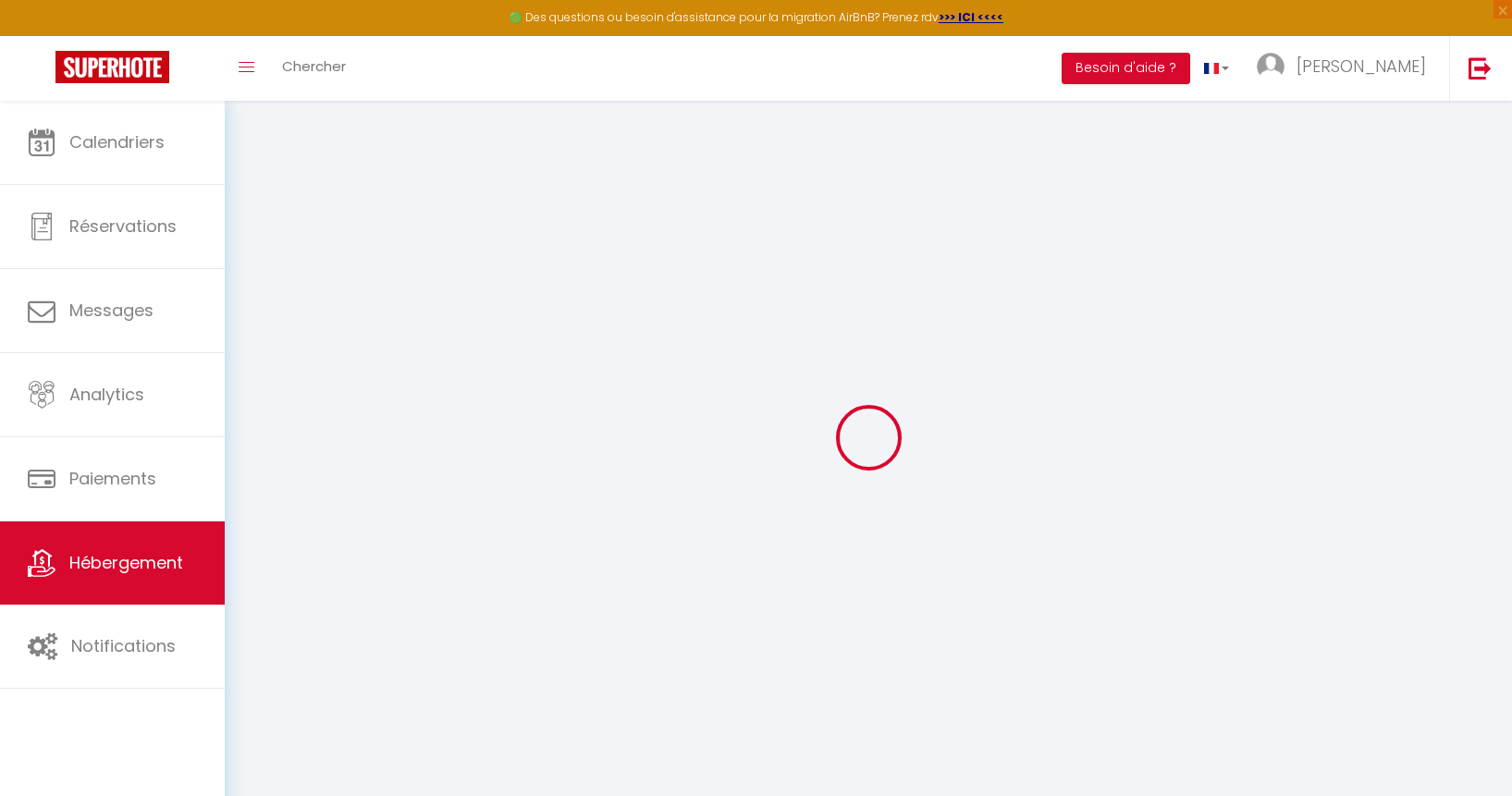
type input "51 RUE MARJOLIN"
type input "92"
type input "LEVALLOIS"
select select "2"
type input "150"
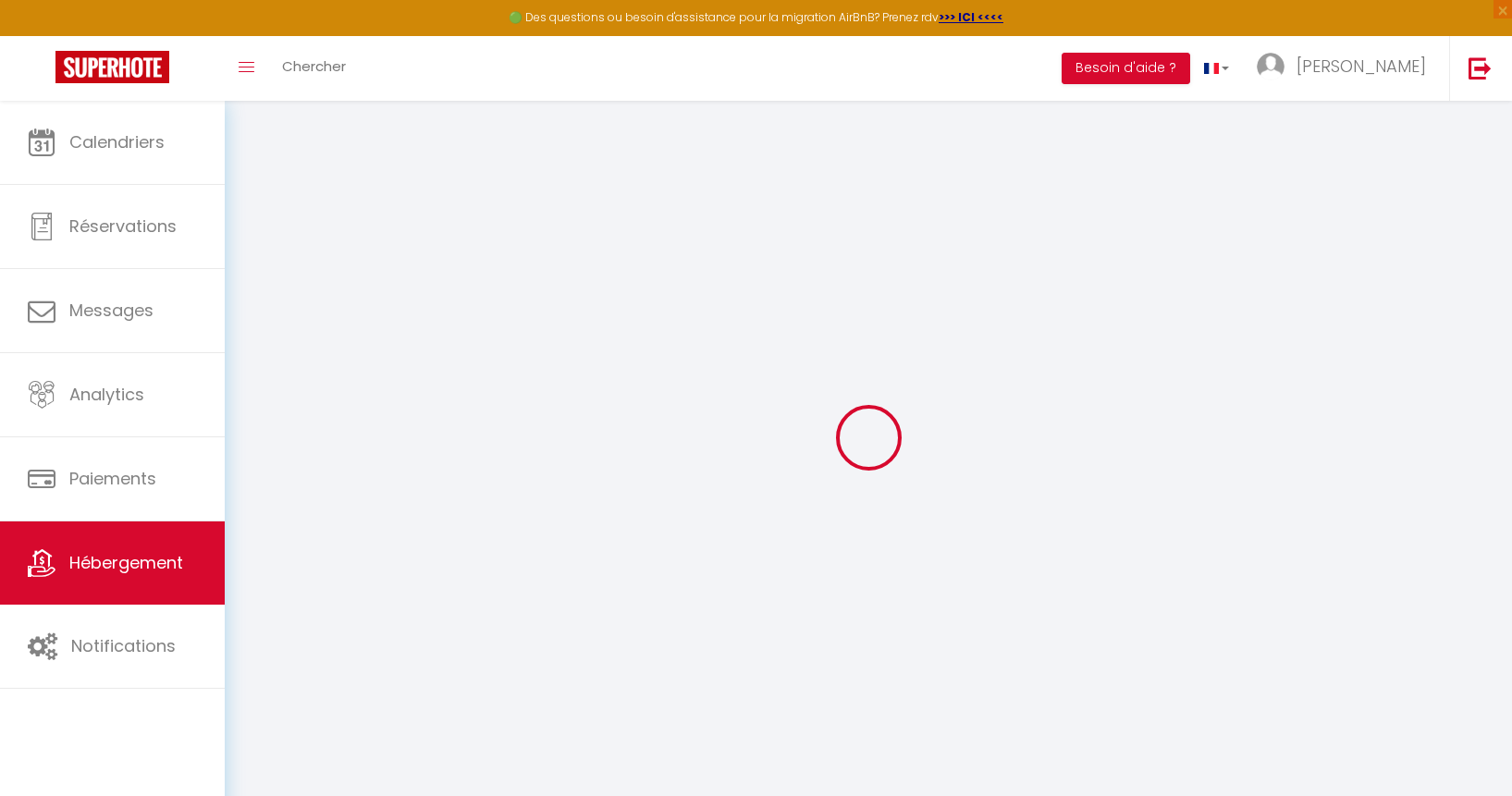
type input "85"
select select
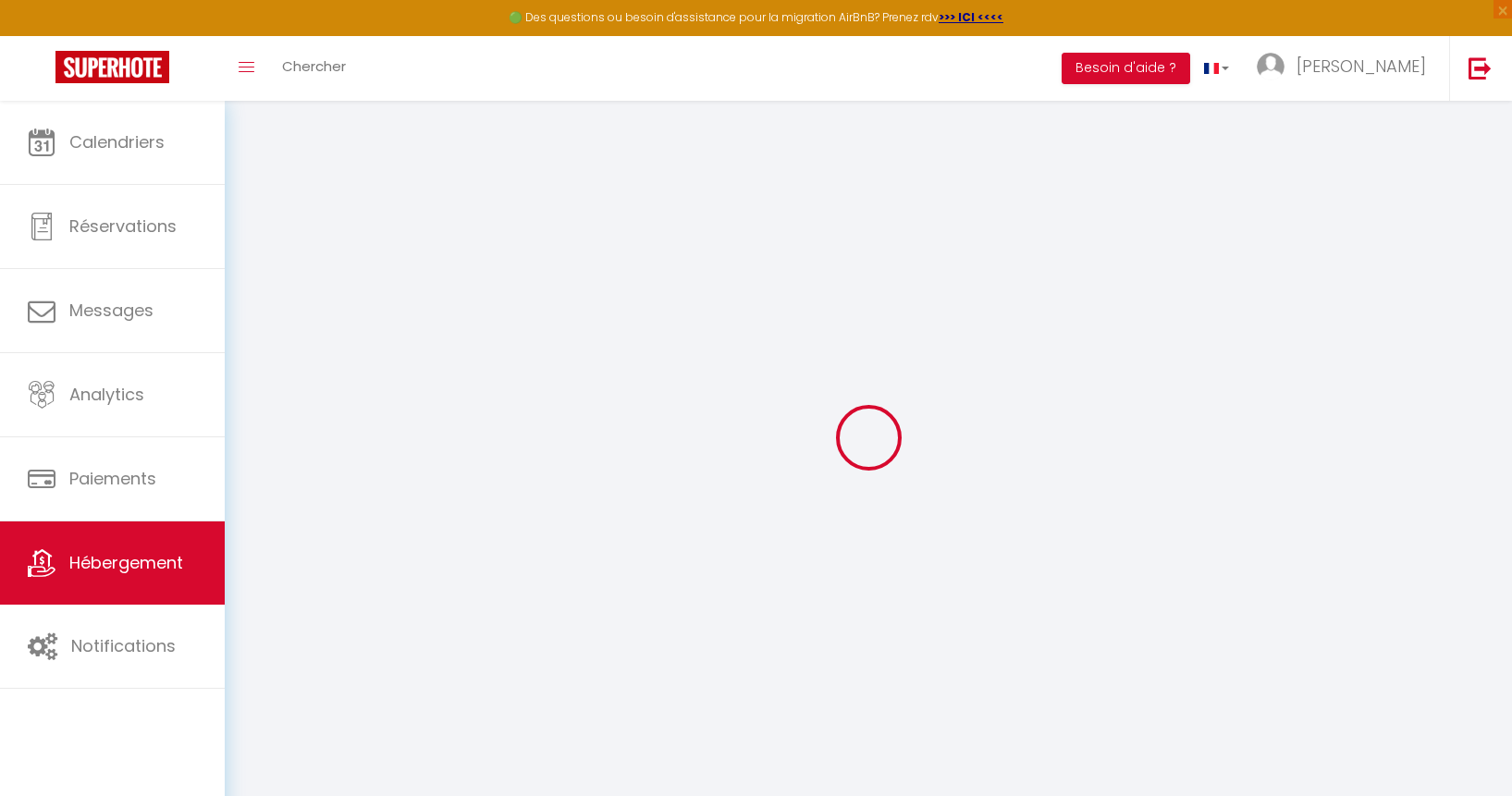
select select
type input "381 Avenue de Fabron"
type input "06200"
type input "Nice"
type input "[EMAIL_ADDRESS][DOMAIN_NAME]"
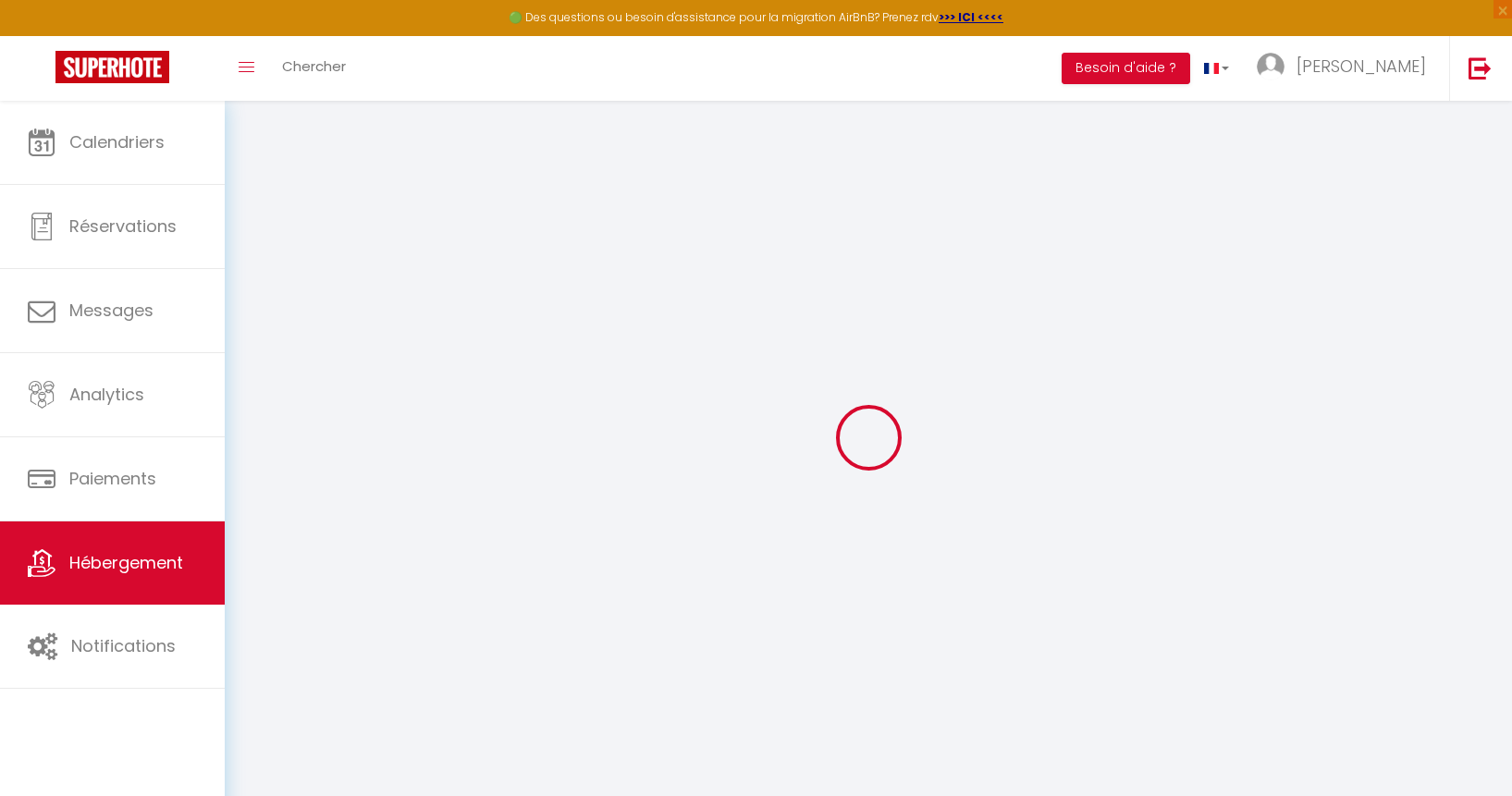
select select
checkbox input "false"
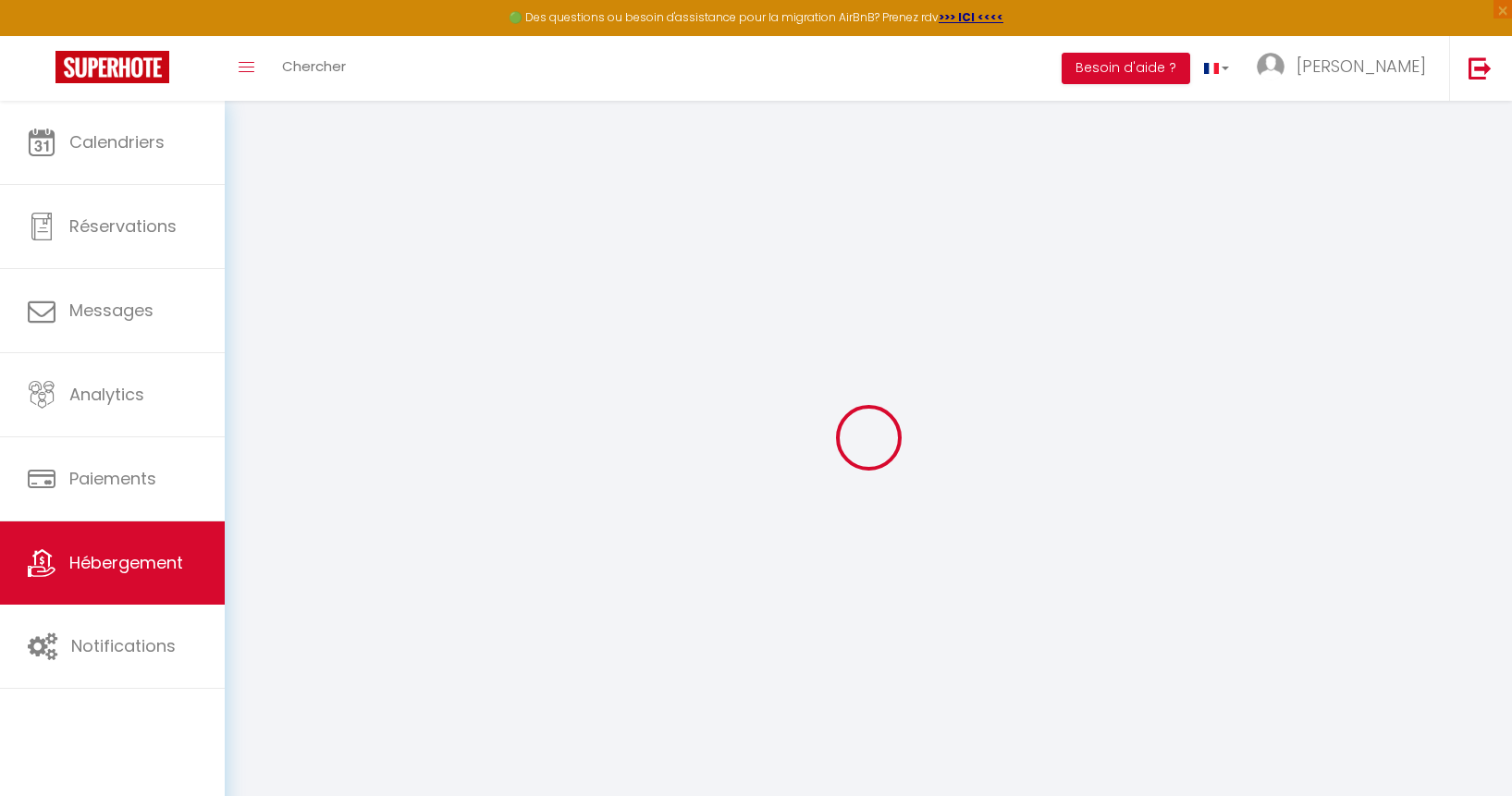
type input "16.5"
type input "85"
type input "0"
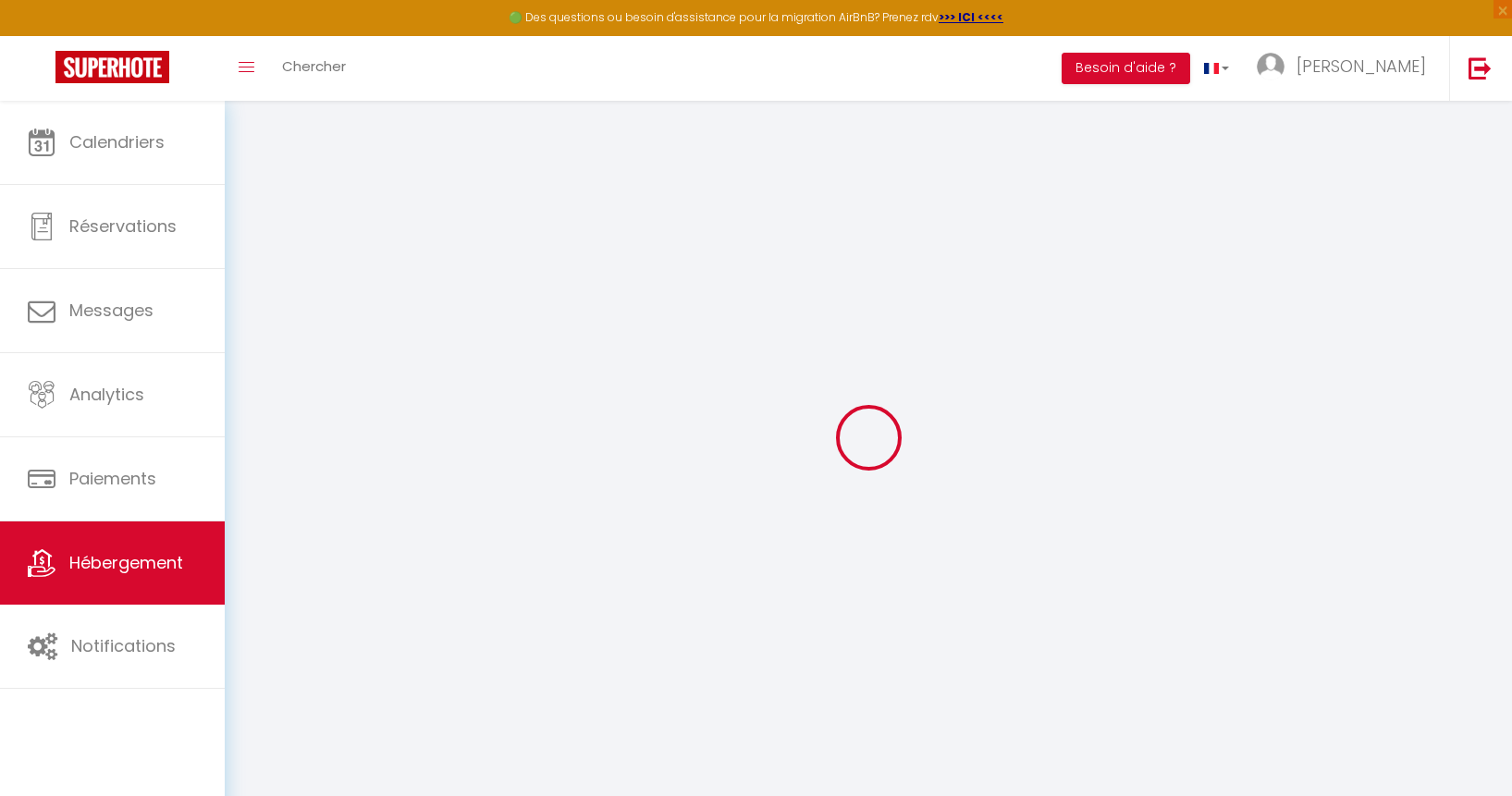
select select
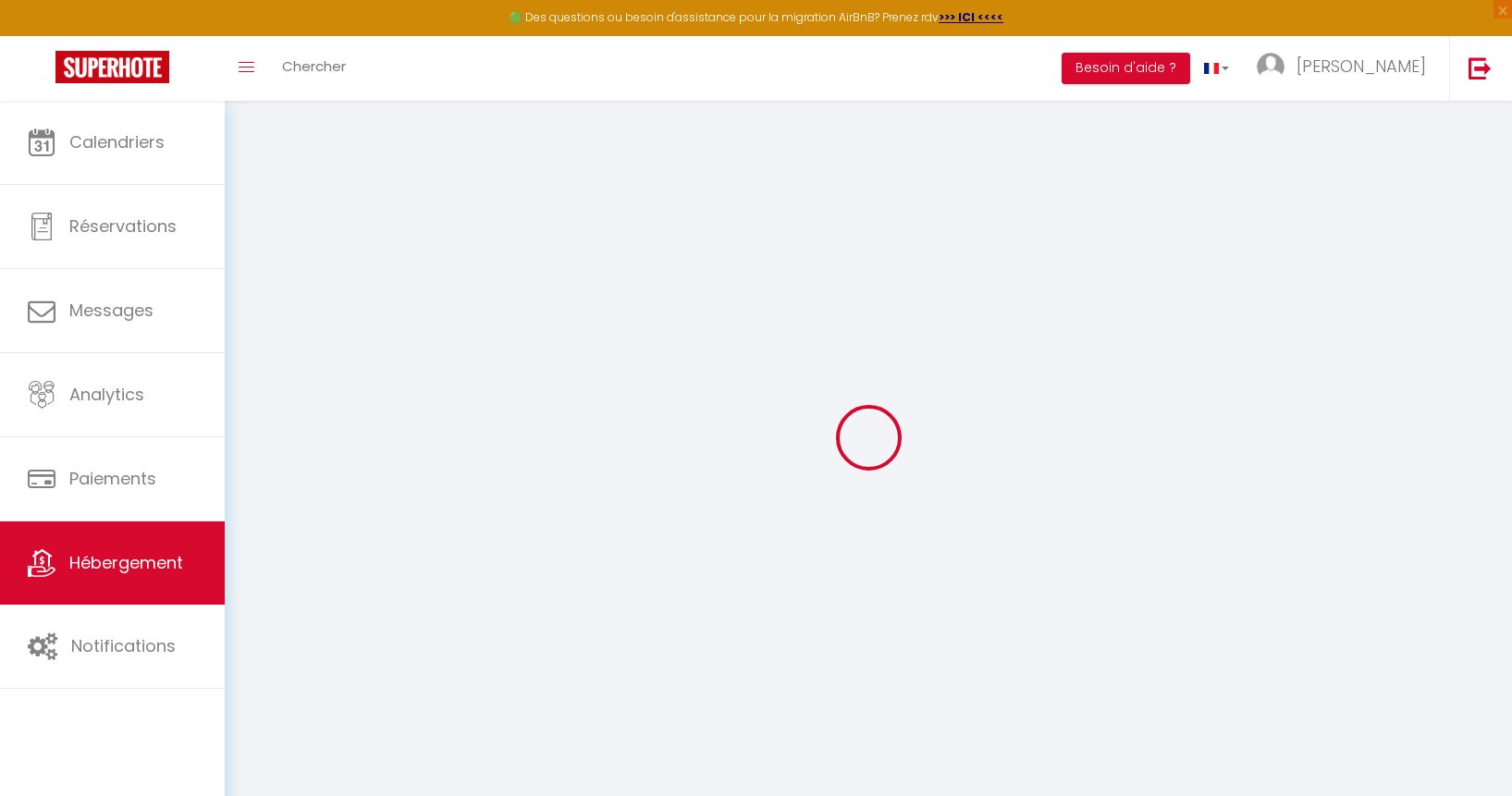
select select
checkbox input "false"
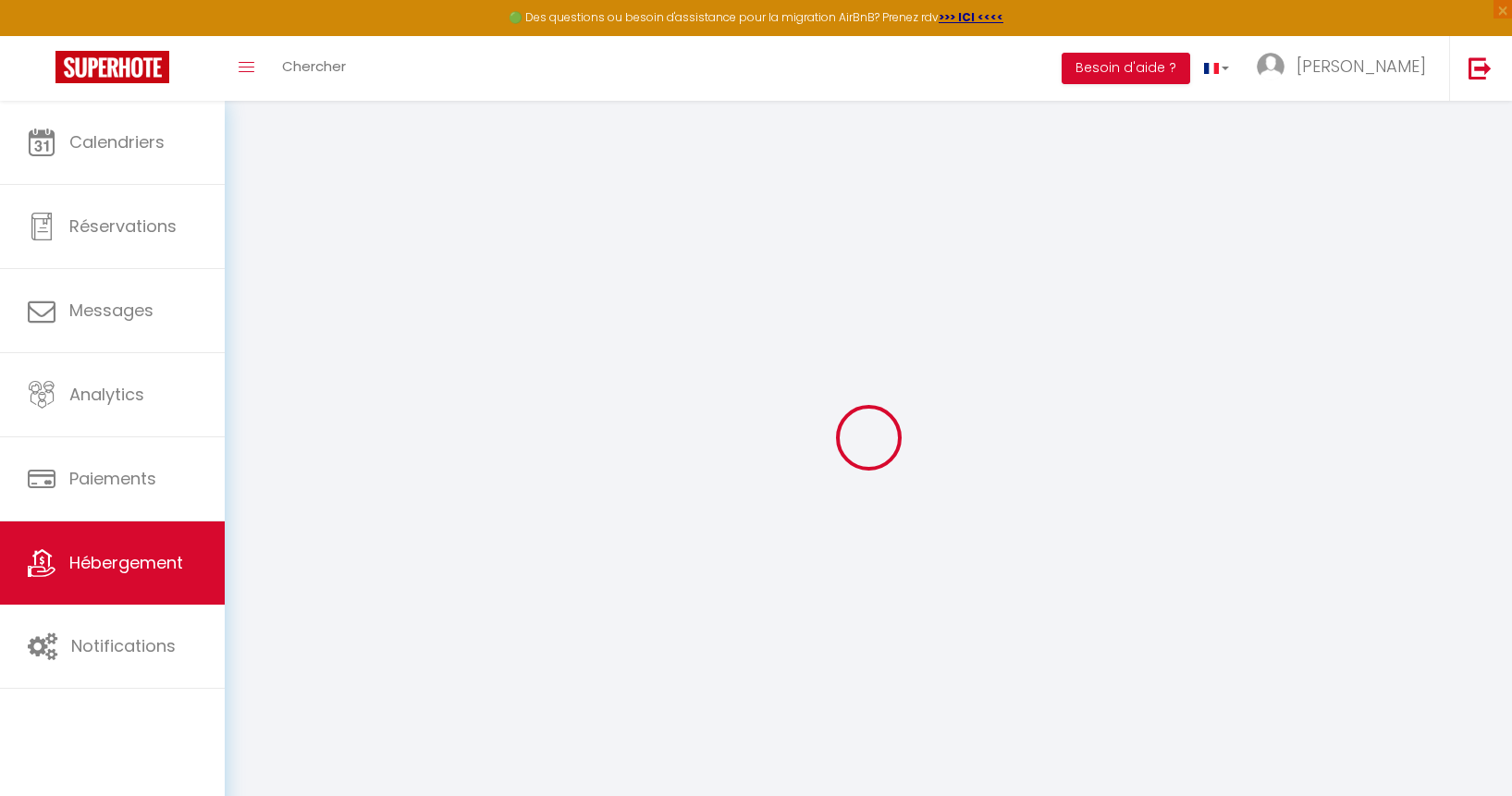
select select
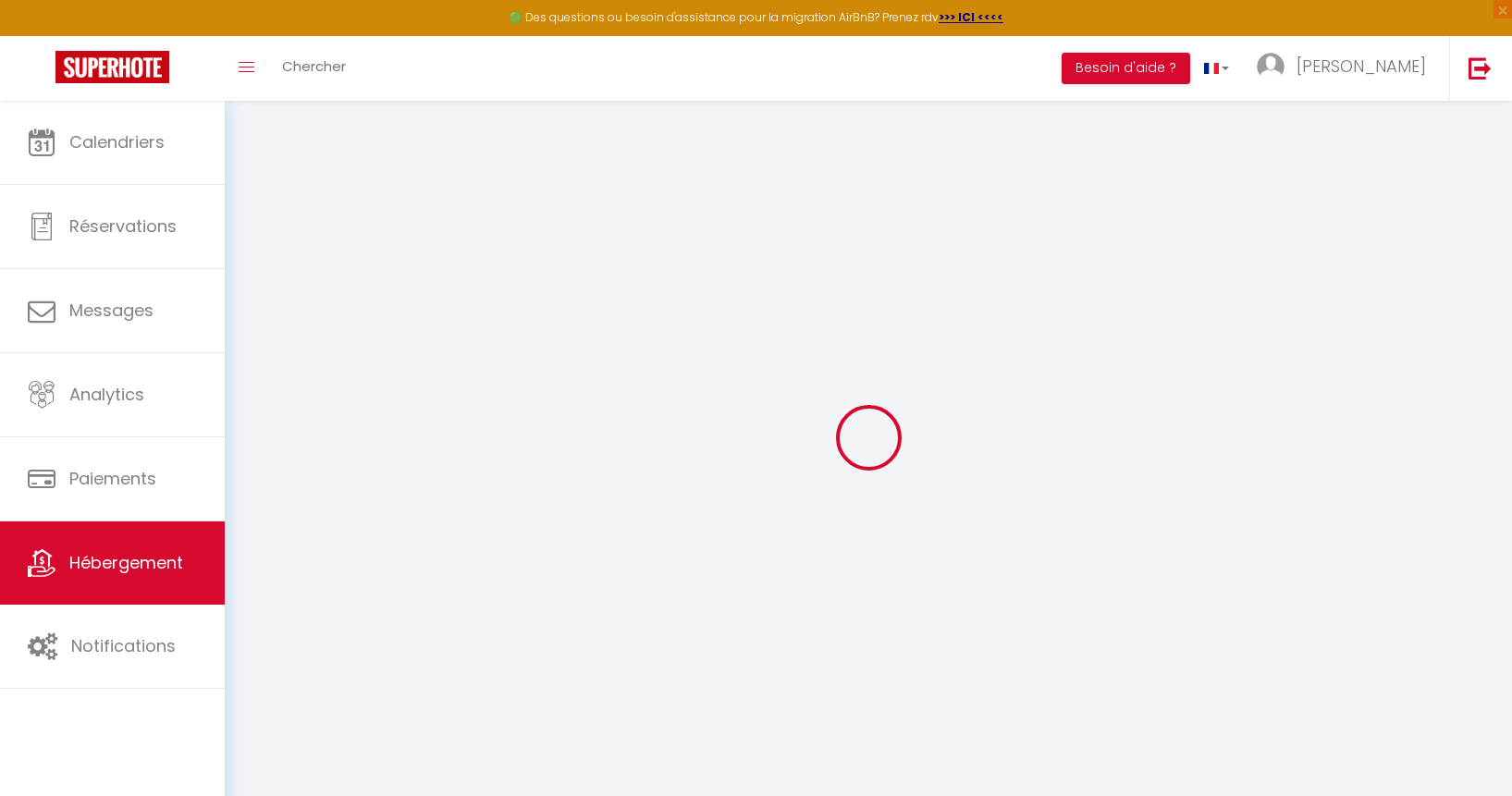
select select
checkbox input "false"
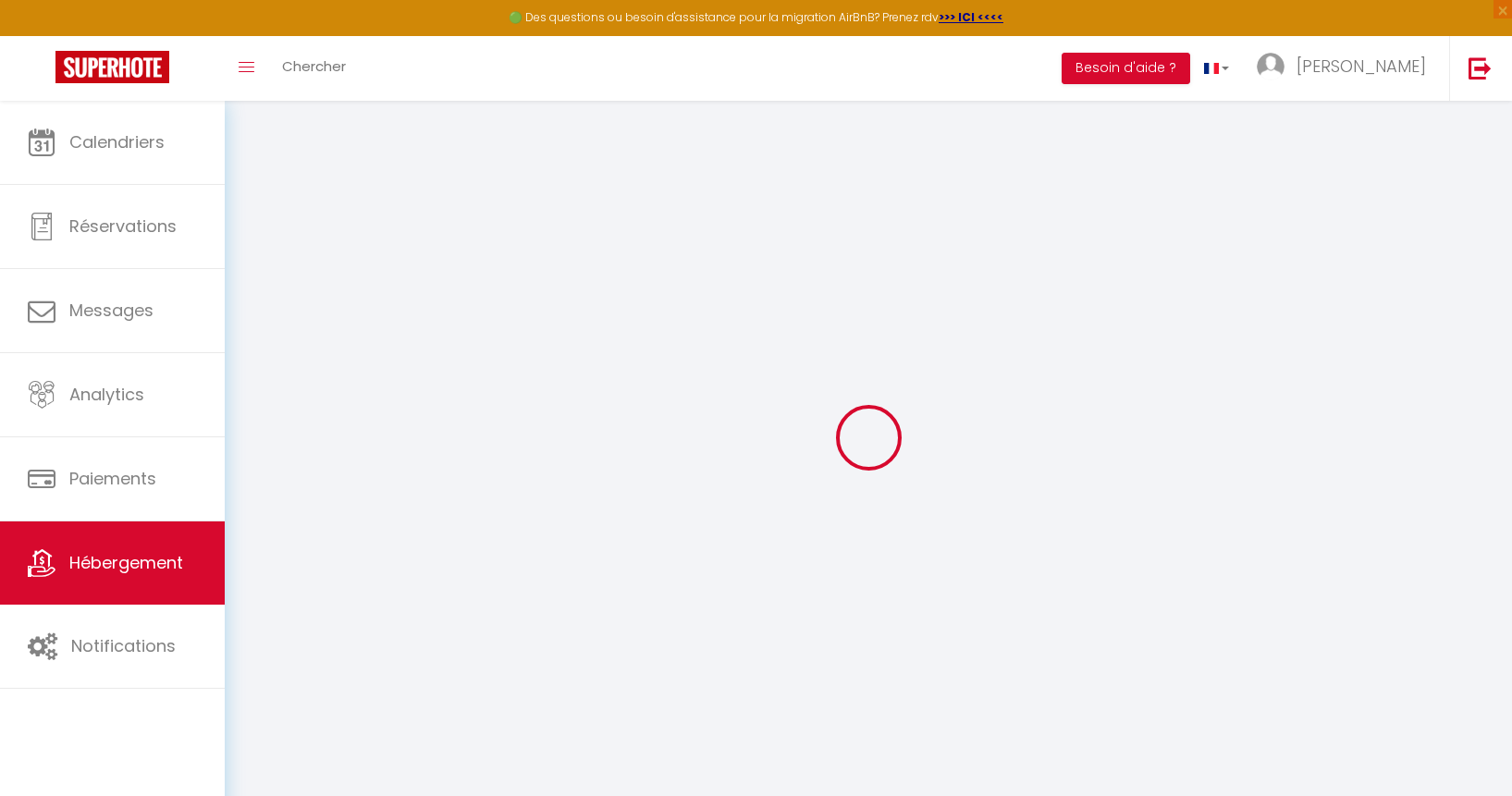
select select
checkbox input "false"
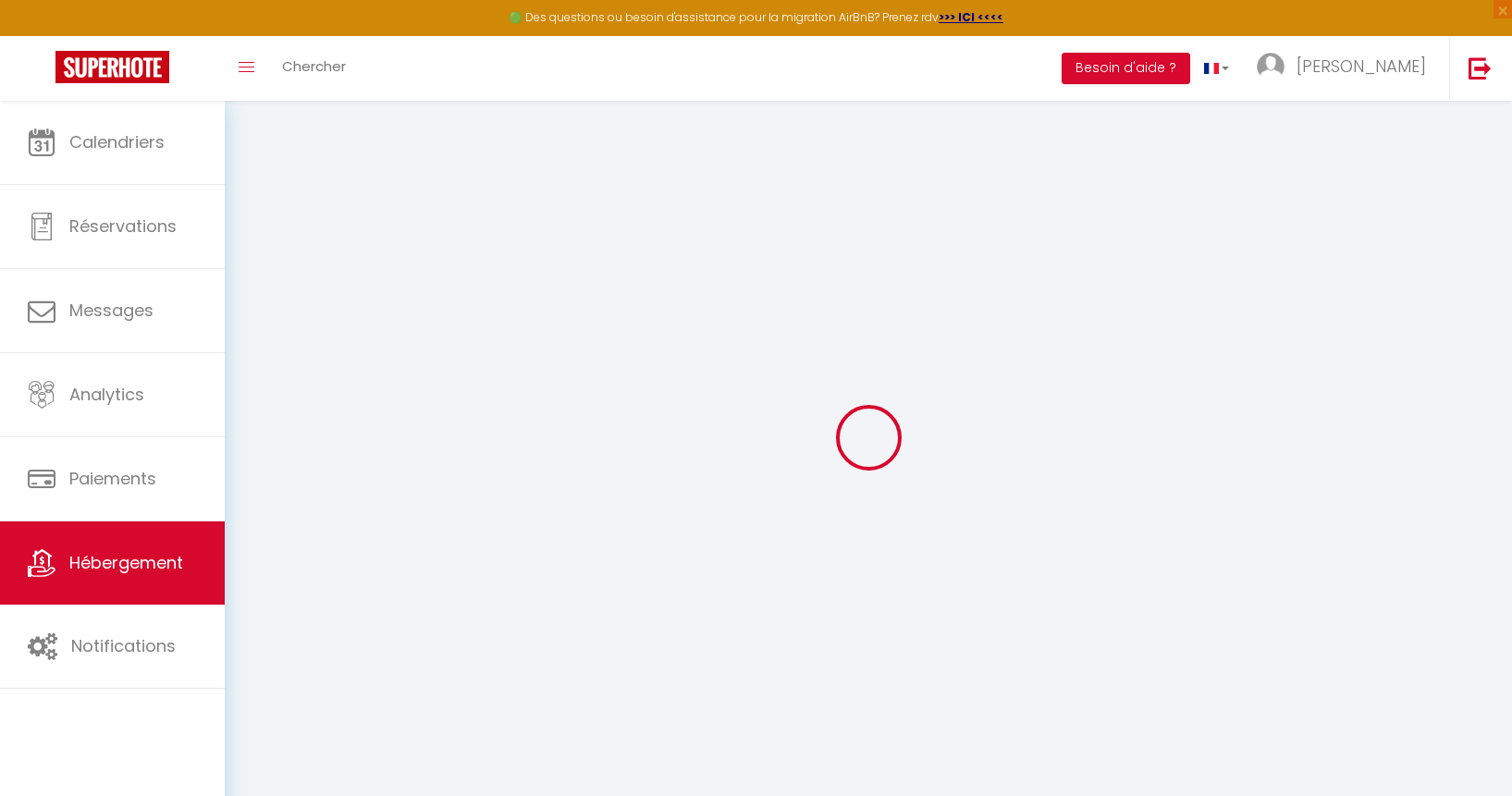
select select "15:00"
select select "23:45"
select select "12:00"
select select "30"
select select "120"
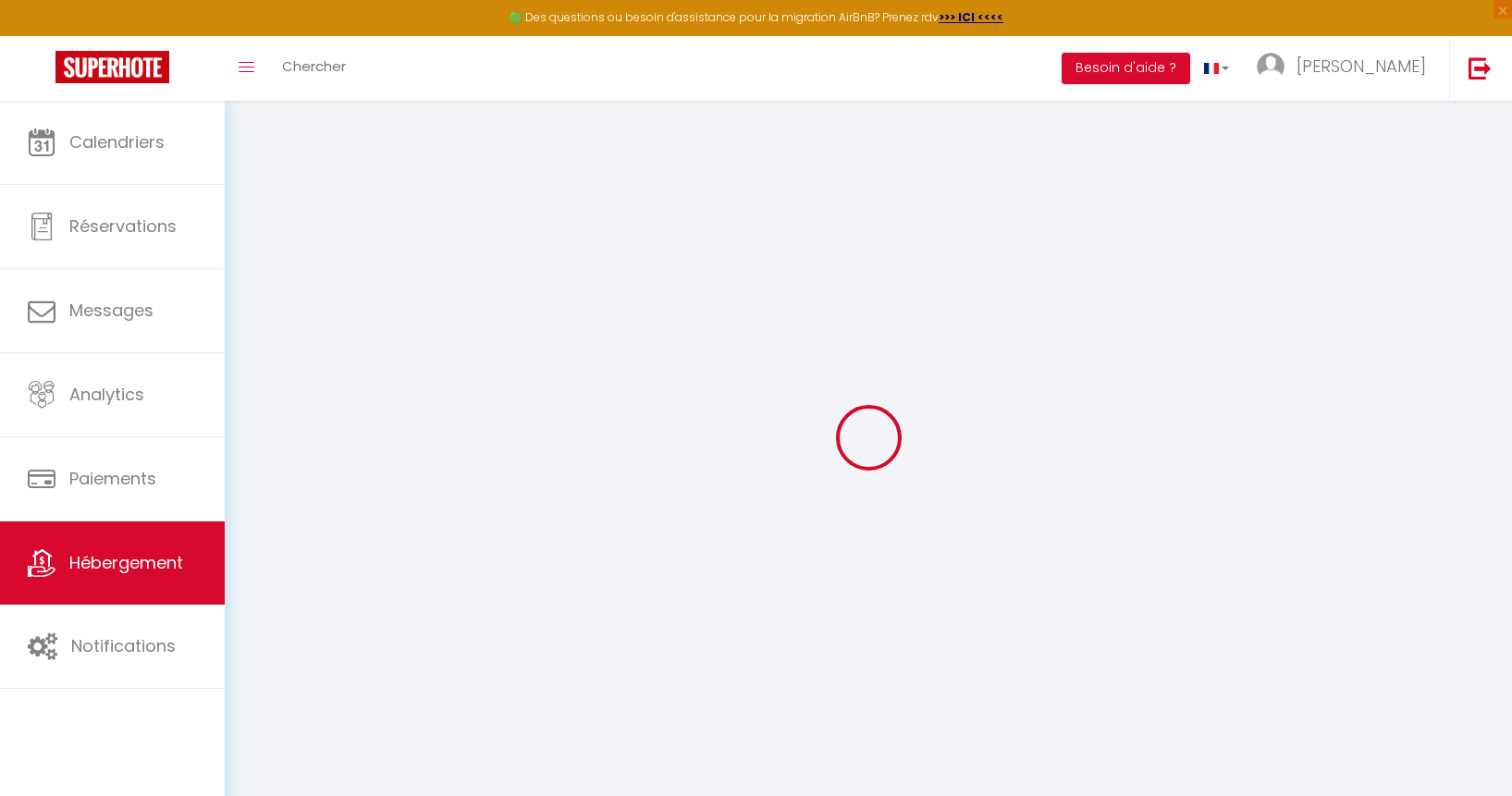
select select "44142"
select select
checkbox input "false"
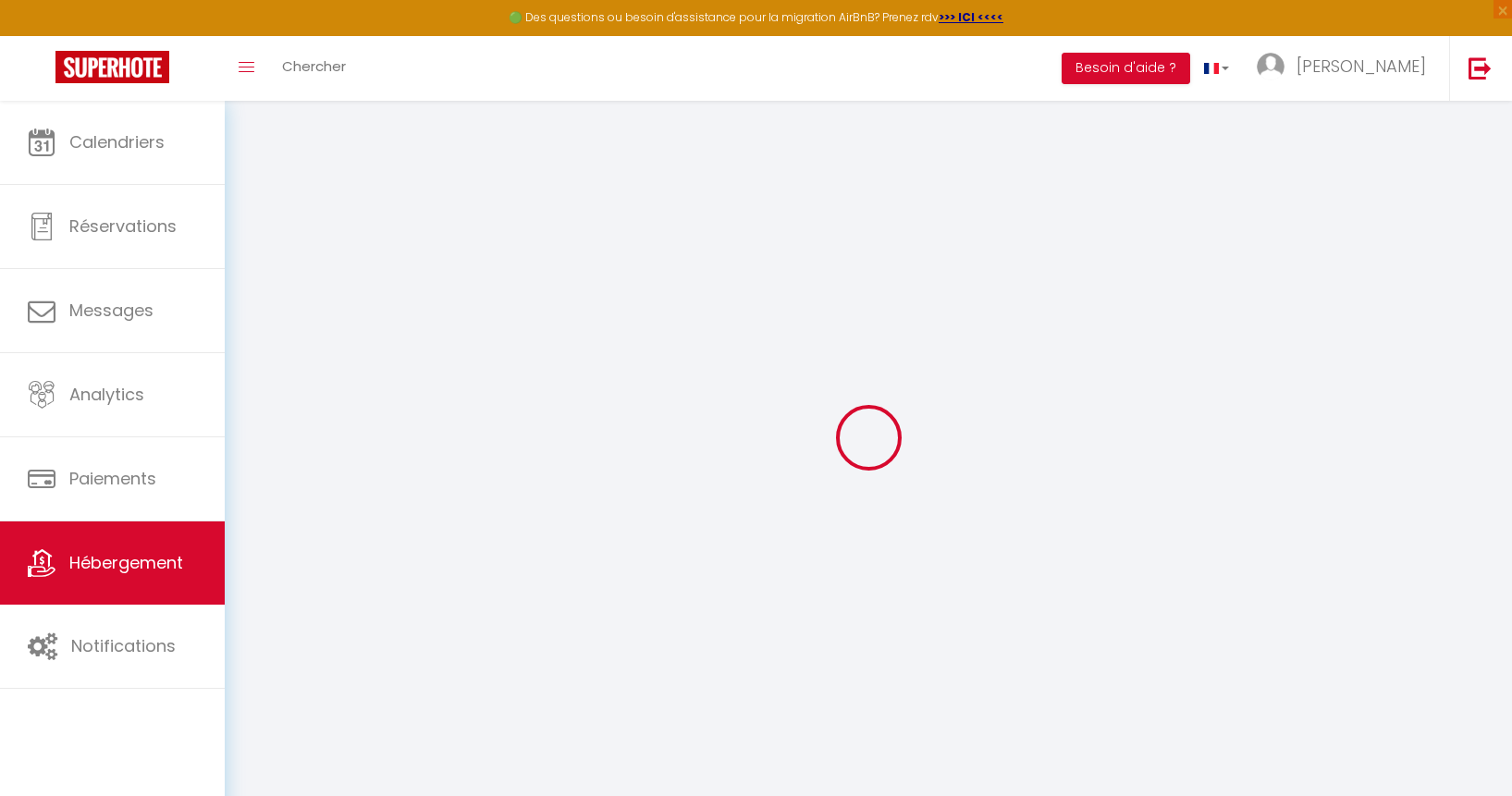
checkbox input "false"
select select
checkbox input "false"
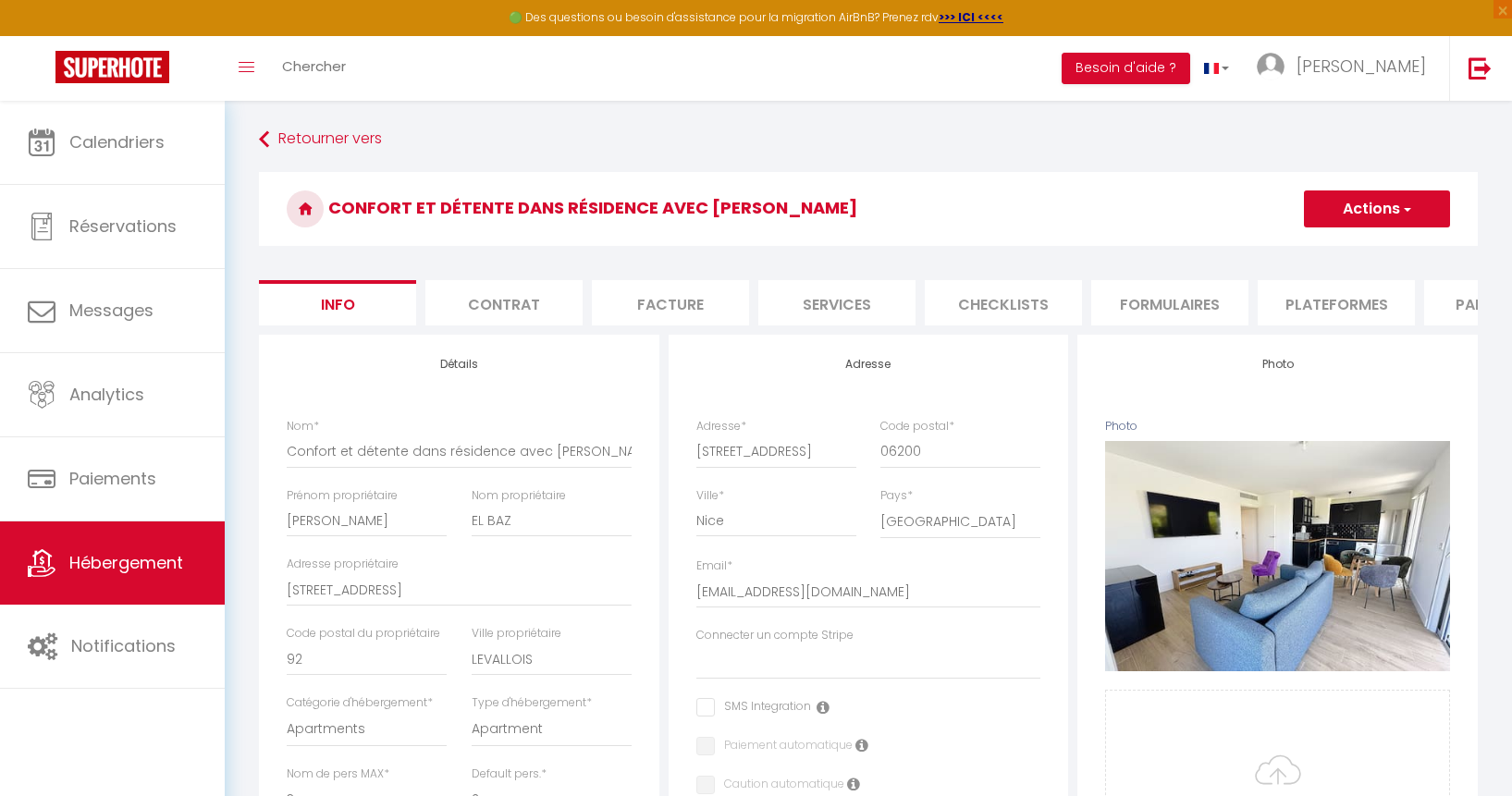
click at [1357, 221] on button "Actions" at bounding box center [1377, 209] width 146 height 37
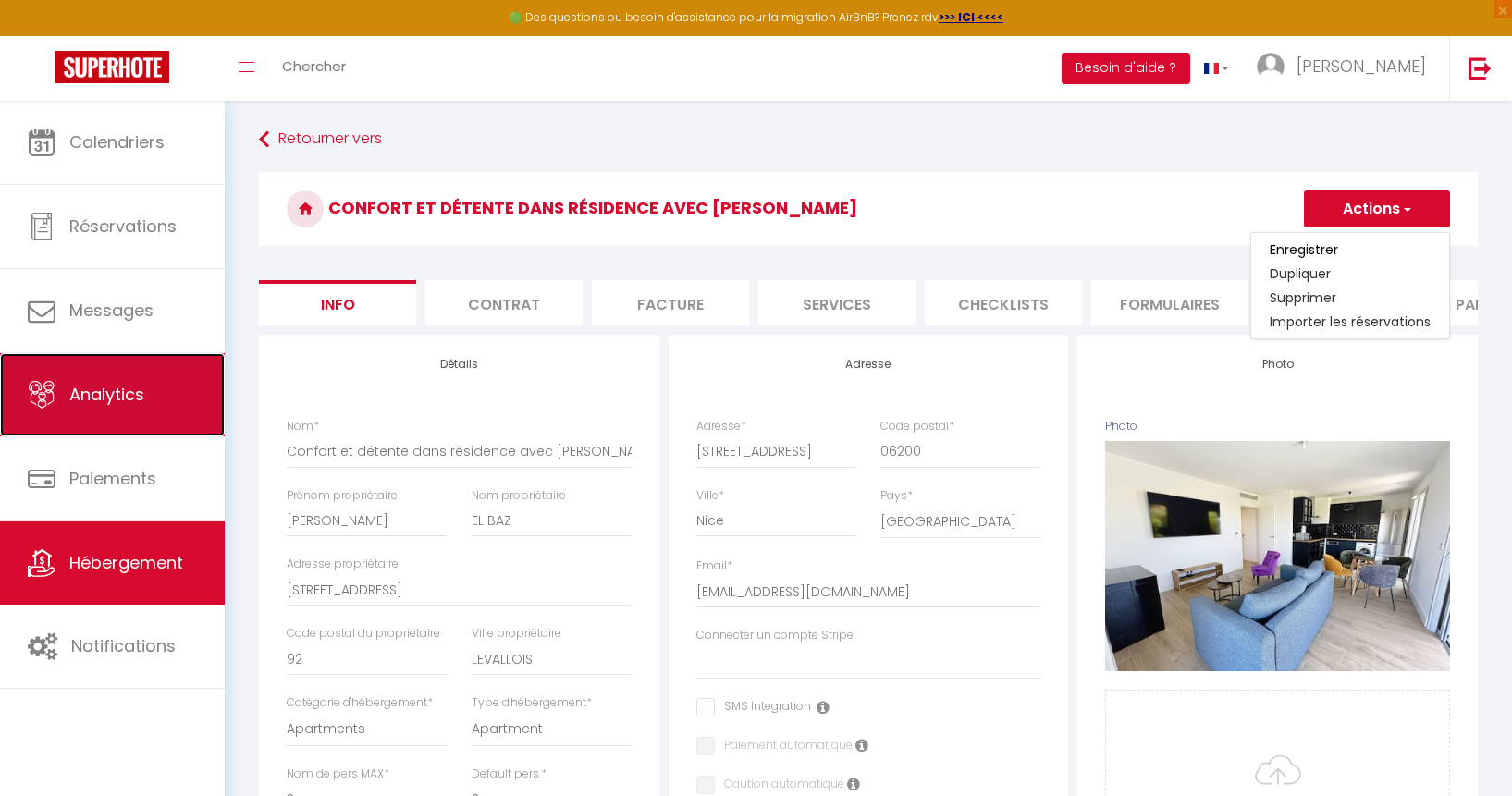
click at [130, 371] on link "Analytics" at bounding box center [112, 395] width 225 height 84
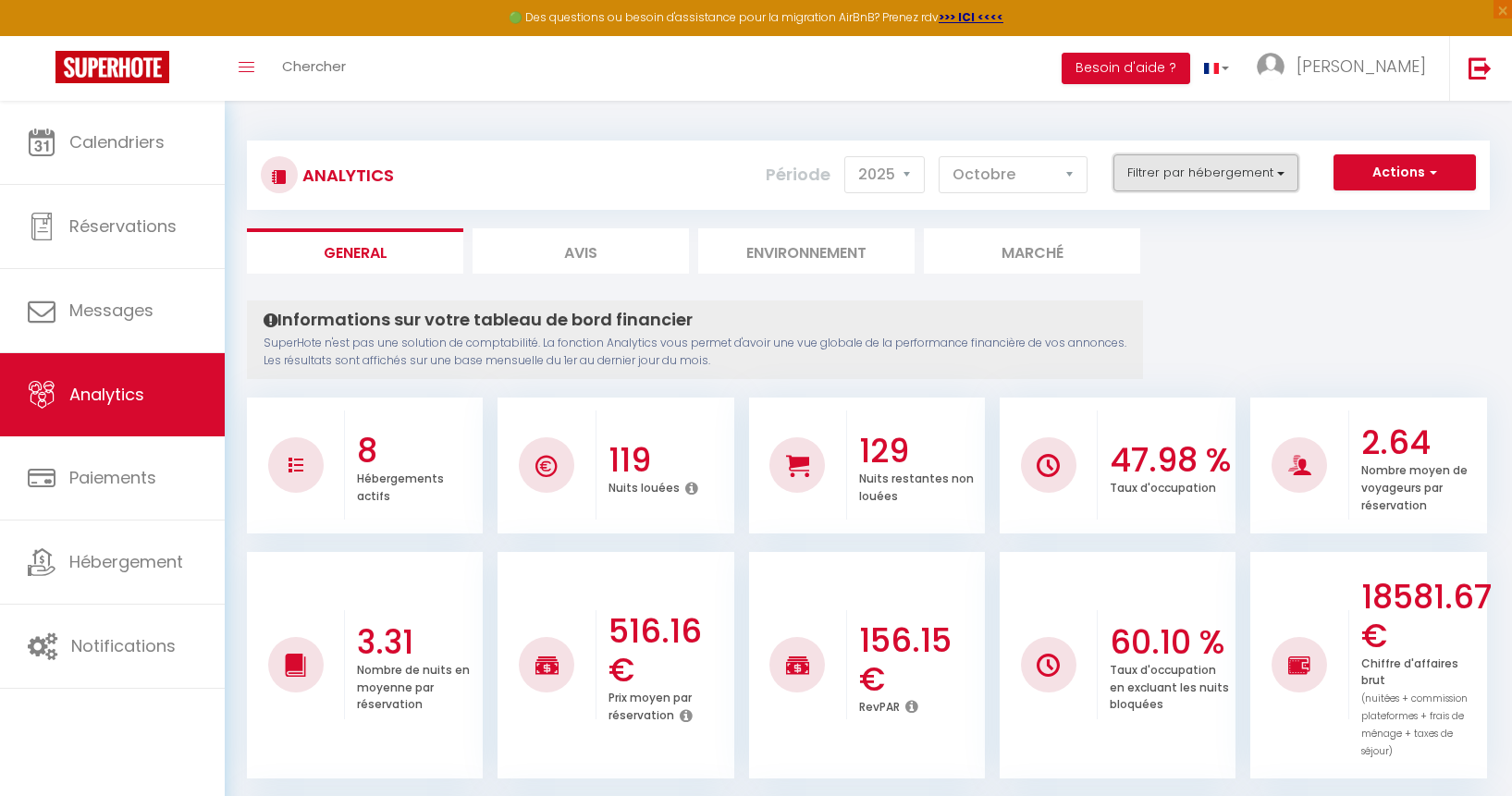
click at [1290, 168] on button "Filtrer par hébergement" at bounding box center [1206, 173] width 185 height 37
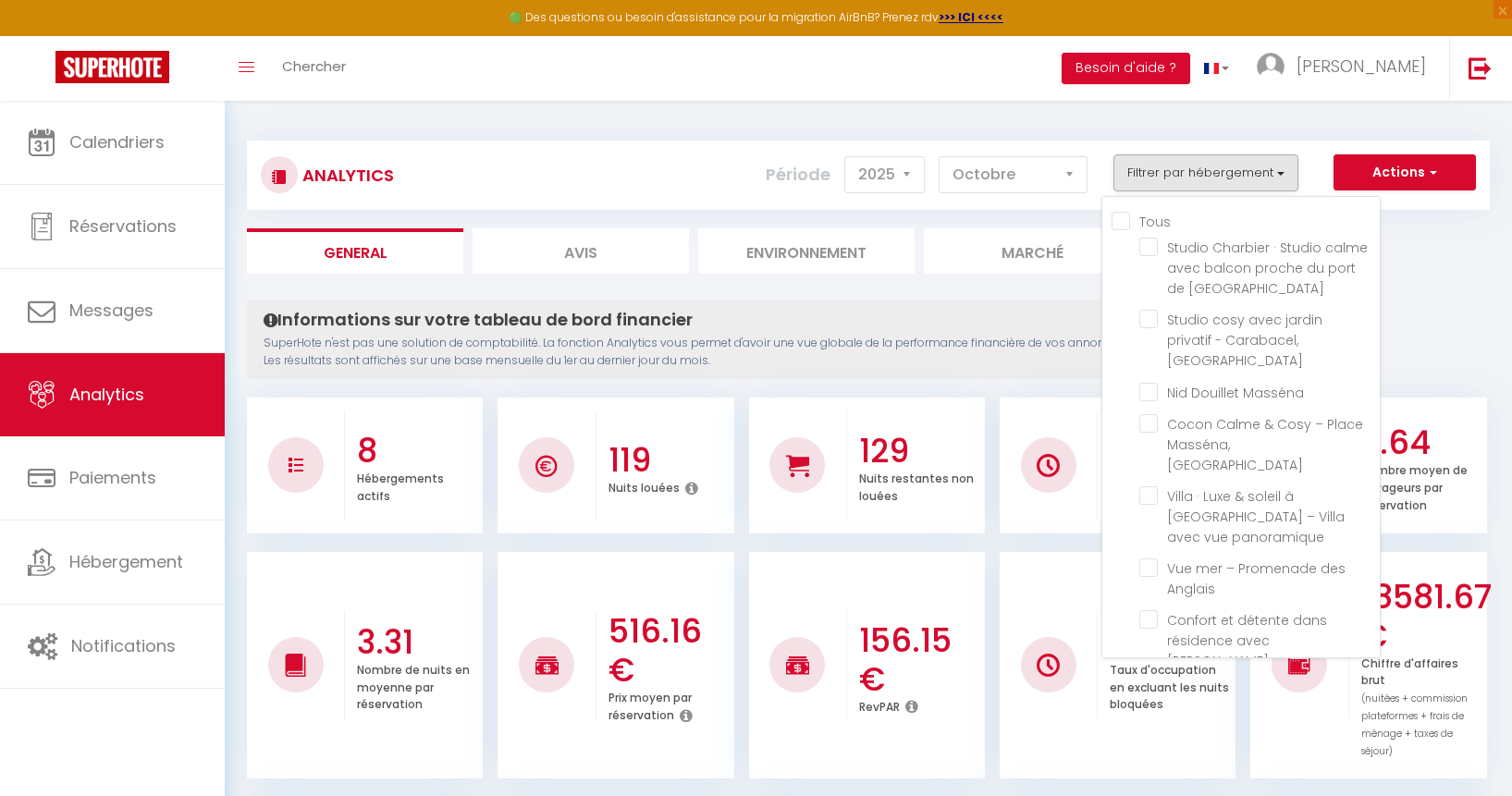
click at [1306, 152] on div "Analytics Actions Génération SuperConciergerie Génération SuperAnalyzer Générat…" at bounding box center [868, 175] width 1243 height 69
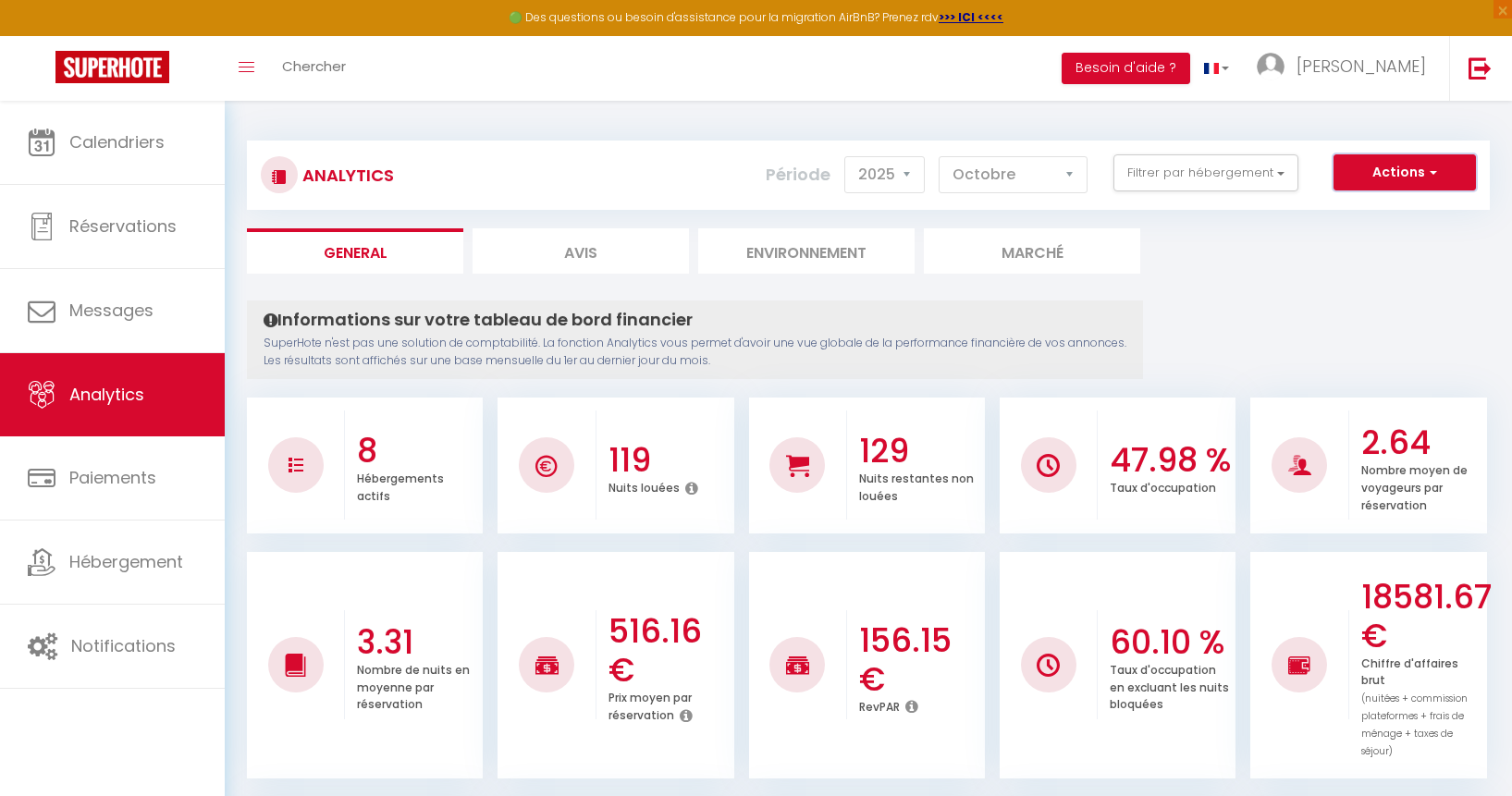
click at [1365, 177] on button "Actions" at bounding box center [1405, 173] width 142 height 37
click at [1332, 141] on div "Analytics Actions Génération SuperConciergerie Génération SuperAnalyzer Générat…" at bounding box center [868, 175] width 1243 height 69
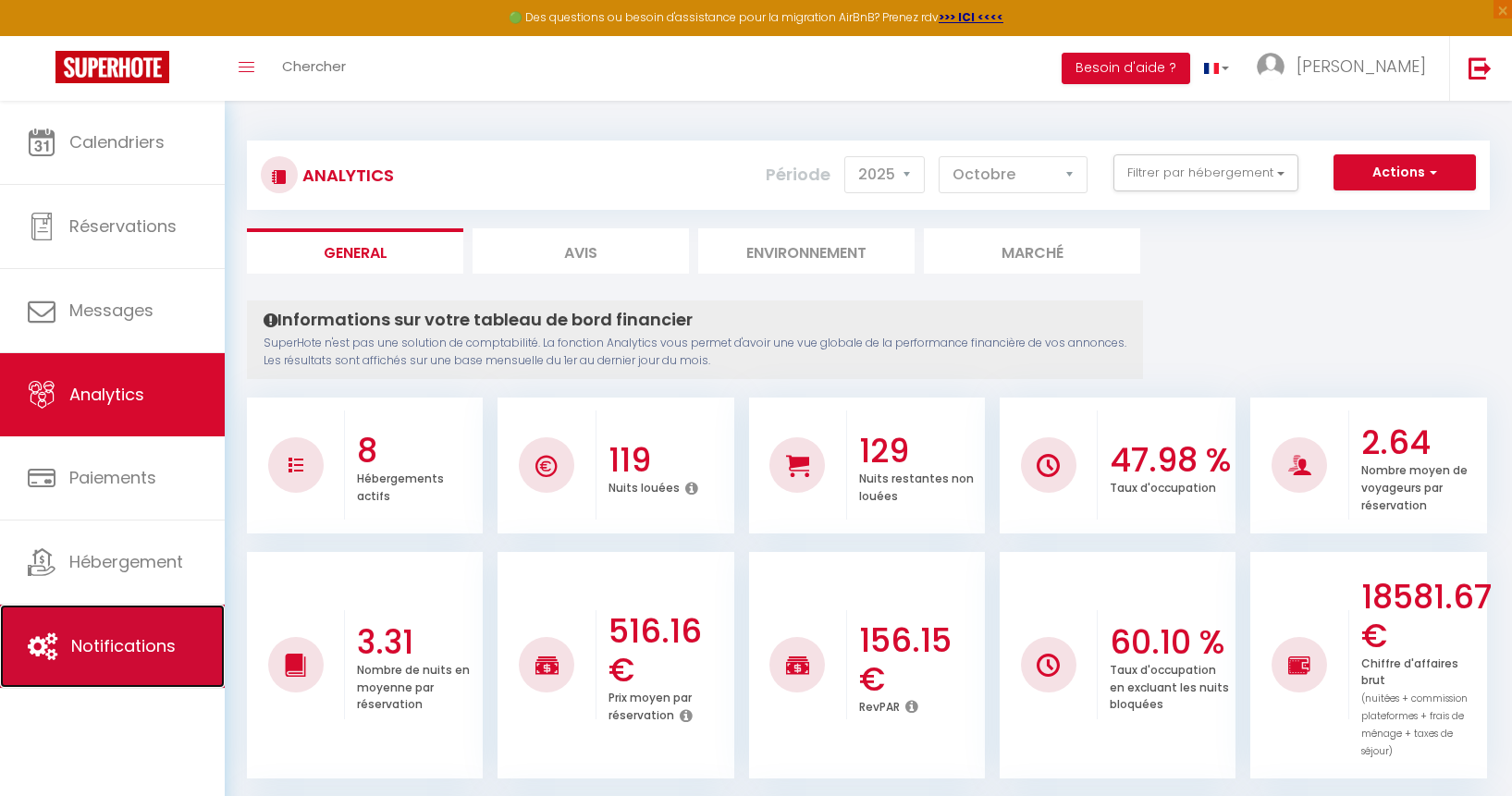
click at [161, 642] on span "Notifications" at bounding box center [123, 645] width 104 height 23
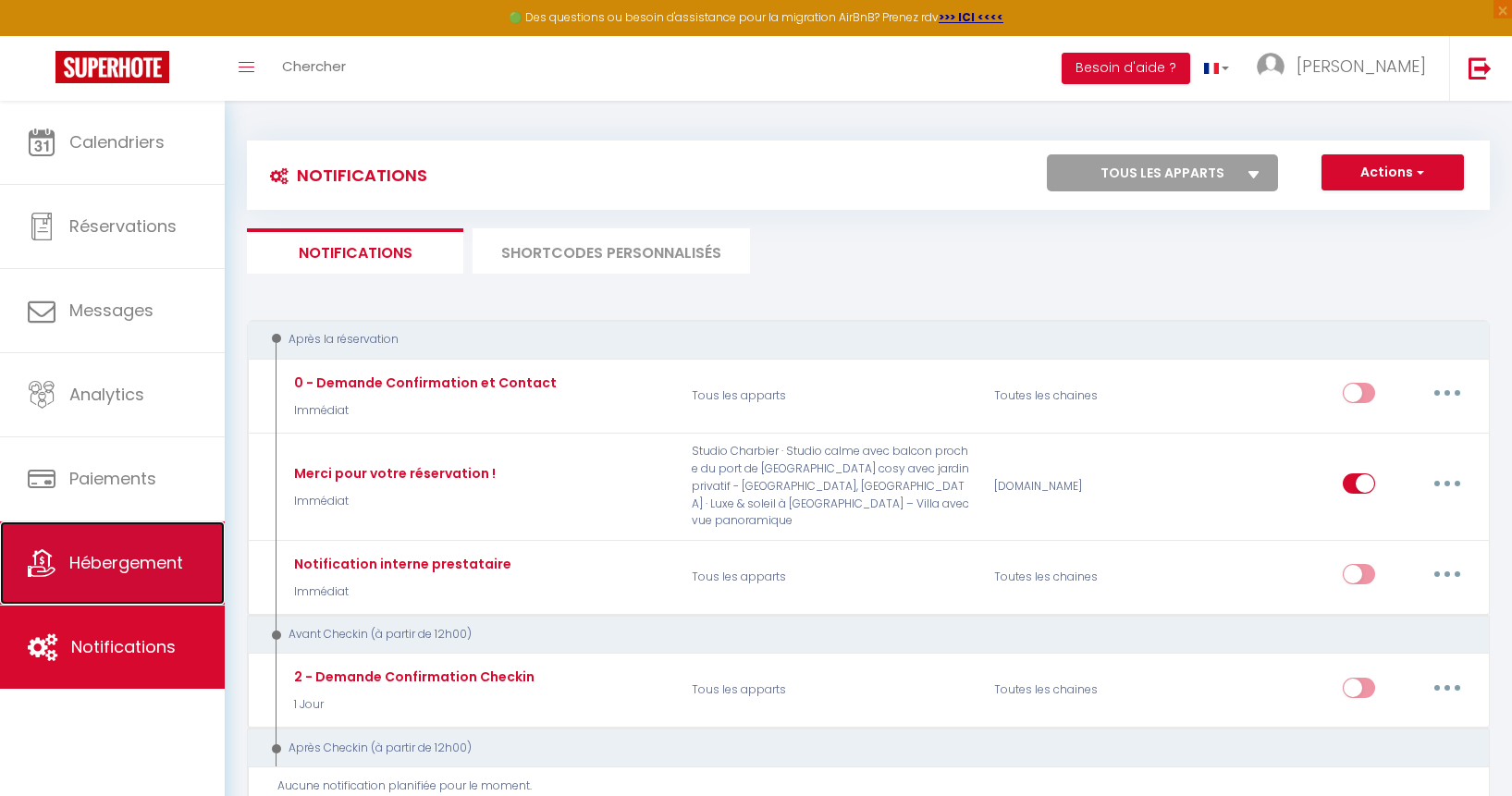
click at [122, 550] on link "Hébergement" at bounding box center [112, 563] width 225 height 84
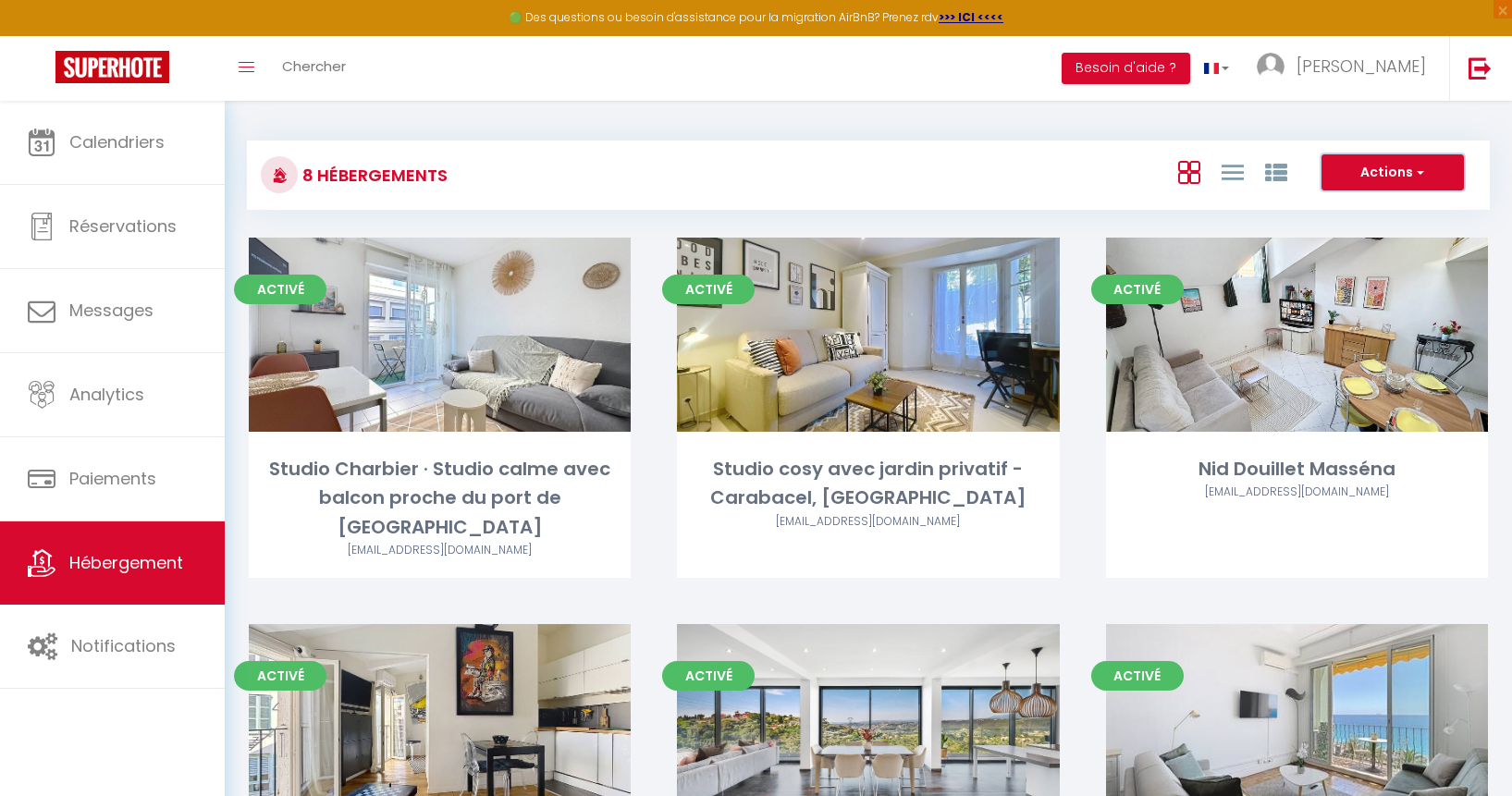
click at [1397, 189] on button "Actions" at bounding box center [1392, 173] width 142 height 37
click at [980, 155] on div "Actions Créer un Hébergement Nouveau groupe" at bounding box center [1075, 175] width 826 height 42
click at [1432, 104] on div "8 Hébergements Actions Créer un Hébergement Nouveau groupe Initialiser les appa…" at bounding box center [868, 737] width 1287 height 1272
click at [1390, 87] on link "[PERSON_NAME]" at bounding box center [1346, 68] width 206 height 65
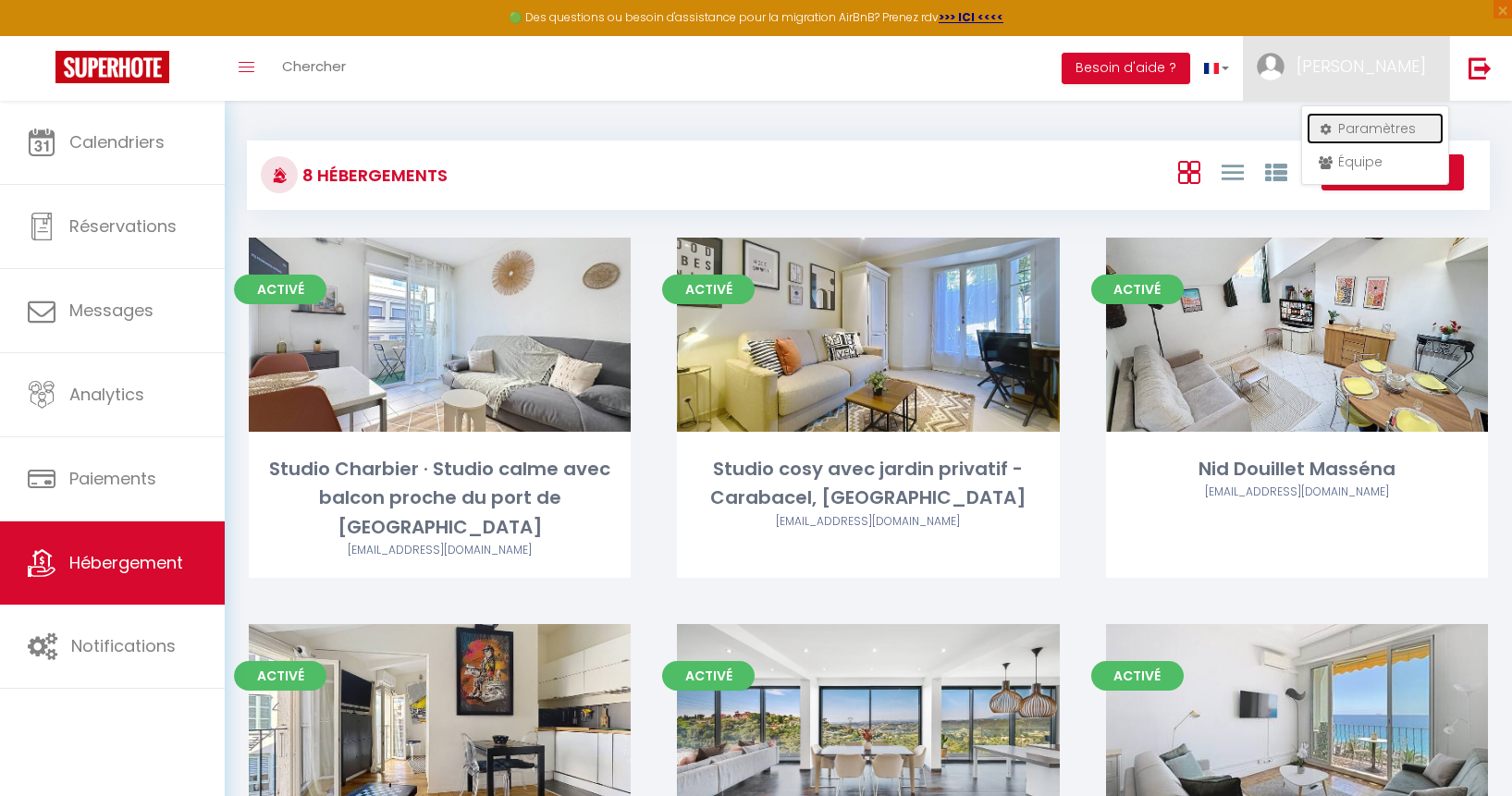
click at [1379, 129] on link "Paramètres" at bounding box center [1375, 128] width 137 height 31
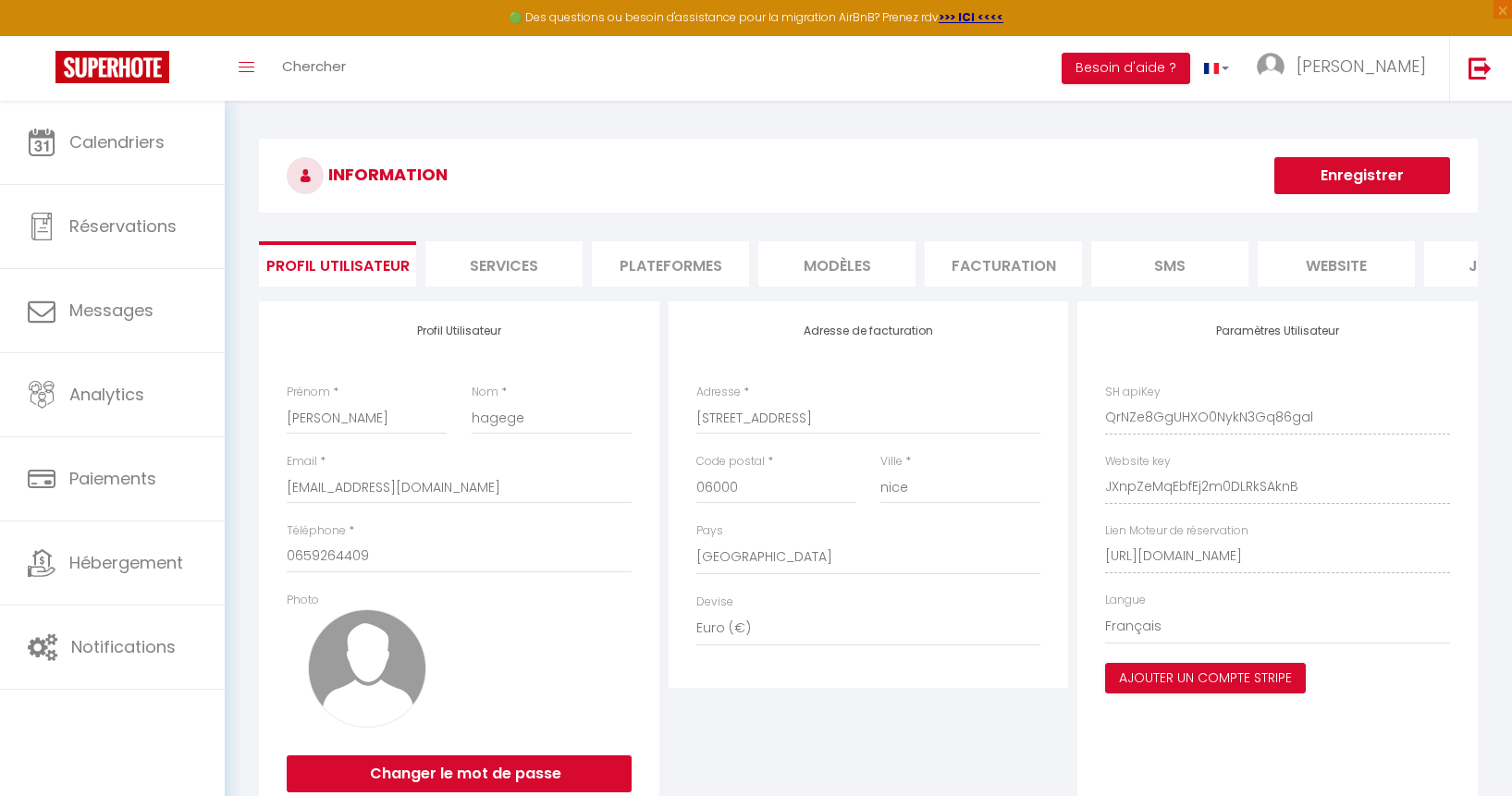
click at [678, 249] on li "Plateformes" at bounding box center [671, 263] width 158 height 46
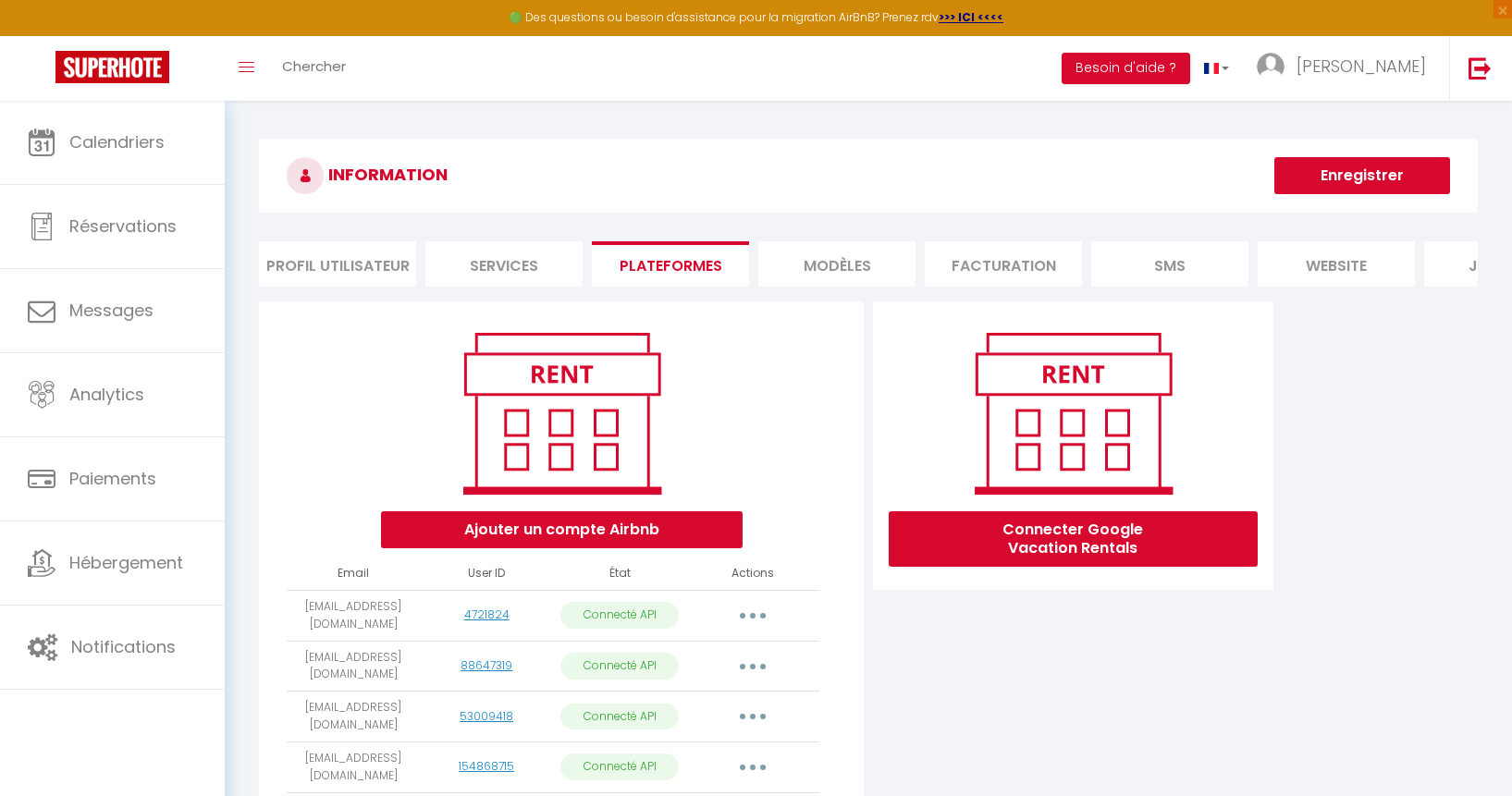
scroll to position [225, 0]
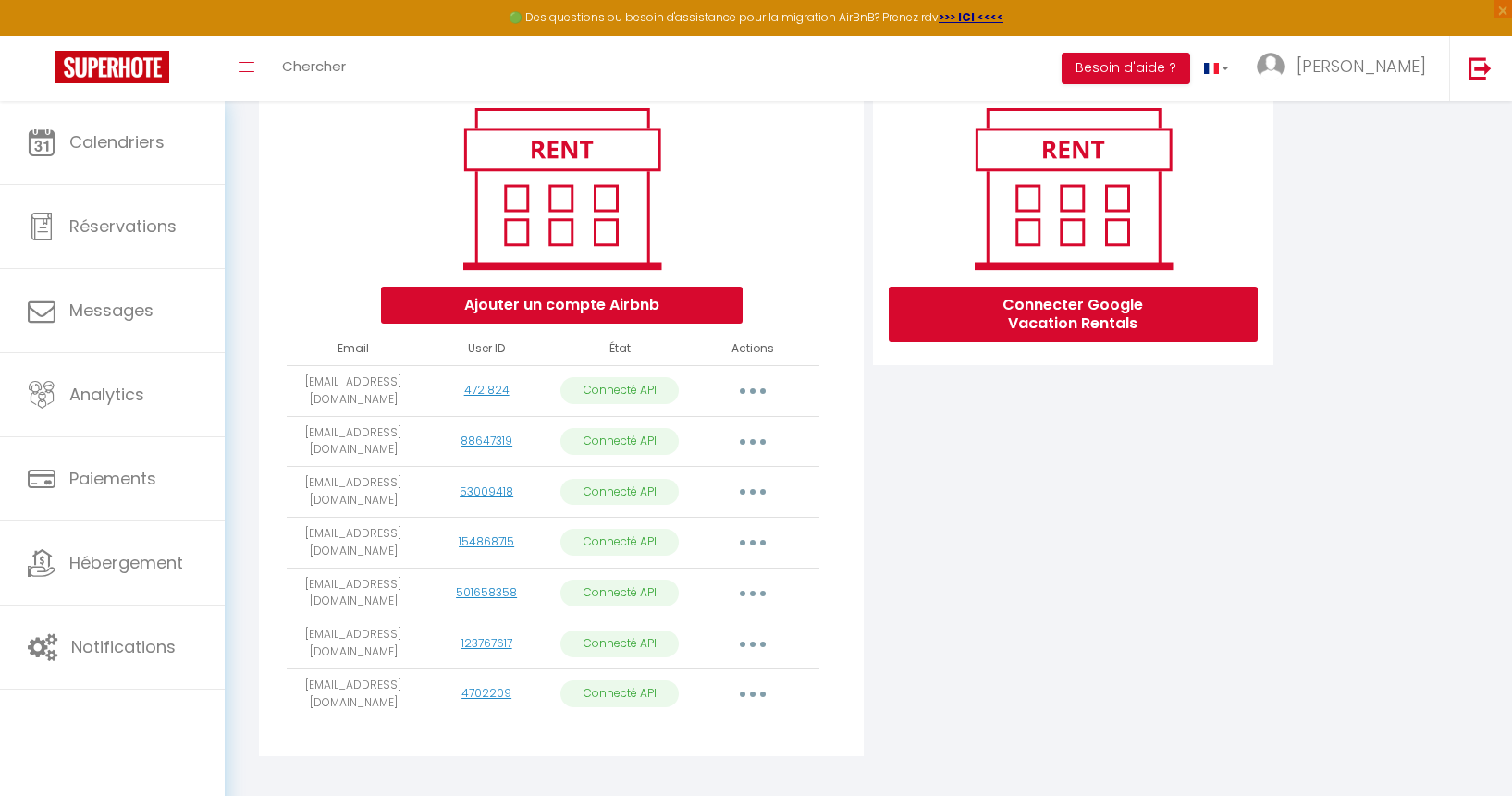
click at [758, 679] on button "button" at bounding box center [753, 694] width 52 height 29
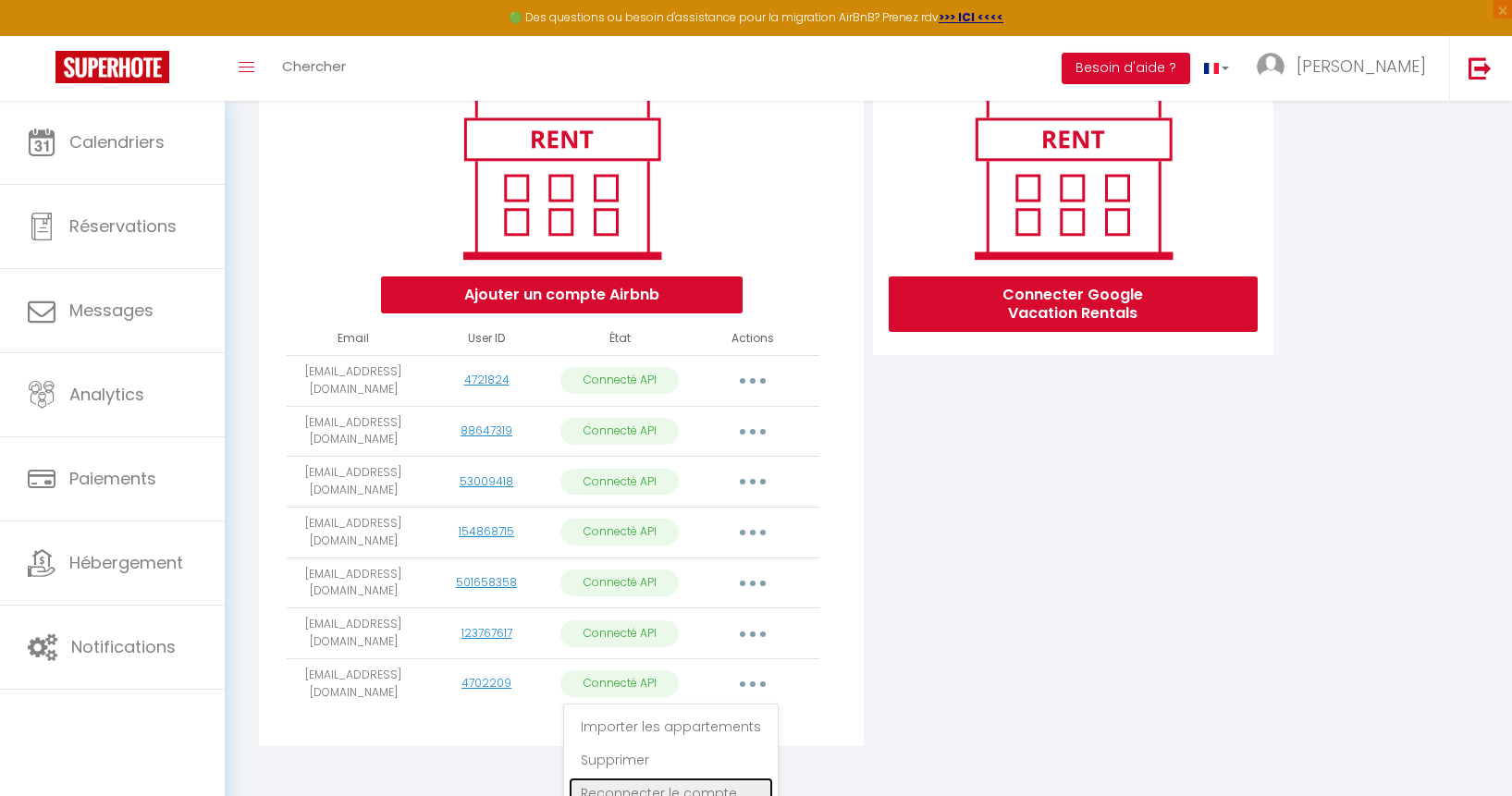
click at [721, 778] on link "Reconnecter le compte" at bounding box center [671, 793] width 204 height 31
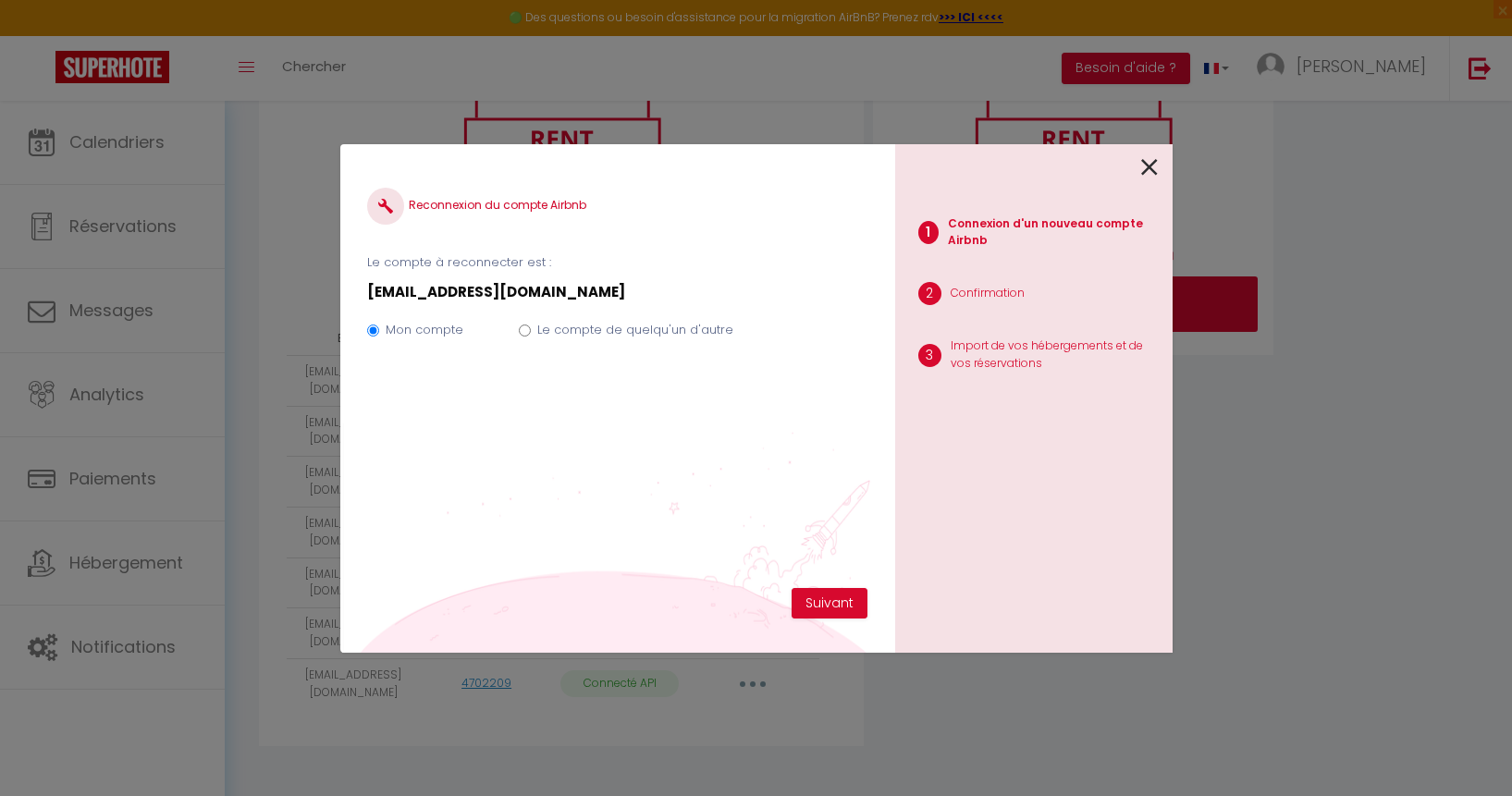
scroll to position [225, 0]
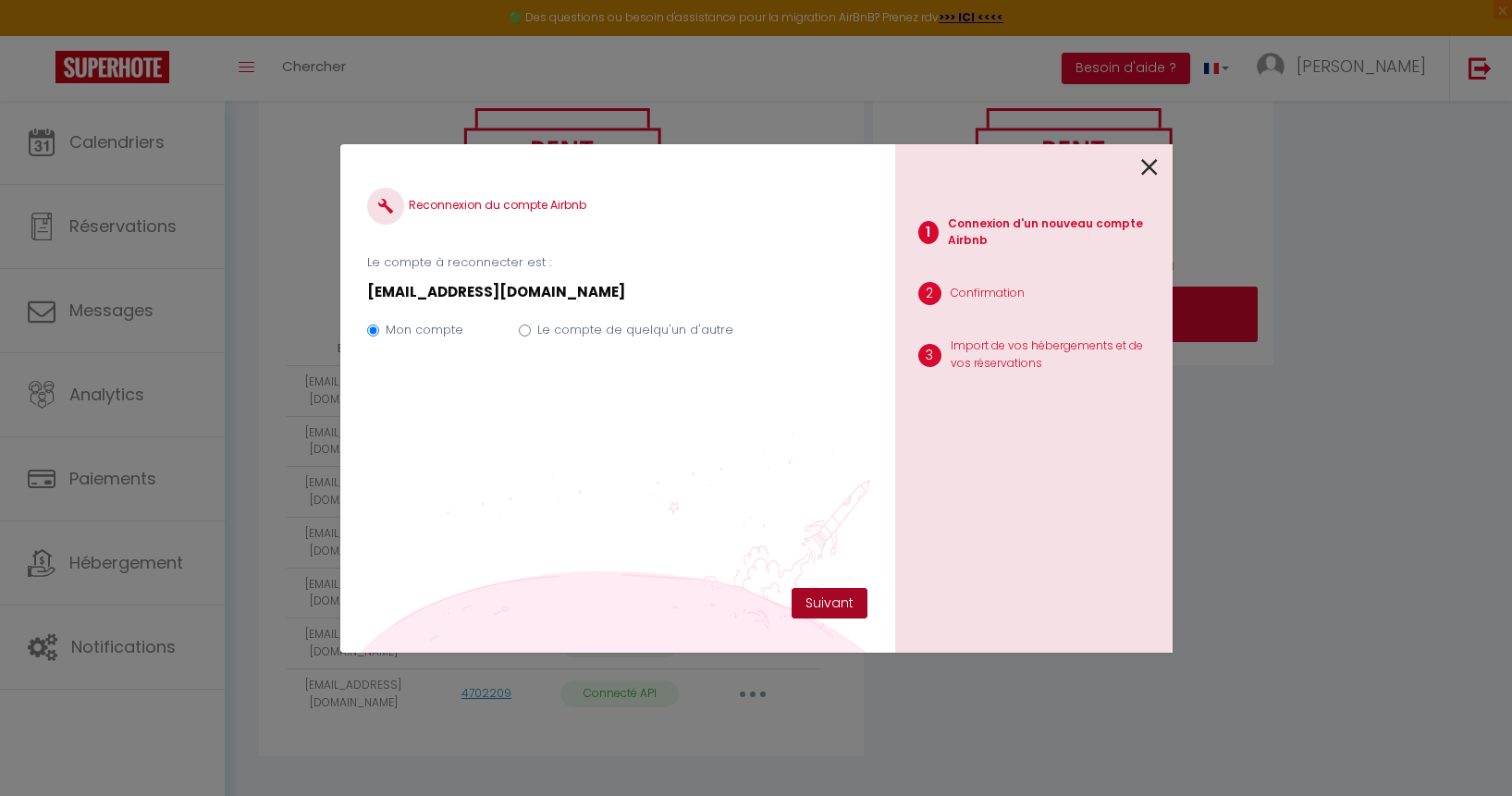
click at [825, 602] on button "Suivant" at bounding box center [829, 604] width 76 height 31
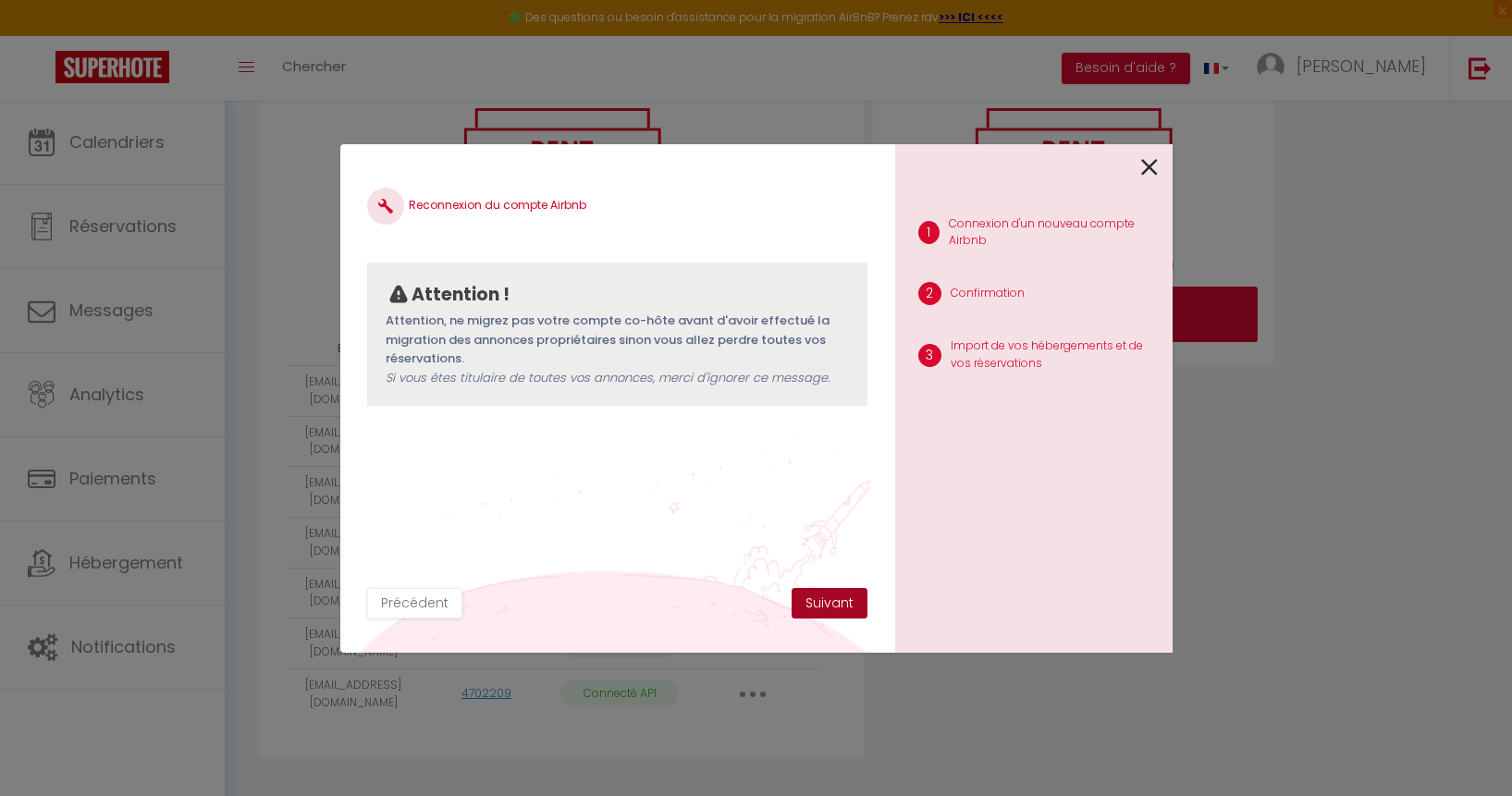
click at [825, 602] on button "Suivant" at bounding box center [829, 604] width 76 height 31
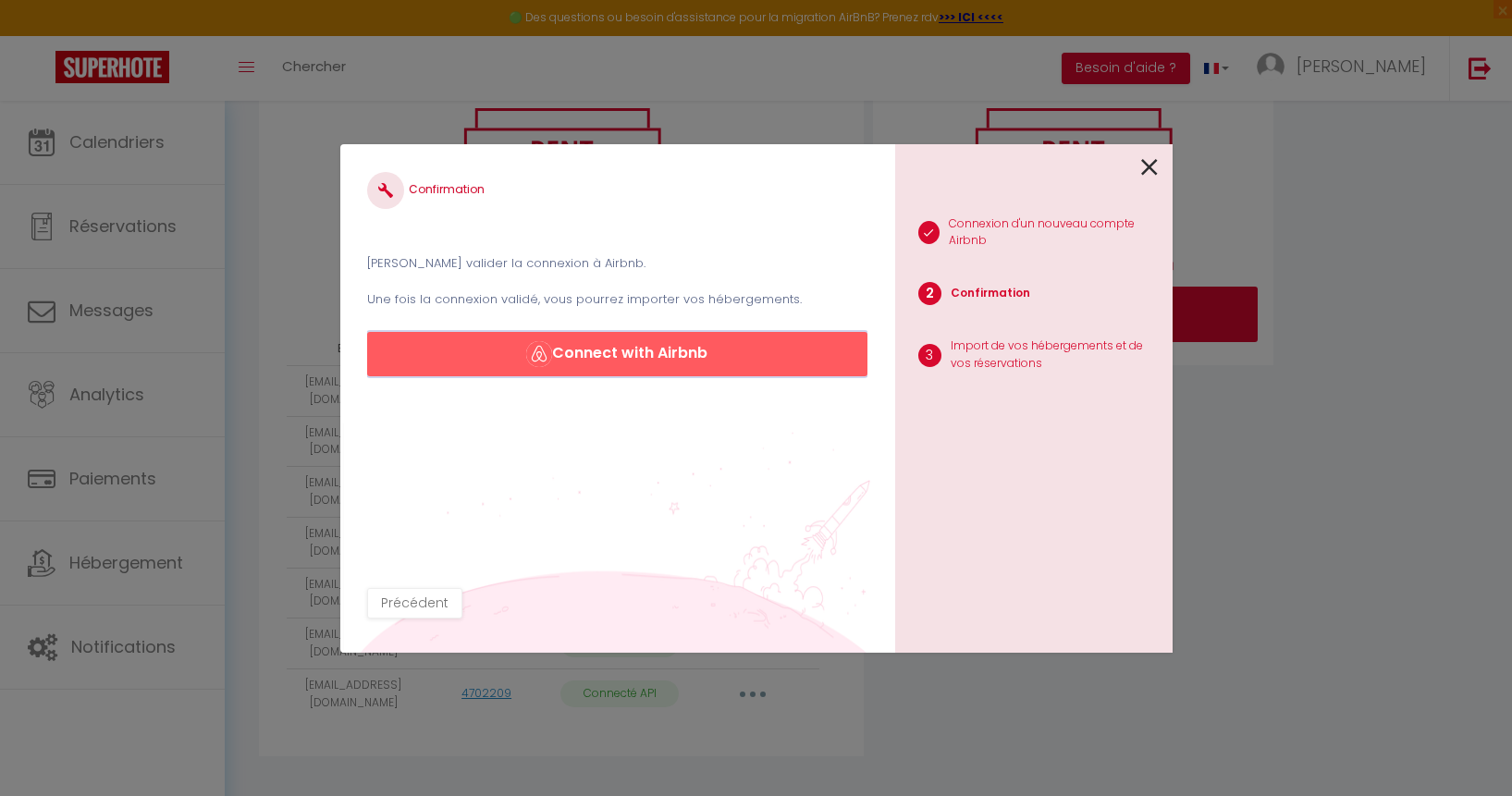
click at [642, 358] on button "Connect with Airbnb" at bounding box center [617, 354] width 500 height 45
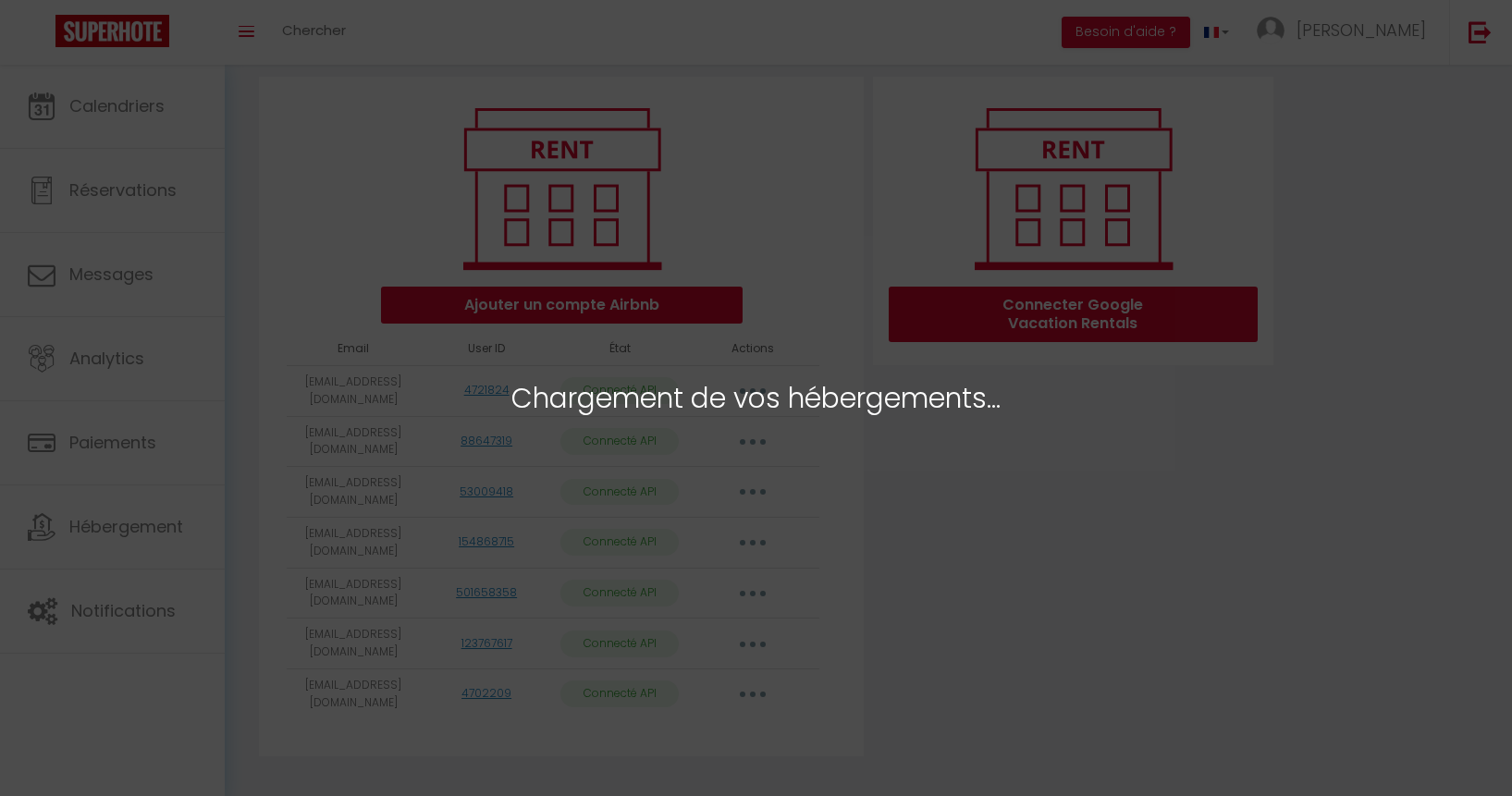
scroll to position [188, 0]
select select
select select "64764"
select select "64767"
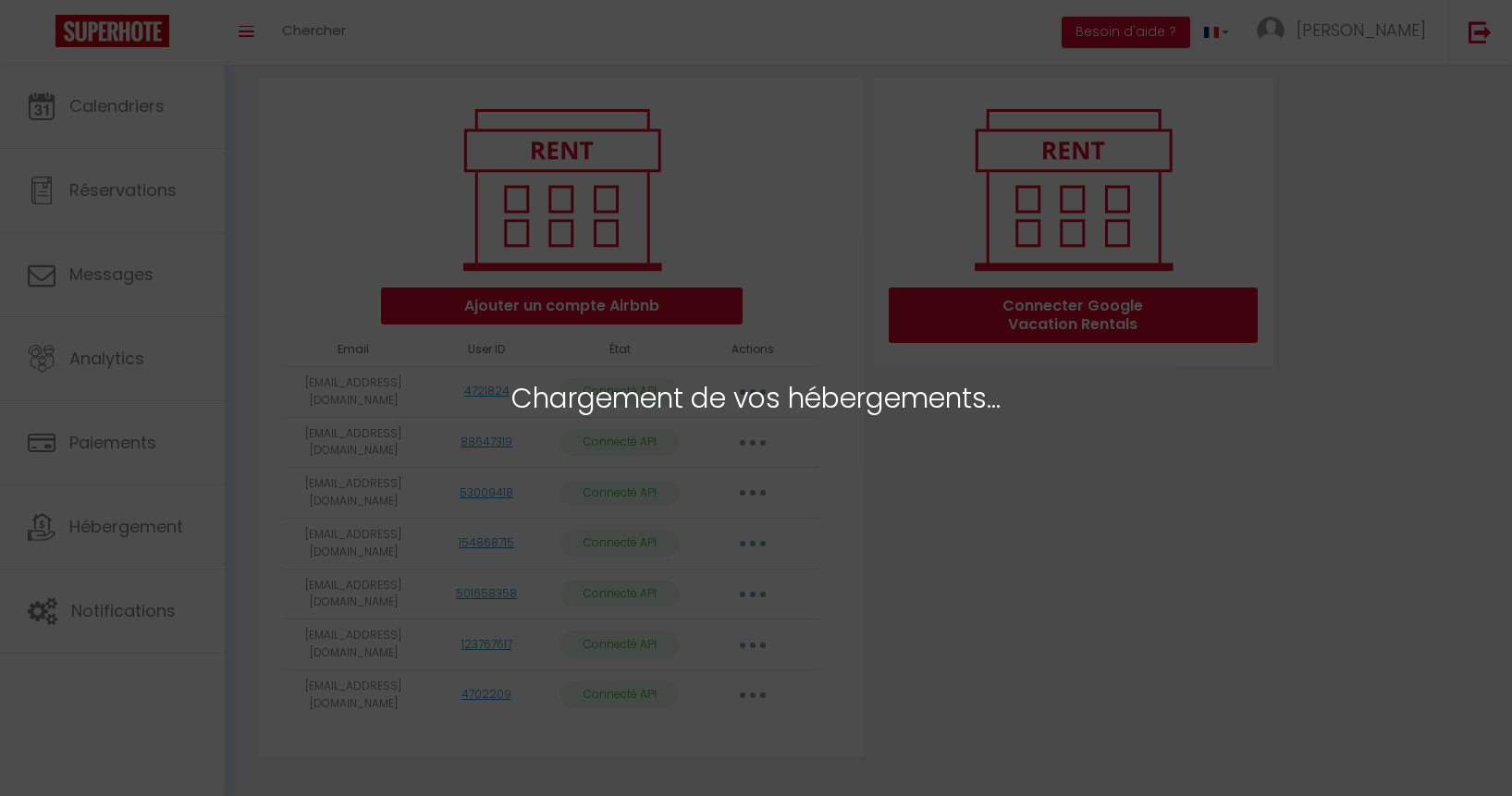
select select "77118"
select select "66633"
select select "76304"
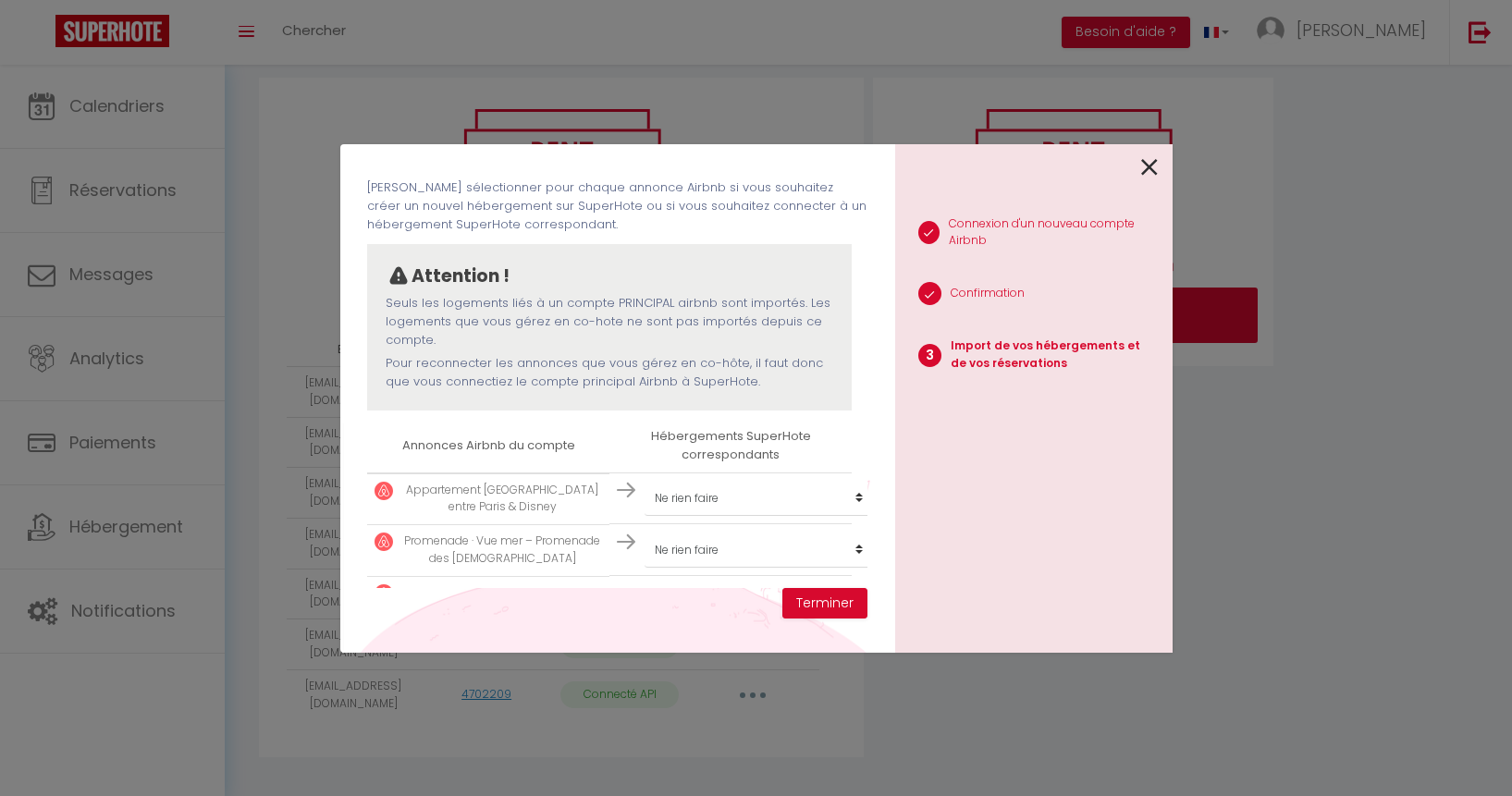
scroll to position [0, 0]
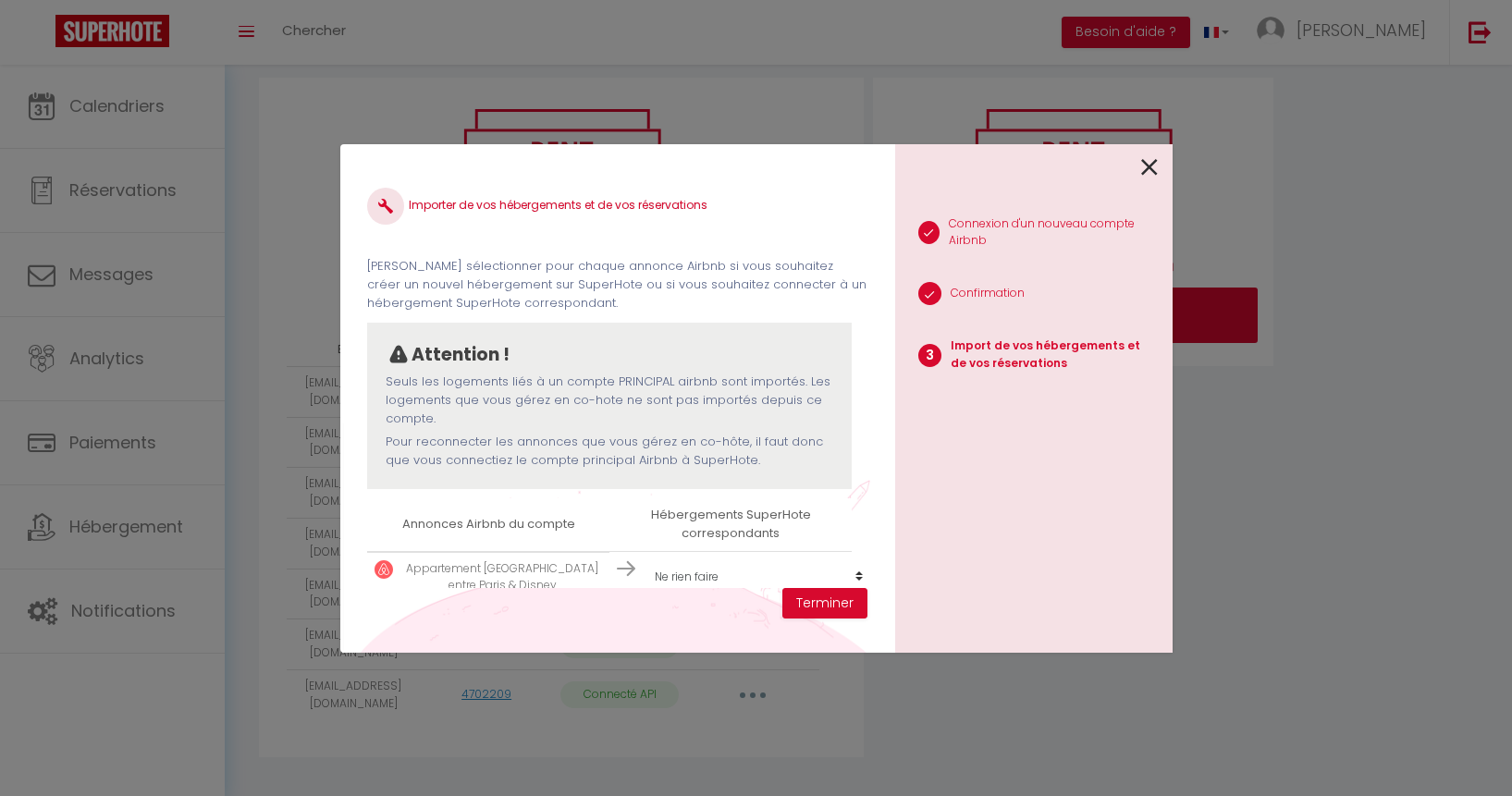
click at [1155, 170] on icon at bounding box center [1149, 167] width 17 height 28
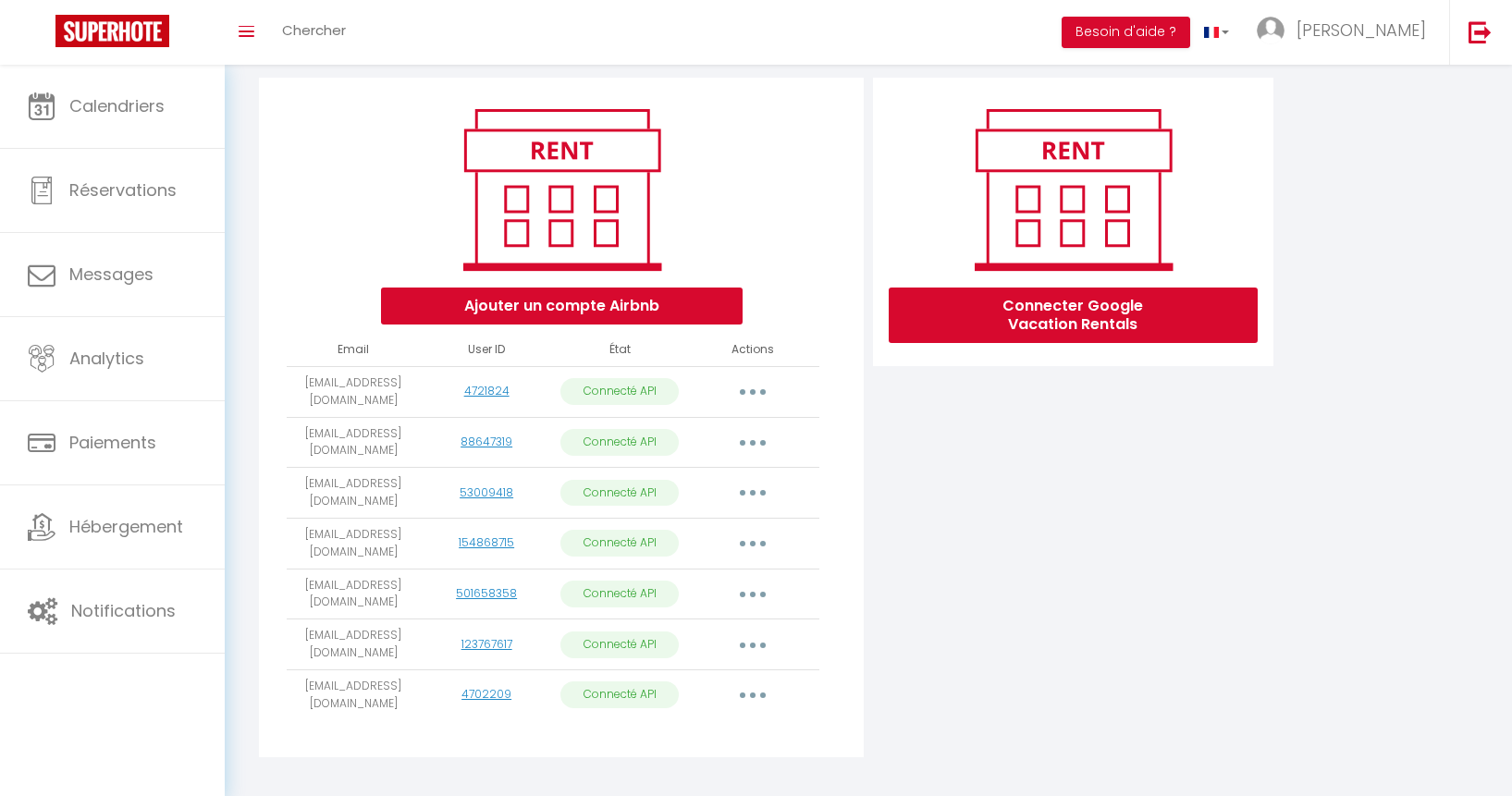
click at [759, 680] on button "button" at bounding box center [753, 695] width 52 height 29
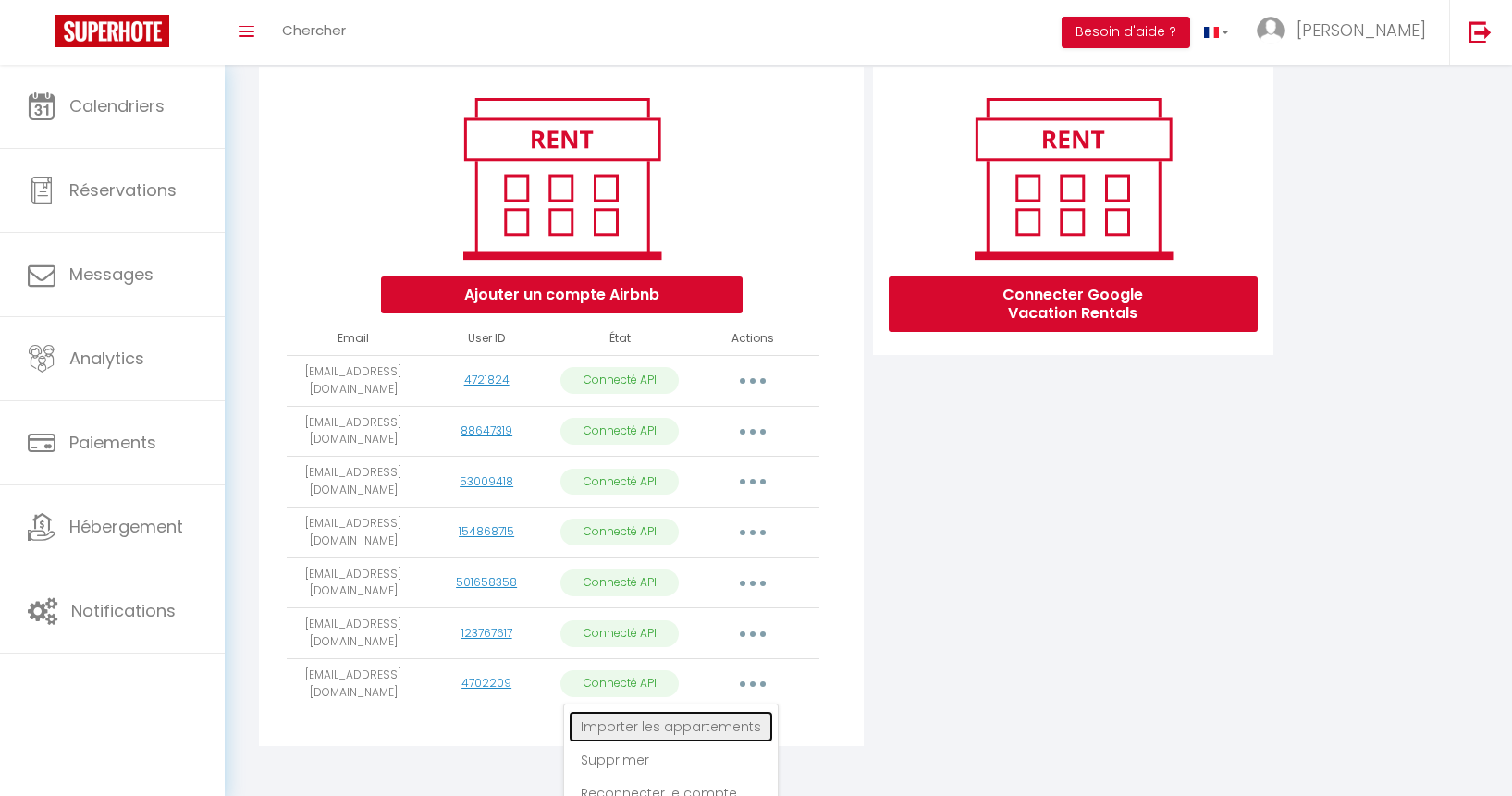
click at [733, 710] on link "Importer les appartements" at bounding box center [671, 726] width 204 height 31
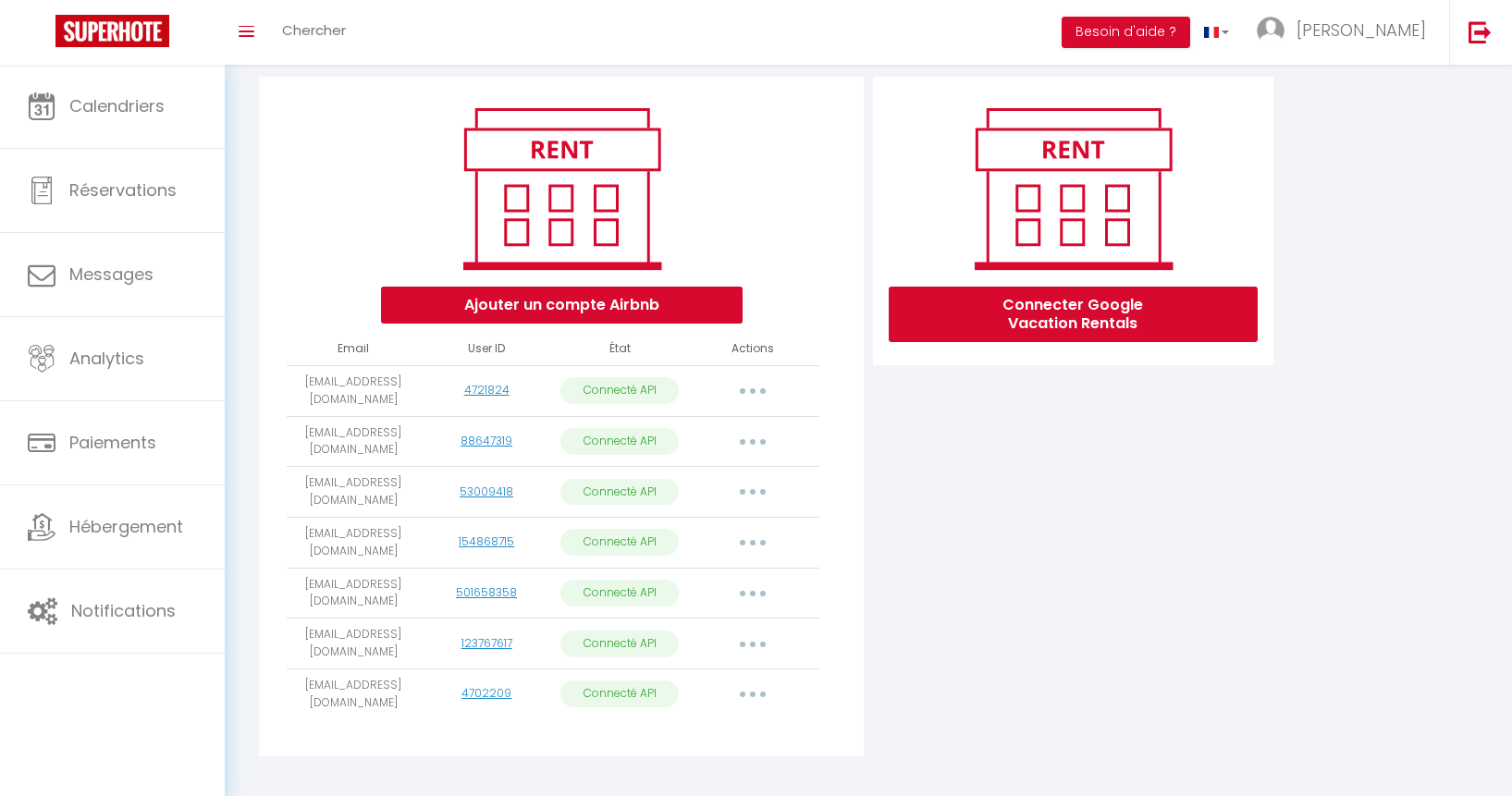
select select "76304"
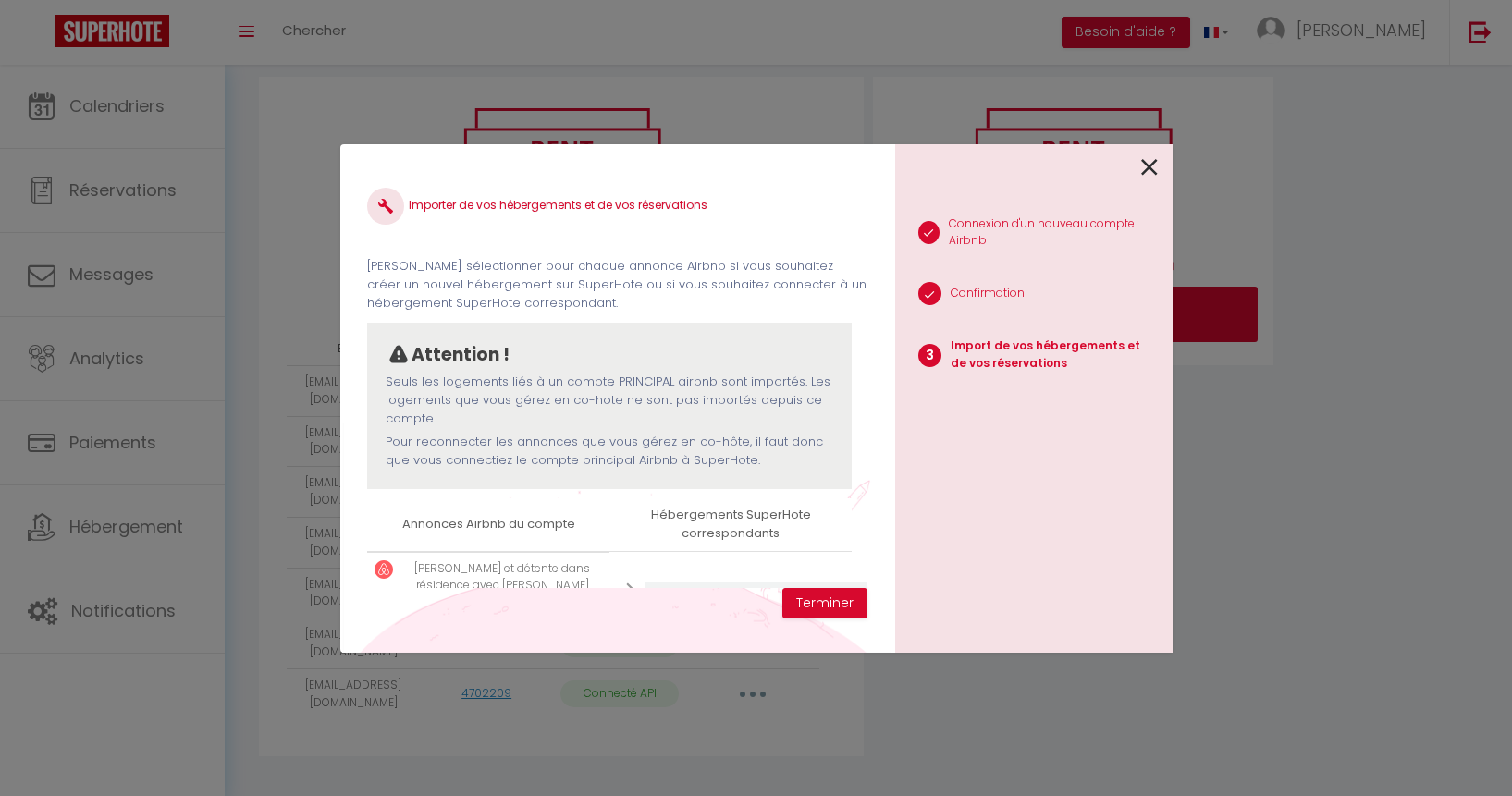
scroll to position [72, 0]
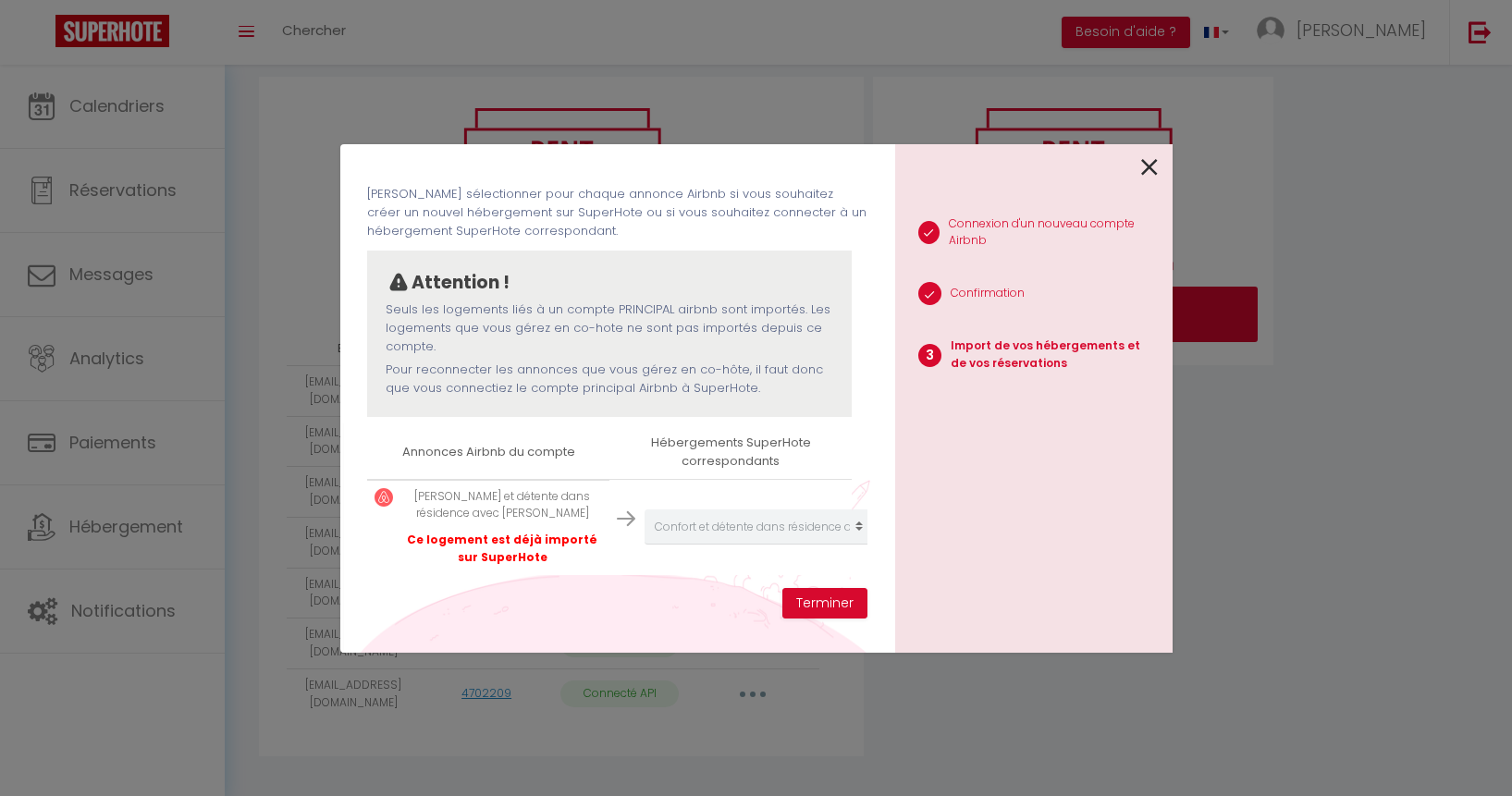
click at [1140, 174] on div at bounding box center [1027, 165] width 263 height 44
click at [1161, 168] on div "1 Connexion d'un nouveau compte Airbnb 2 Confirmation 3 Import de vos hébergeme…" at bounding box center [1034, 398] width 277 height 508
click at [1151, 167] on icon at bounding box center [1149, 167] width 17 height 28
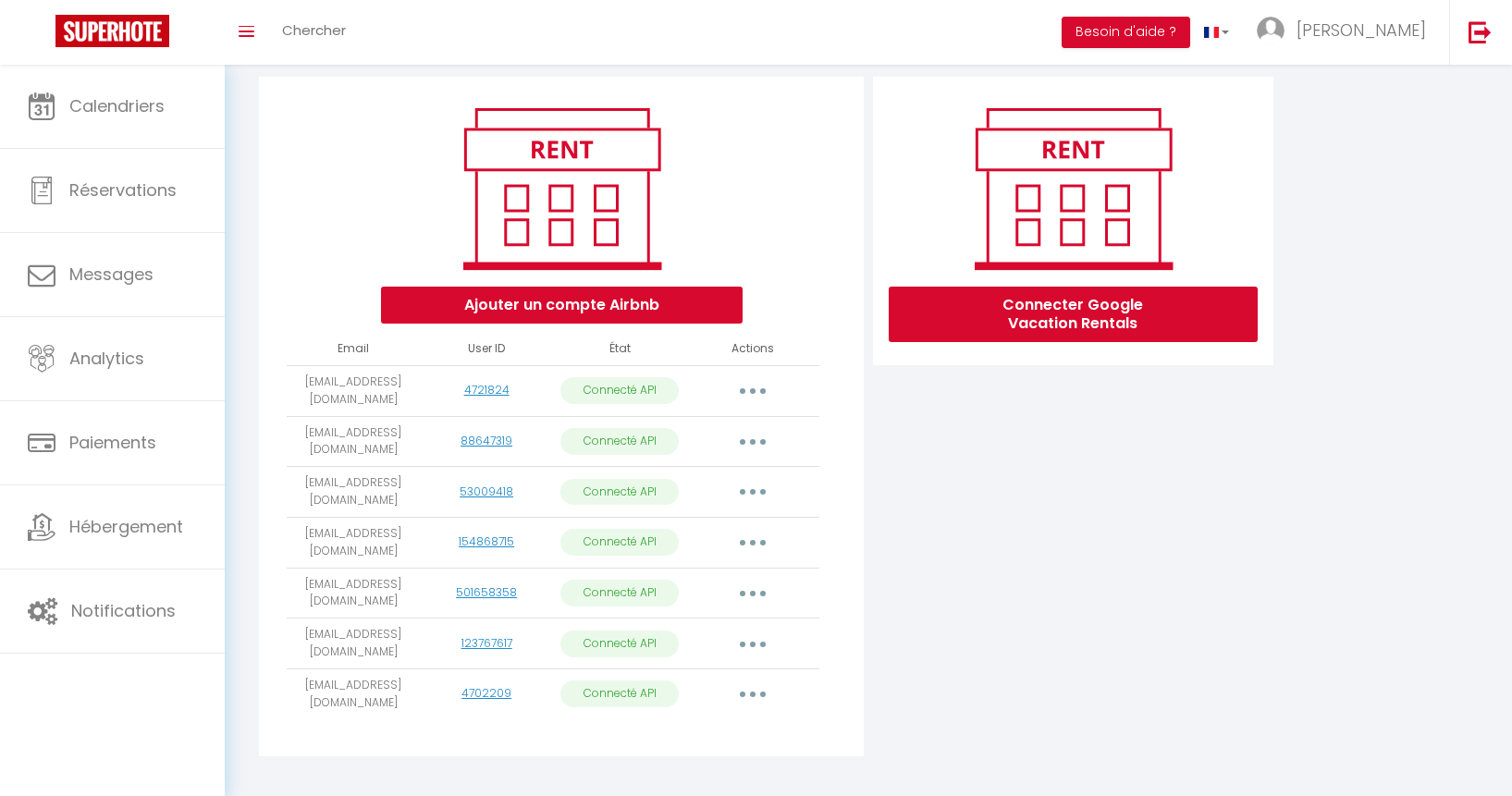
click at [755, 679] on button "button" at bounding box center [753, 694] width 52 height 29
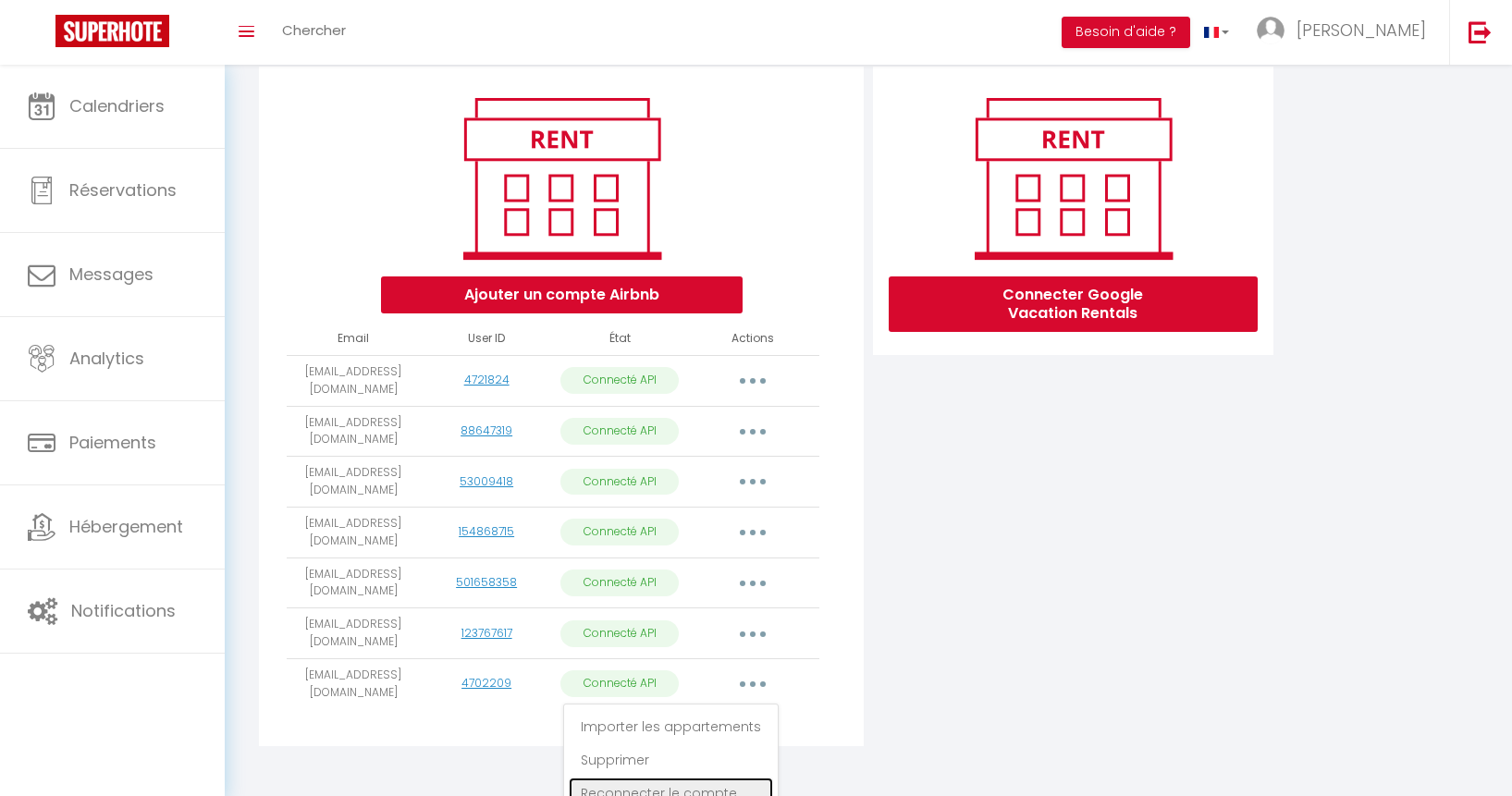
click at [720, 778] on link "Reconnecter le compte" at bounding box center [671, 793] width 204 height 31
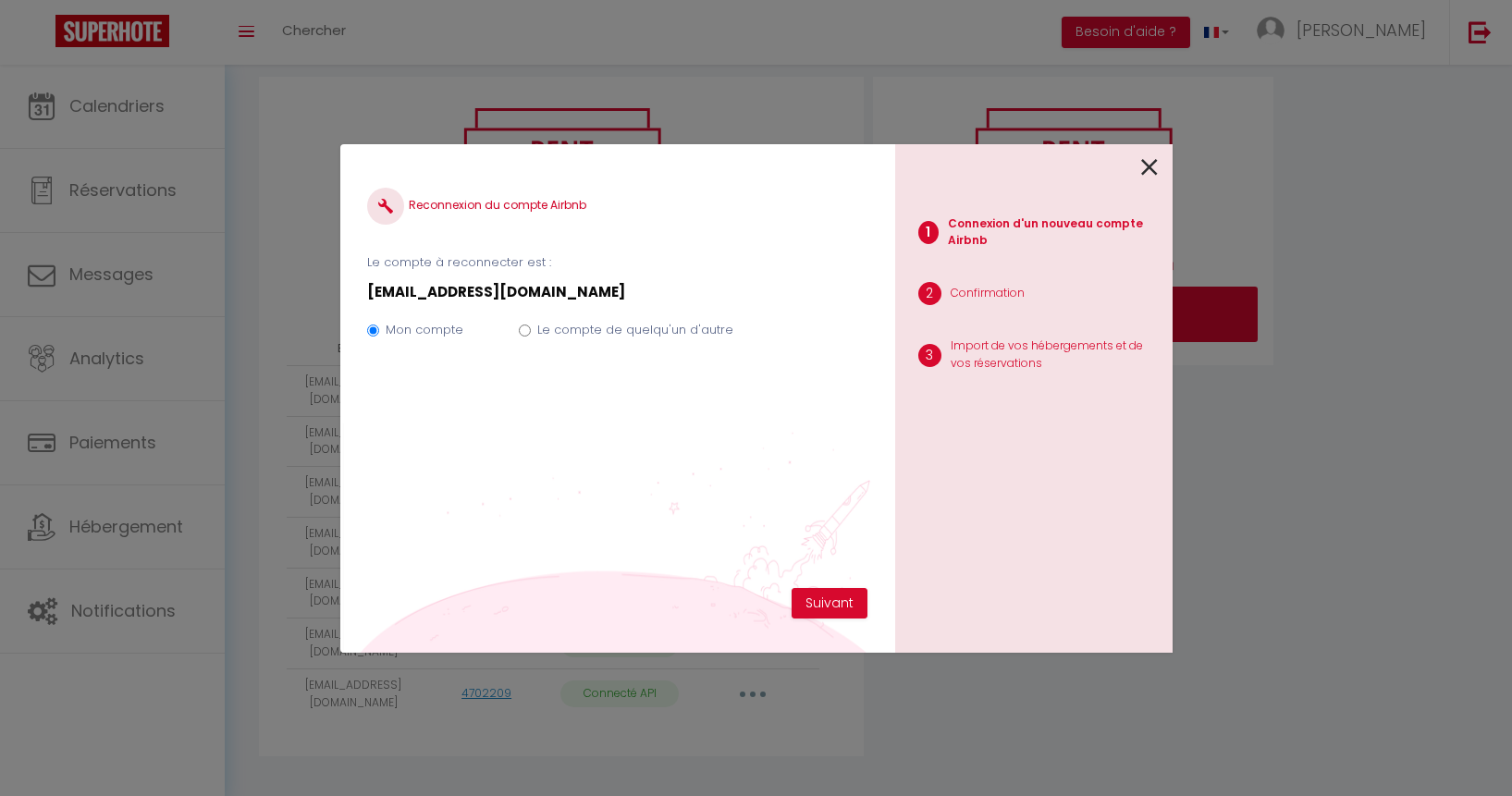
click at [629, 333] on label "Le compte de quelqu'un d'autre" at bounding box center [636, 329] width 196 height 18
click at [531, 333] on input "Le compte de quelqu'un d'autre" at bounding box center [525, 330] width 12 height 12
radio input "true"
radio input "false"
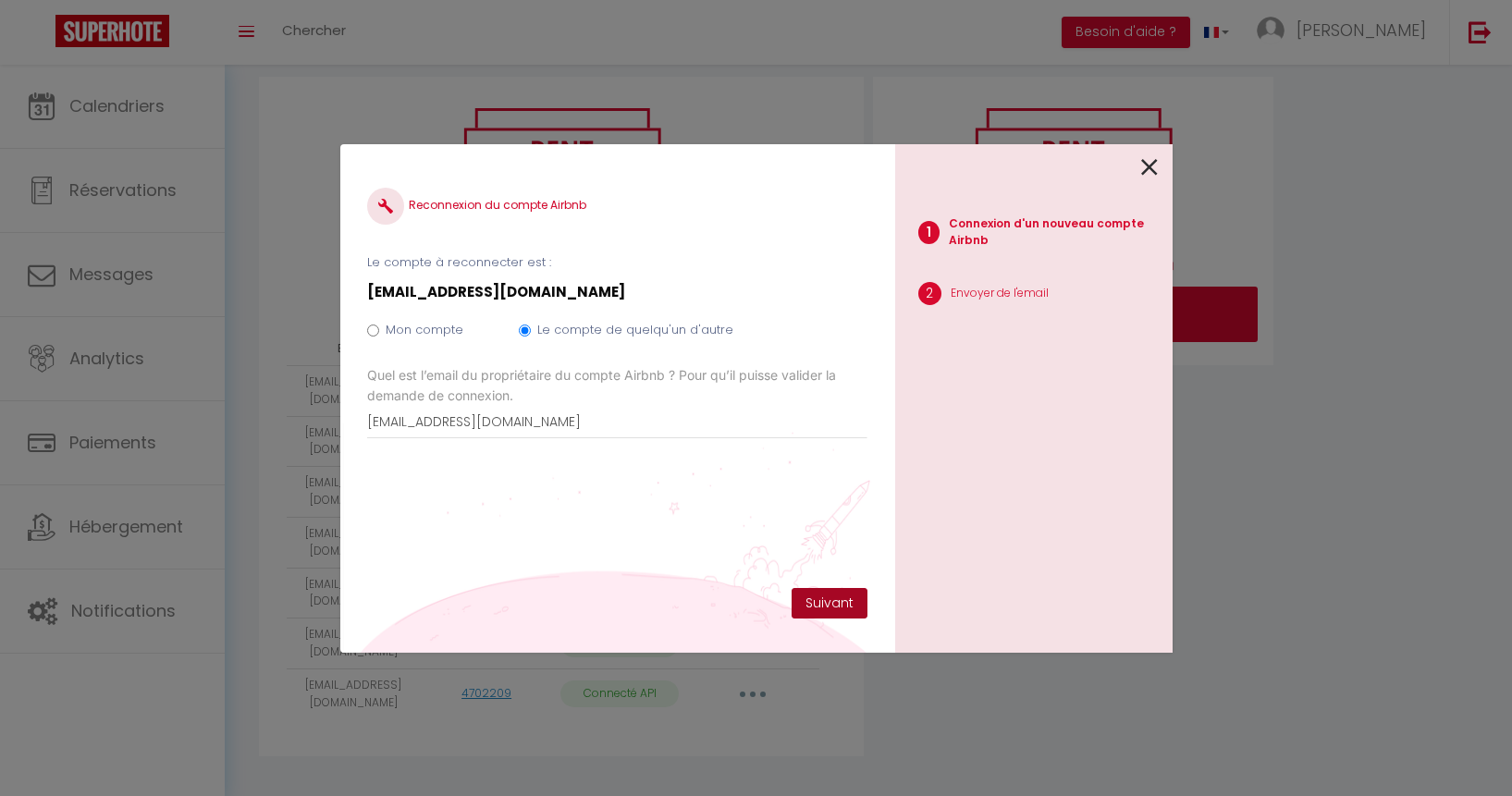
click at [826, 607] on button "Suivant" at bounding box center [829, 604] width 76 height 31
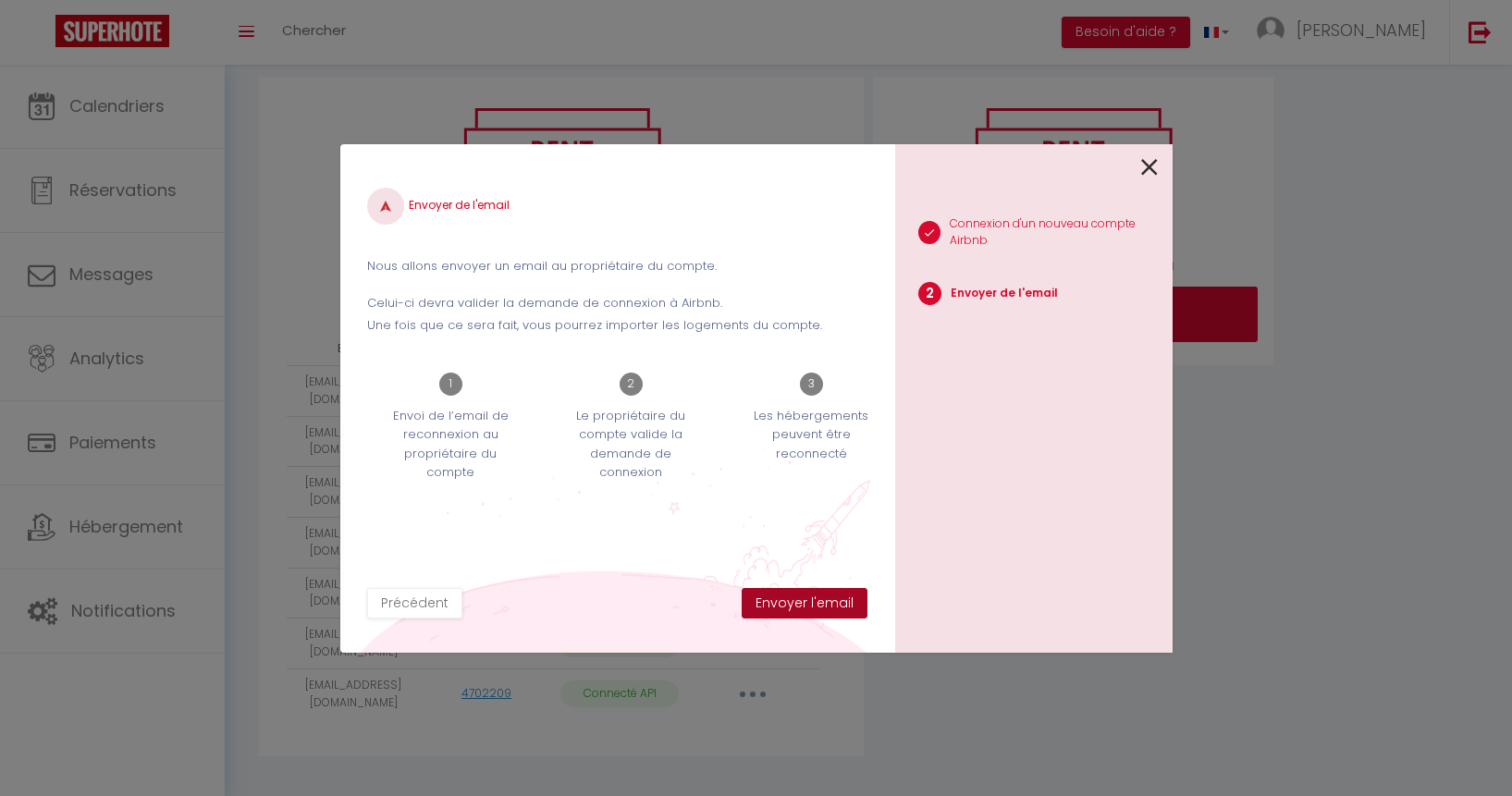
click at [826, 607] on button "Envoyer l'email" at bounding box center [804, 604] width 125 height 31
